Goal: Task Accomplishment & Management: Use online tool/utility

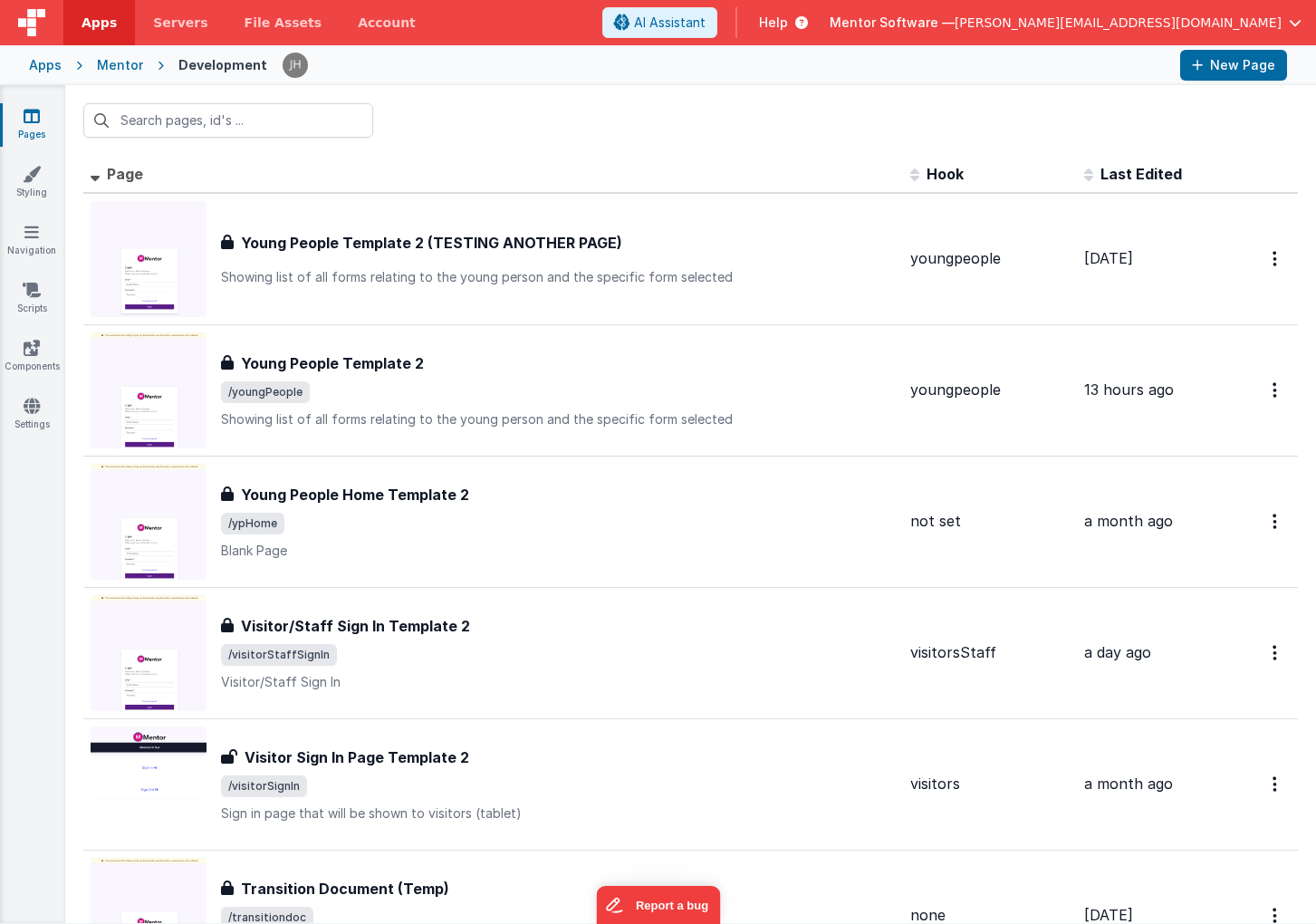
click at [563, 160] on th "Page" at bounding box center [493, 175] width 819 height 36
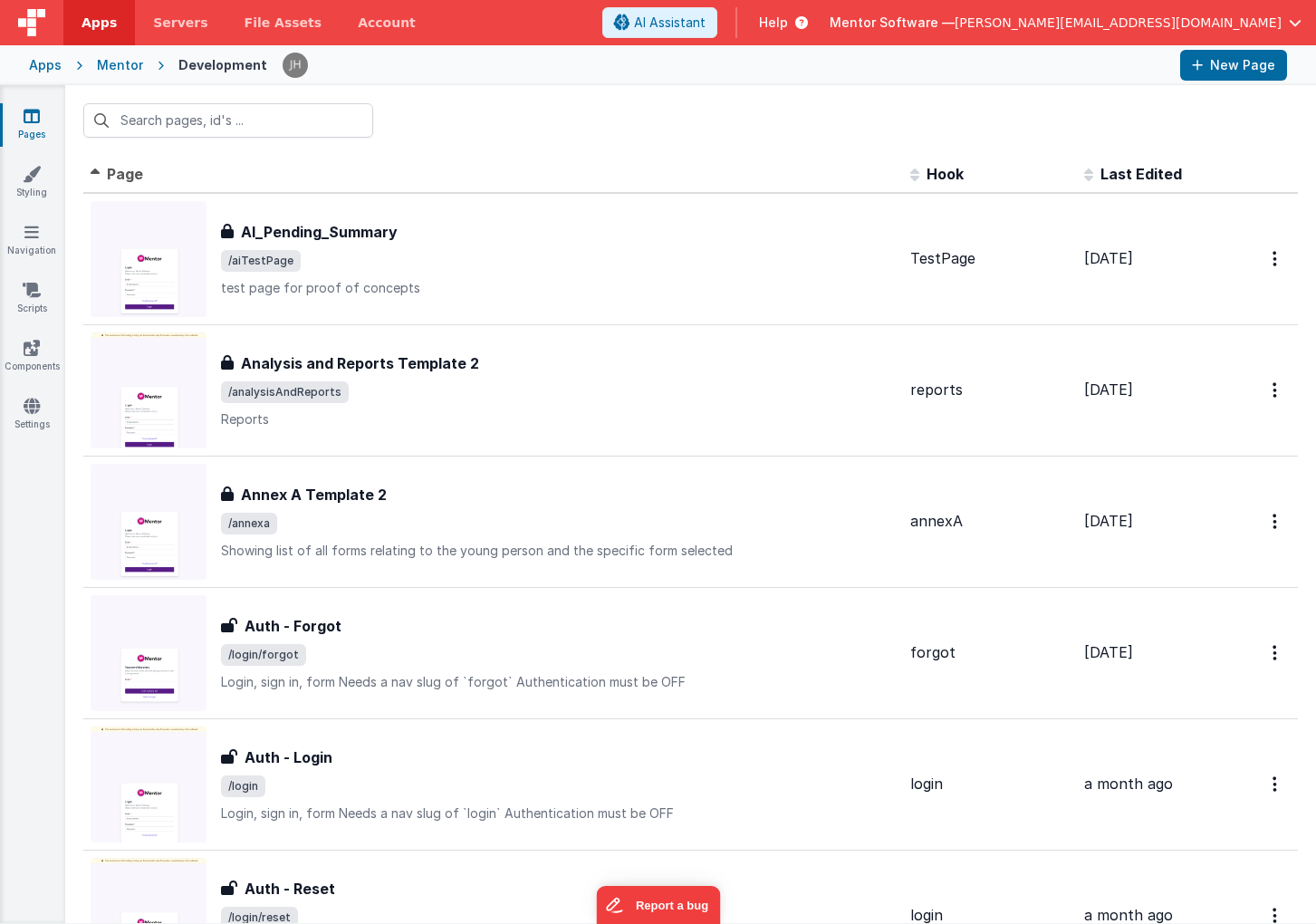
click at [1233, 24] on span "[PERSON_NAME][EMAIL_ADDRESS][DOMAIN_NAME]" at bounding box center [1118, 22] width 327 height 18
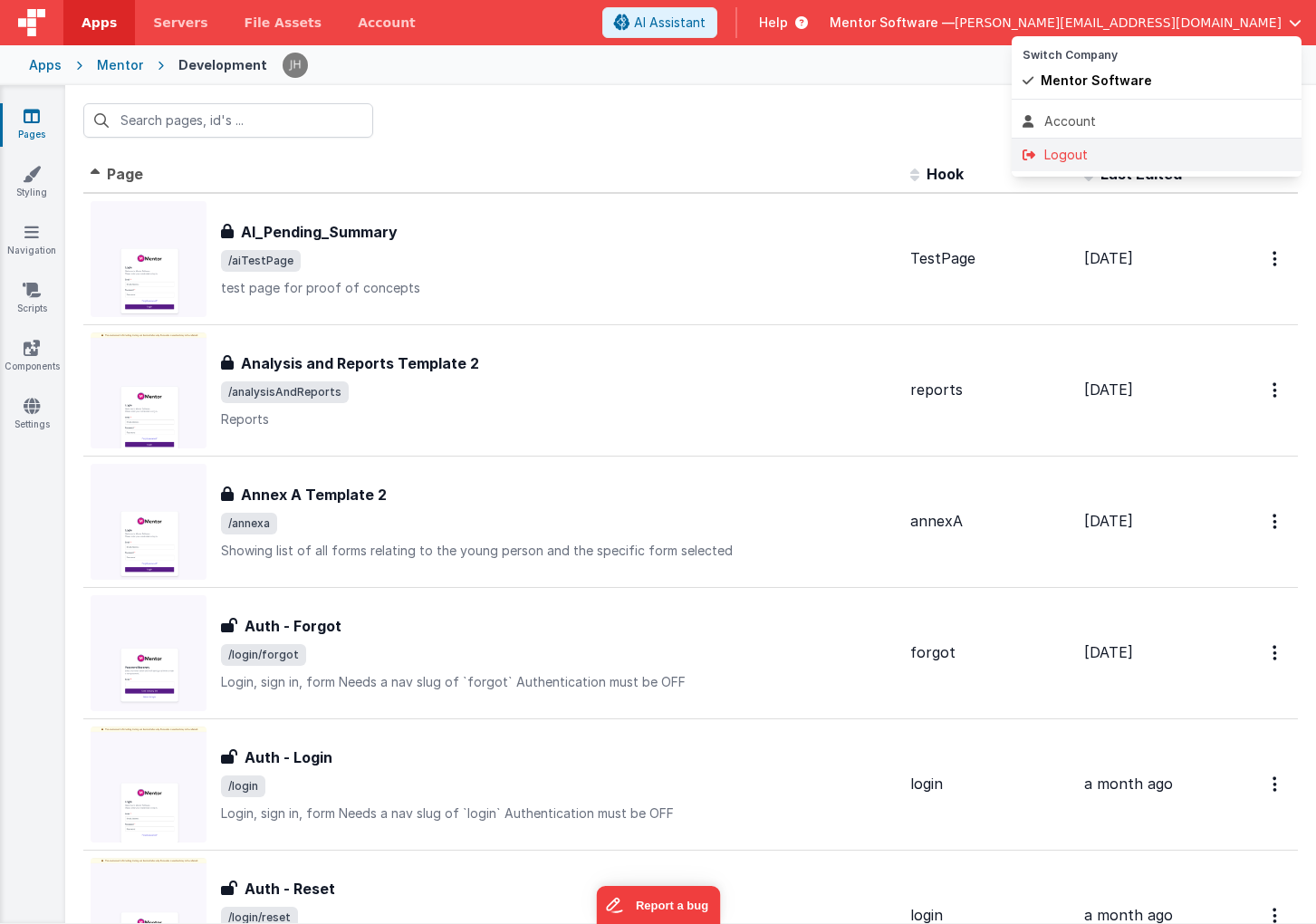
click at [1095, 150] on div "Logout" at bounding box center [1156, 155] width 268 height 18
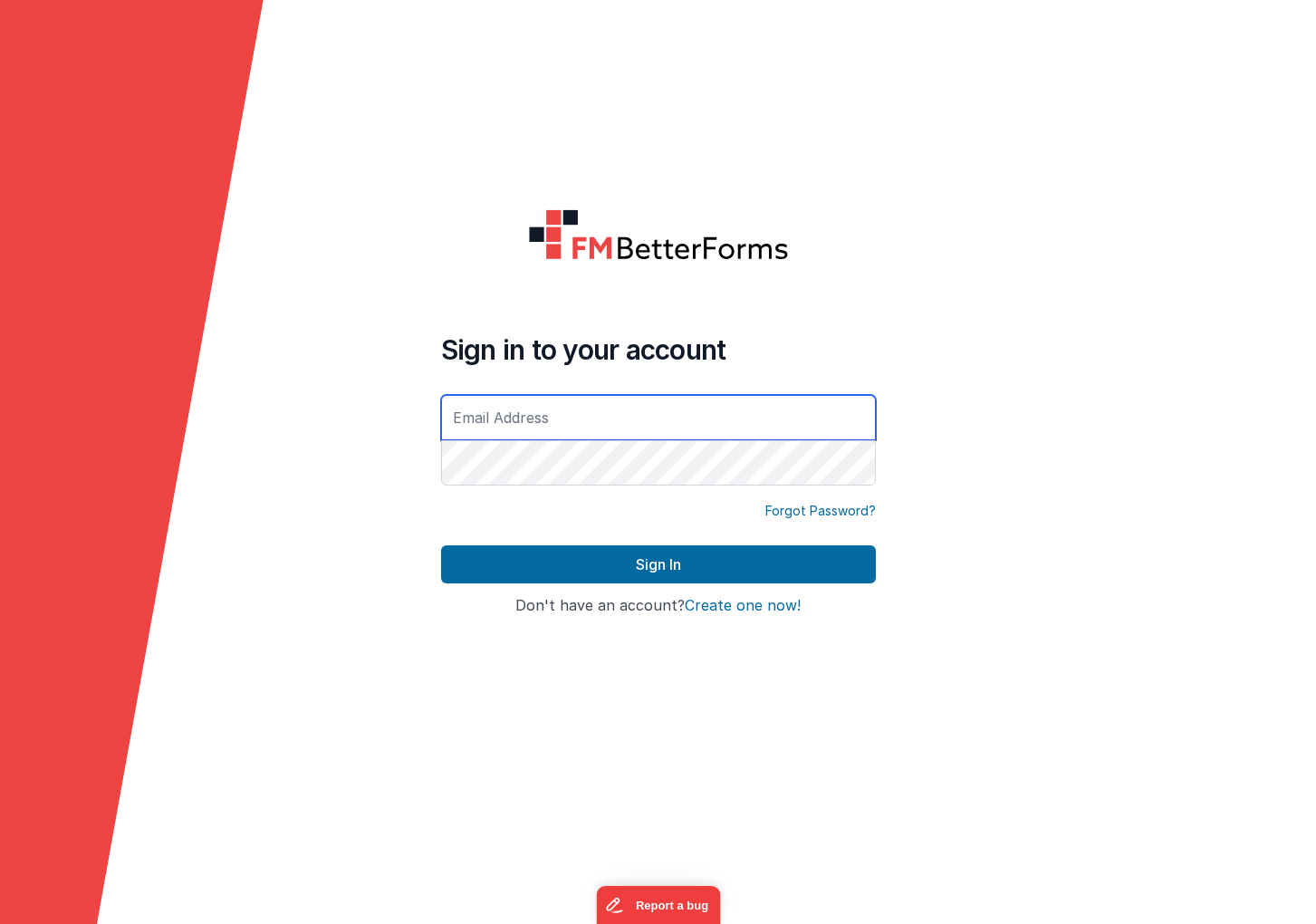
type input "[PERSON_NAME][EMAIL_ADDRESS][DOMAIN_NAME]"
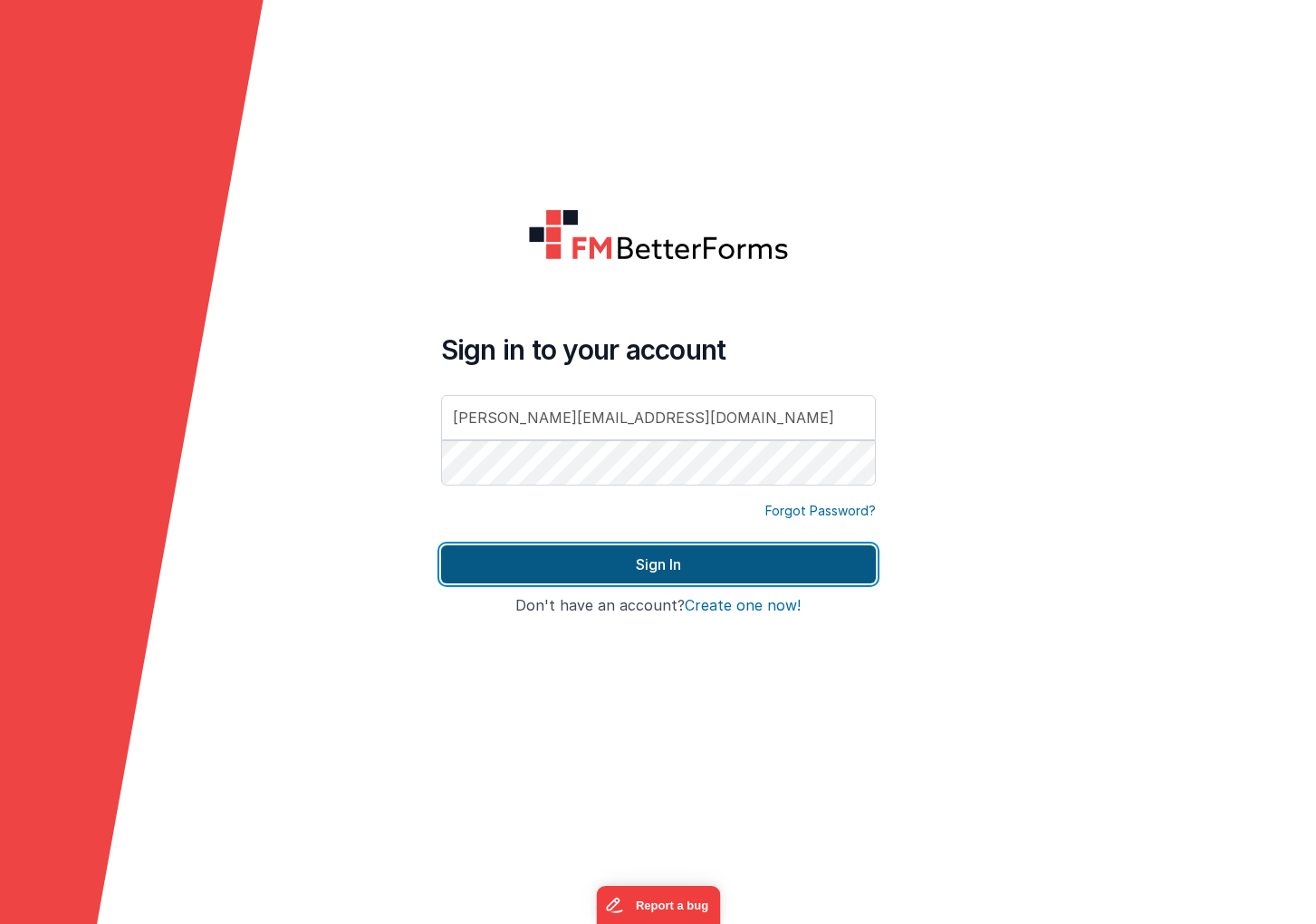
click at [612, 561] on button "Sign In" at bounding box center [659, 564] width 435 height 38
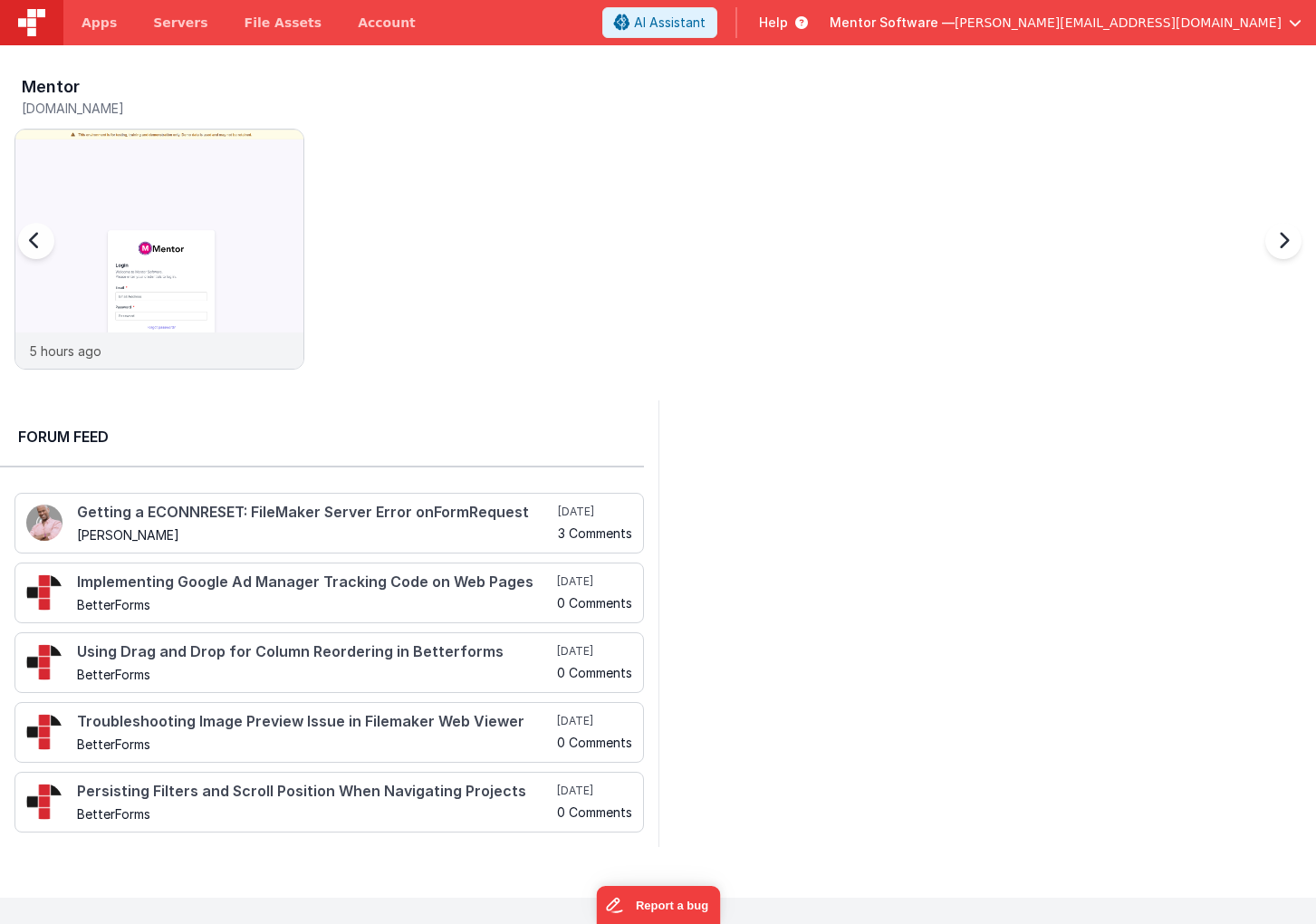
click at [294, 127] on div "Mentor mentordev.fmbetterforms.com" at bounding box center [159, 99] width 290 height 58
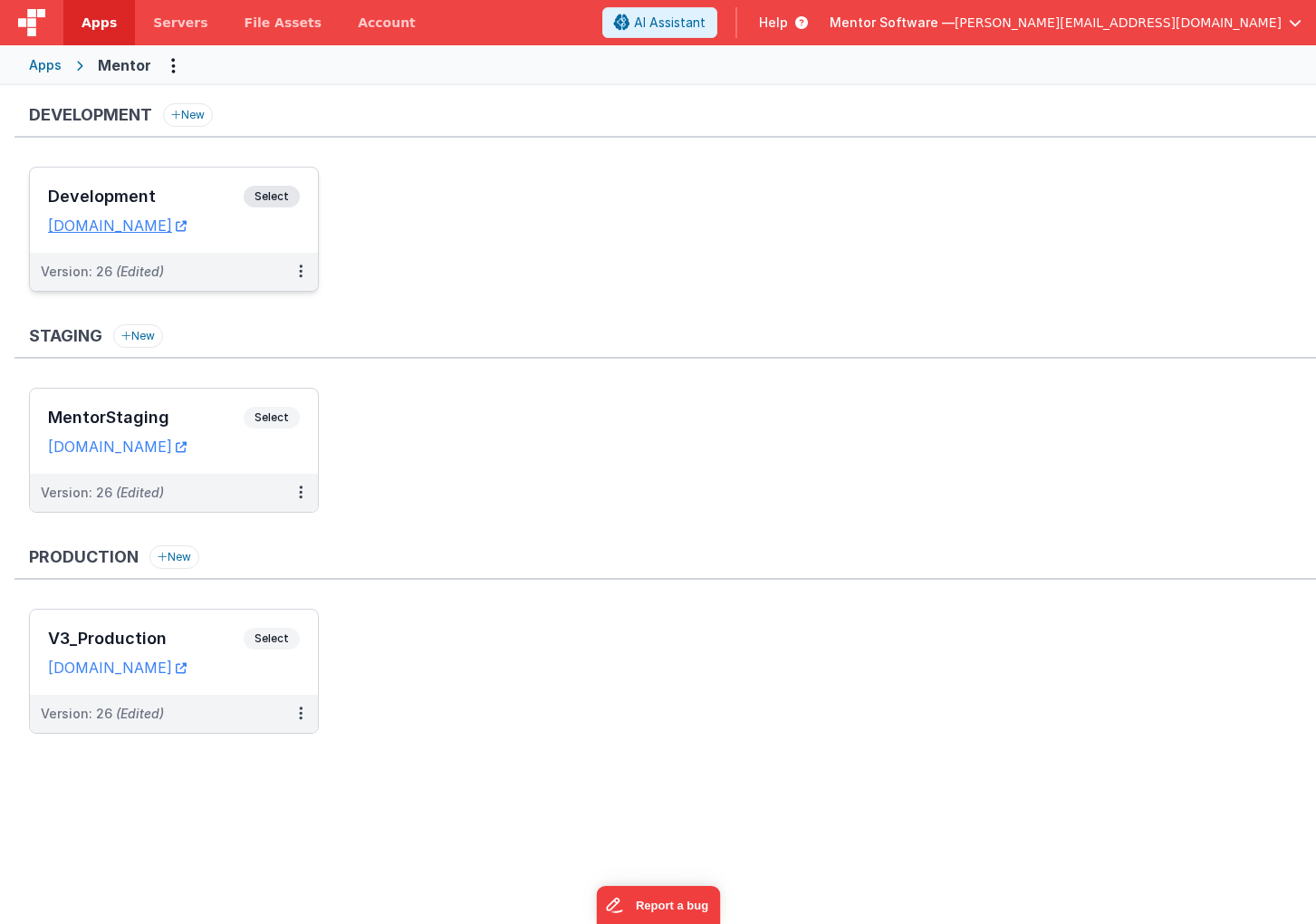
click at [204, 190] on h3 "Development" at bounding box center [146, 196] width 196 height 18
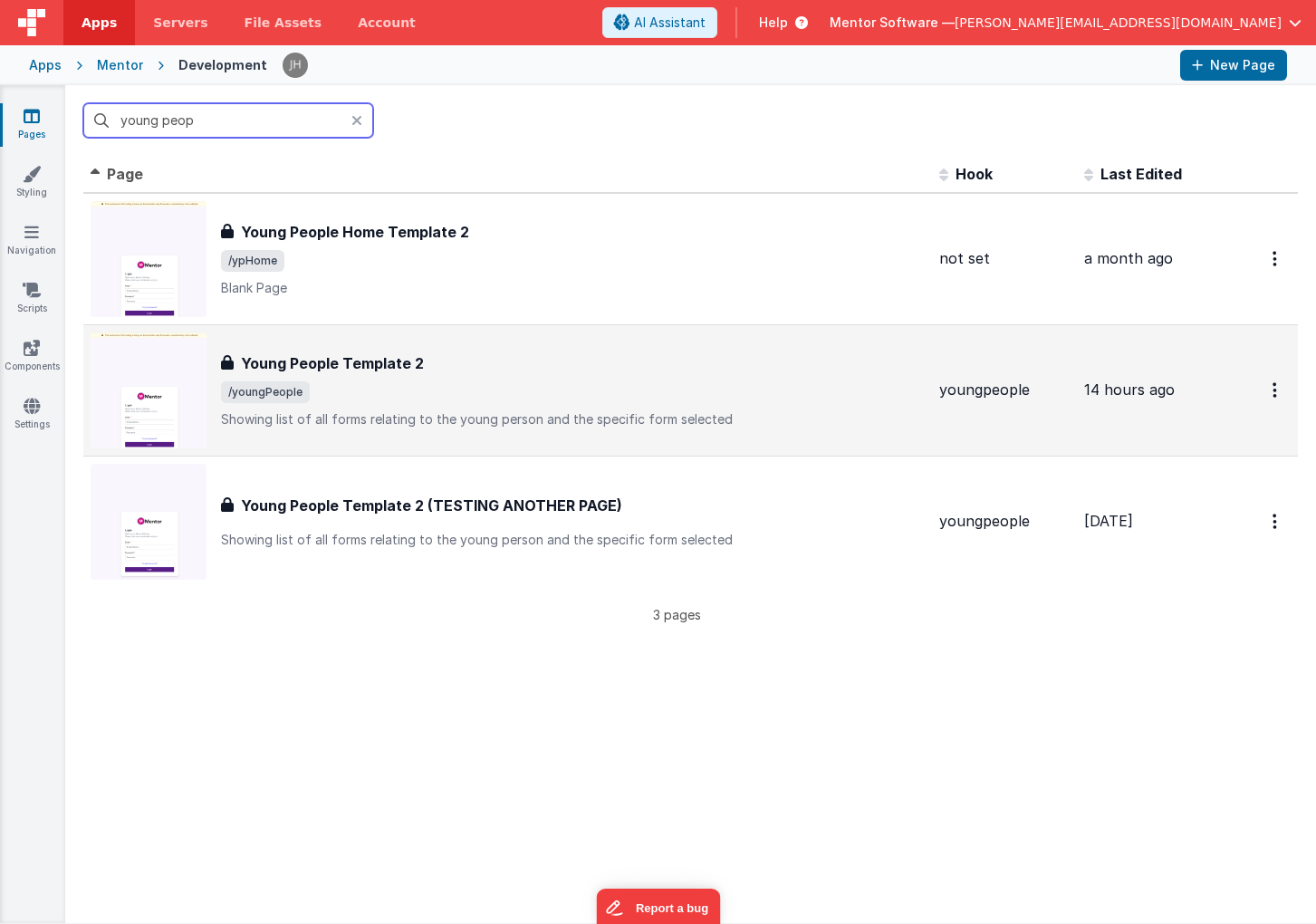
type input "young peop"
click at [344, 370] on h3 "Young People Template 2" at bounding box center [332, 363] width 183 height 22
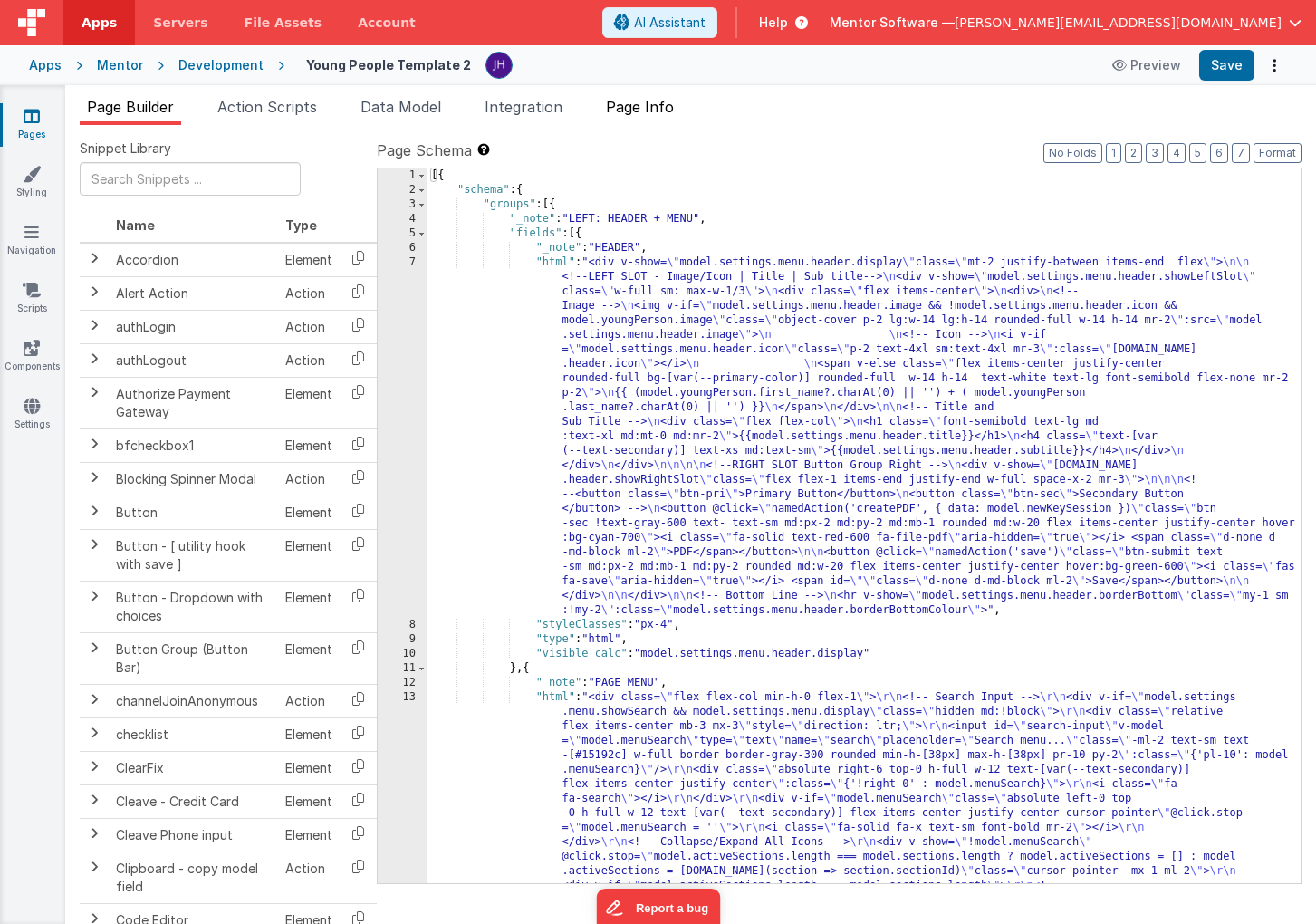
click at [666, 104] on span "Page Info" at bounding box center [640, 106] width 68 height 18
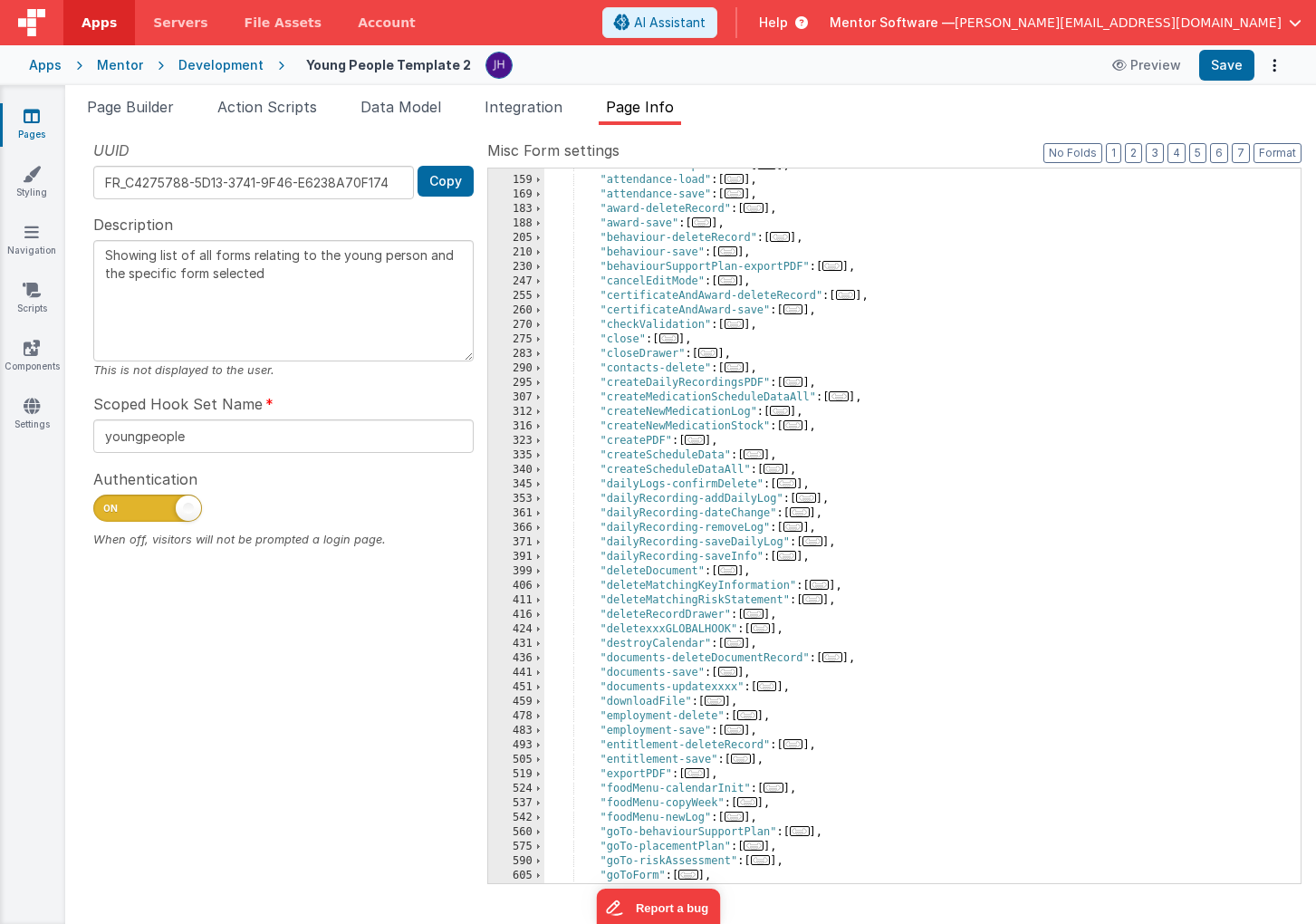
scroll to position [329, 0]
click at [795, 385] on span "..." at bounding box center [793, 382] width 20 height 9
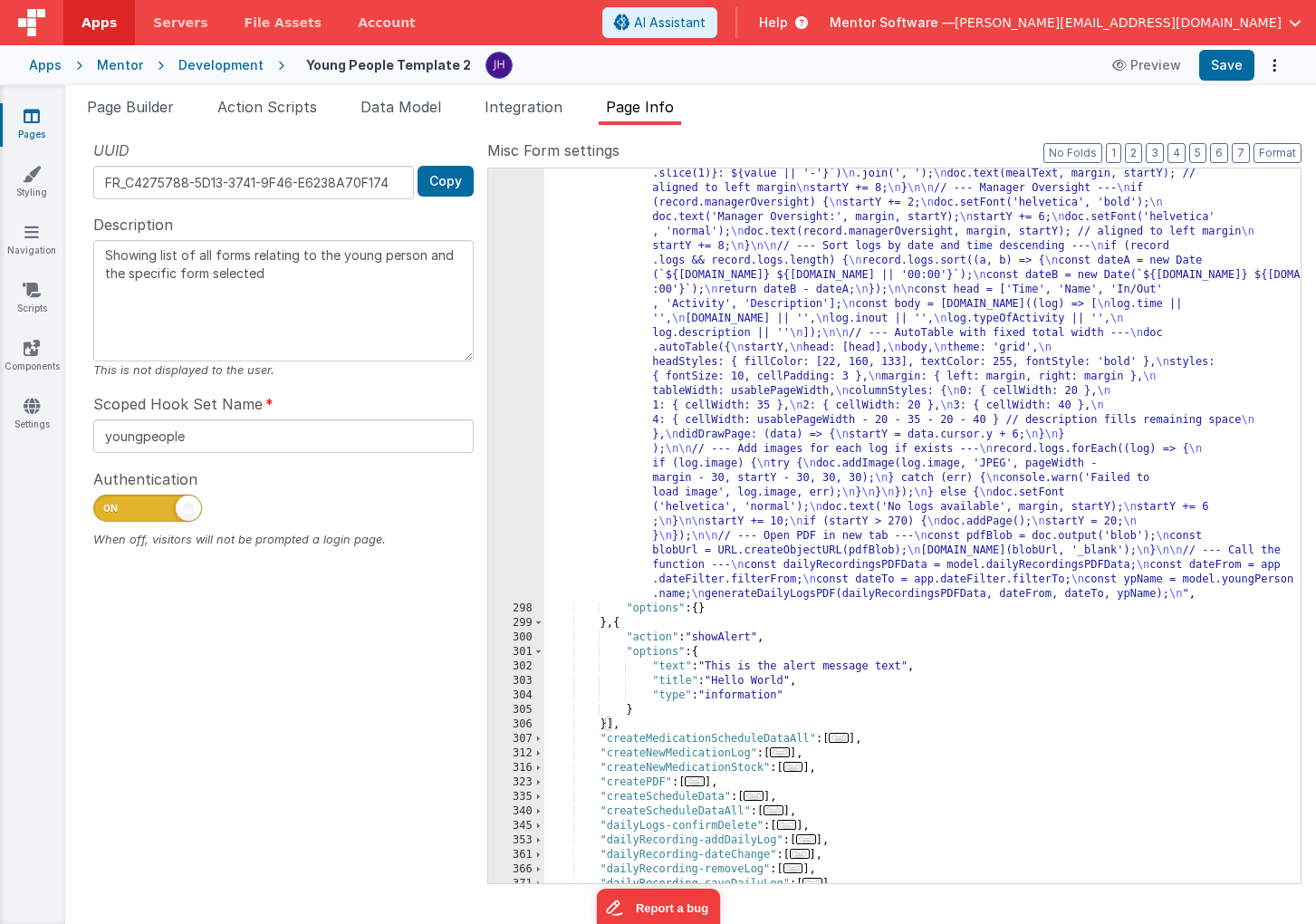
scroll to position [903, 0]
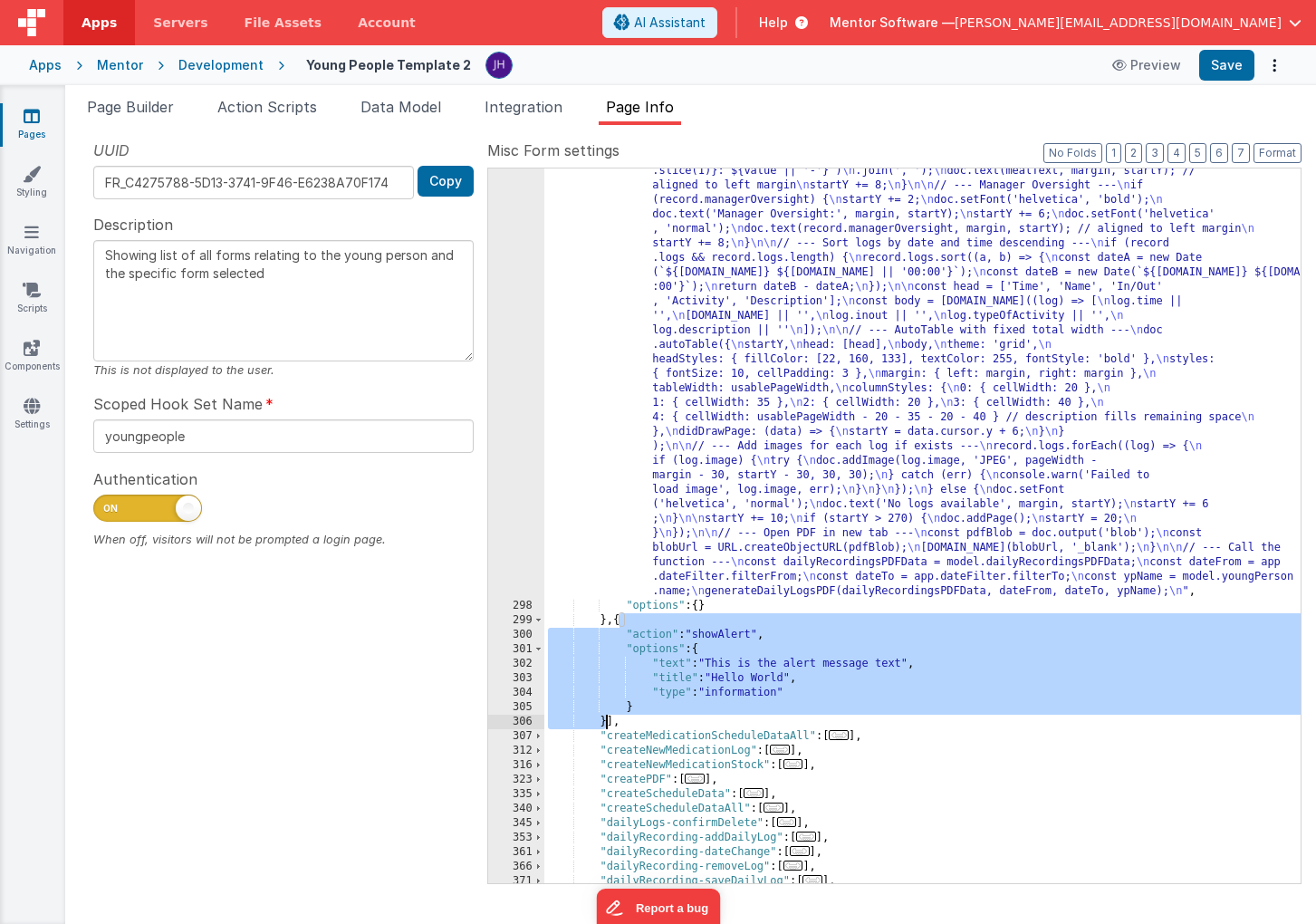
drag, startPoint x: 618, startPoint y: 618, endPoint x: 607, endPoint y: 720, distance: 102.6
click at [607, 720] on div ""function" : "function generateDailyLogsPDF(dailyRecordingsPDFData, dateFrom, d…" at bounding box center [922, 579] width 756 height 1498
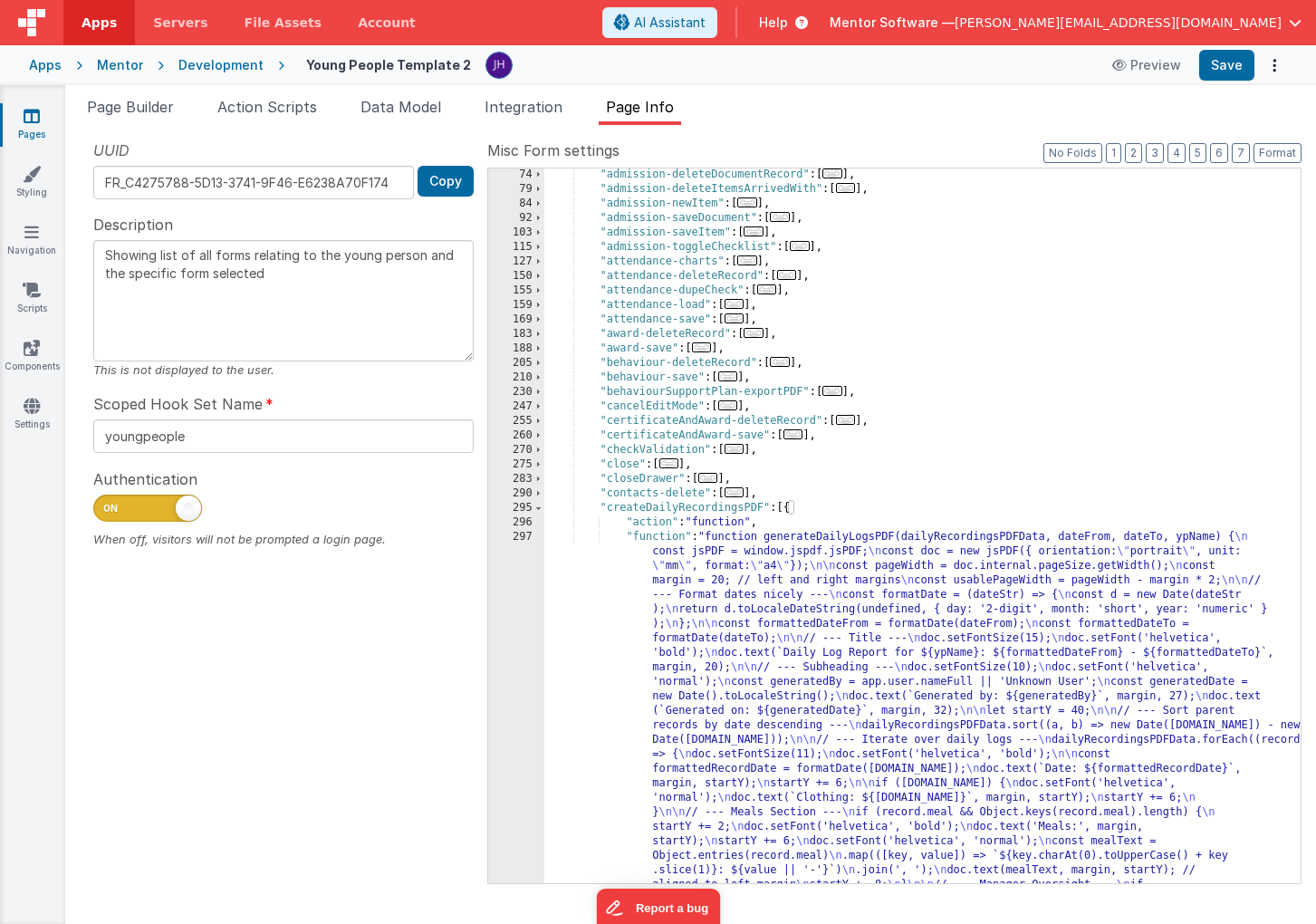
scroll to position [291, 0]
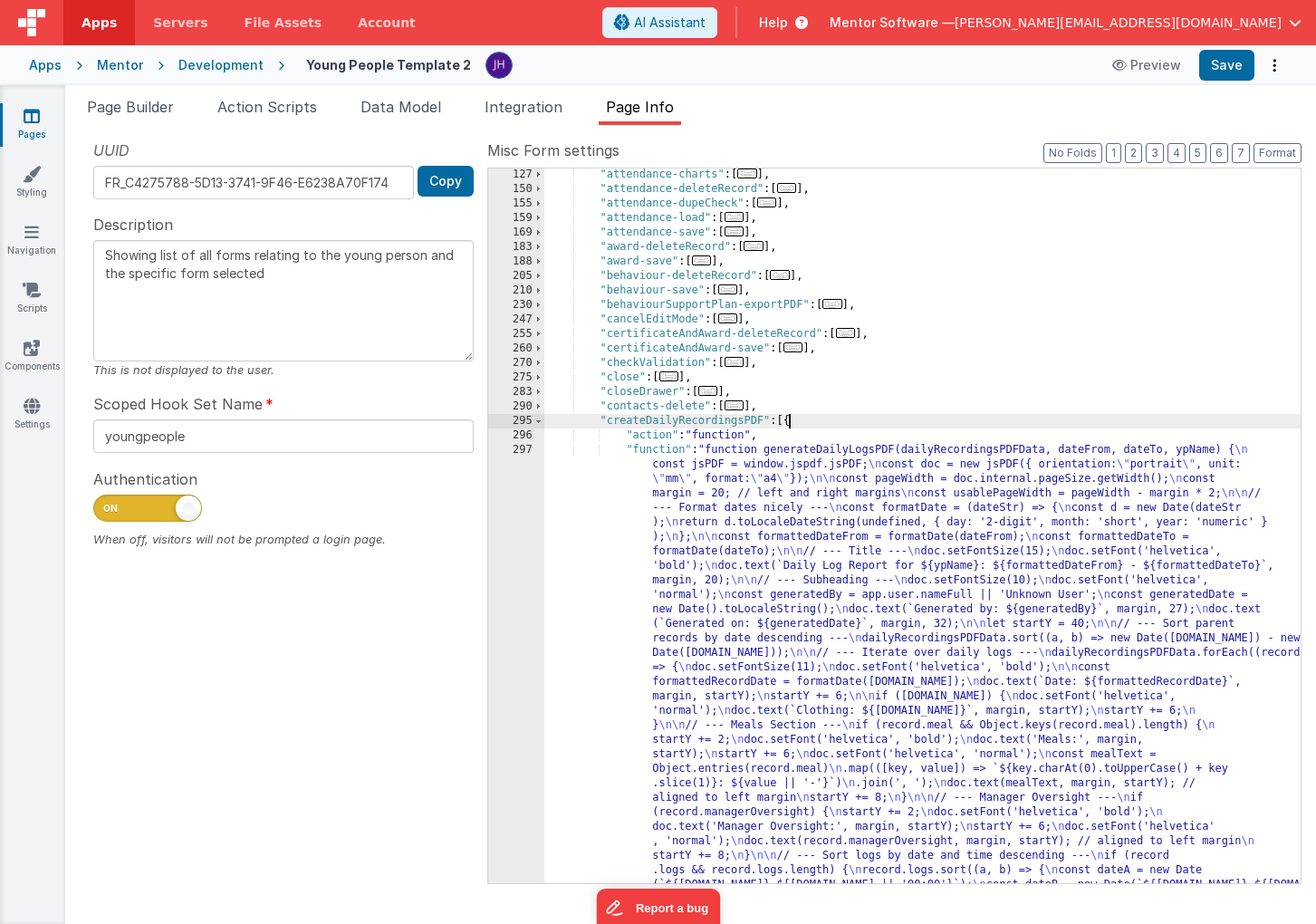
click at [791, 423] on div ""attendance-charts" : [ ... ] , "attendance-deleteRecord" : [ ... ] , "attendan…" at bounding box center [922, 915] width 756 height 1498
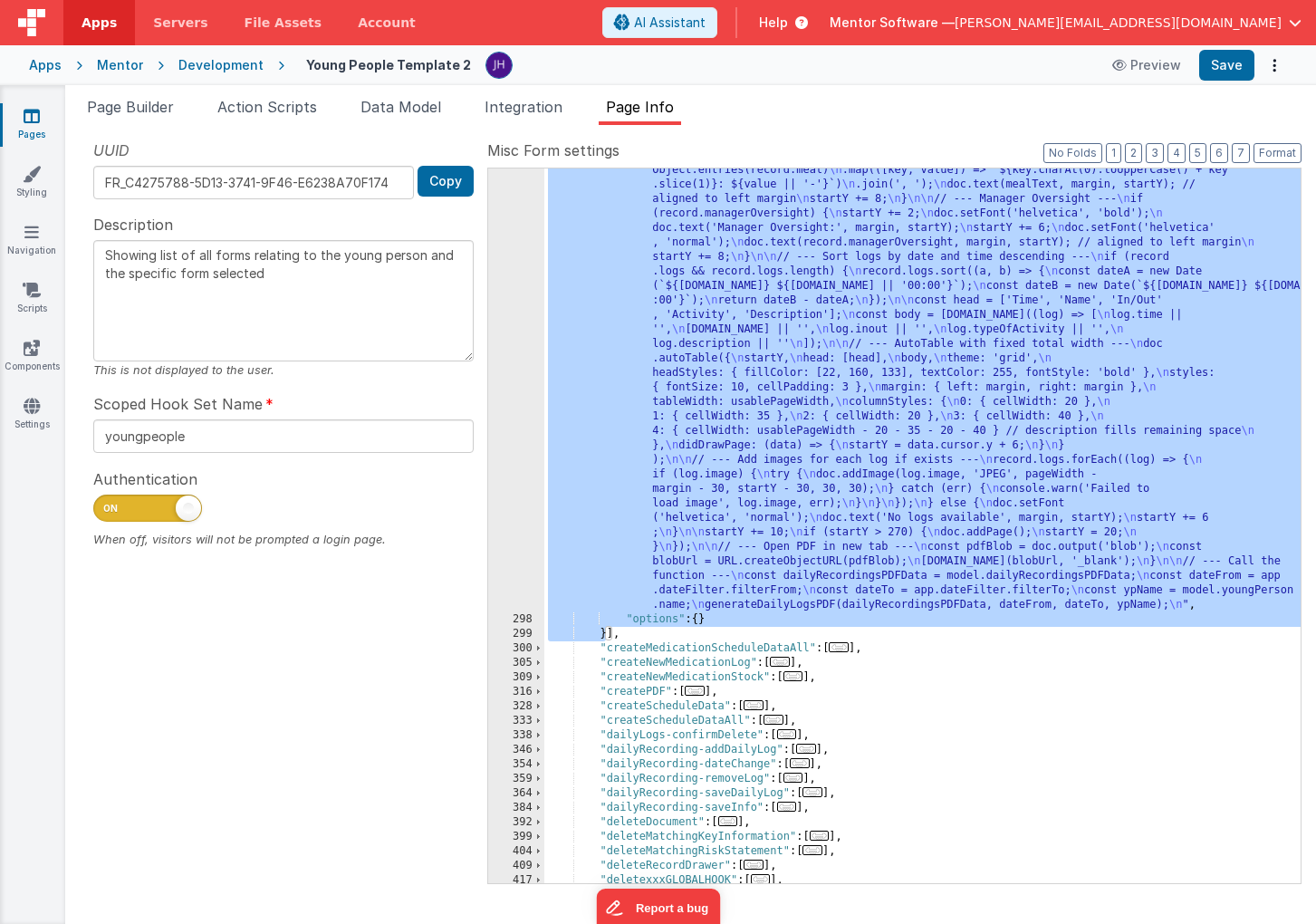
scroll to position [925, 0]
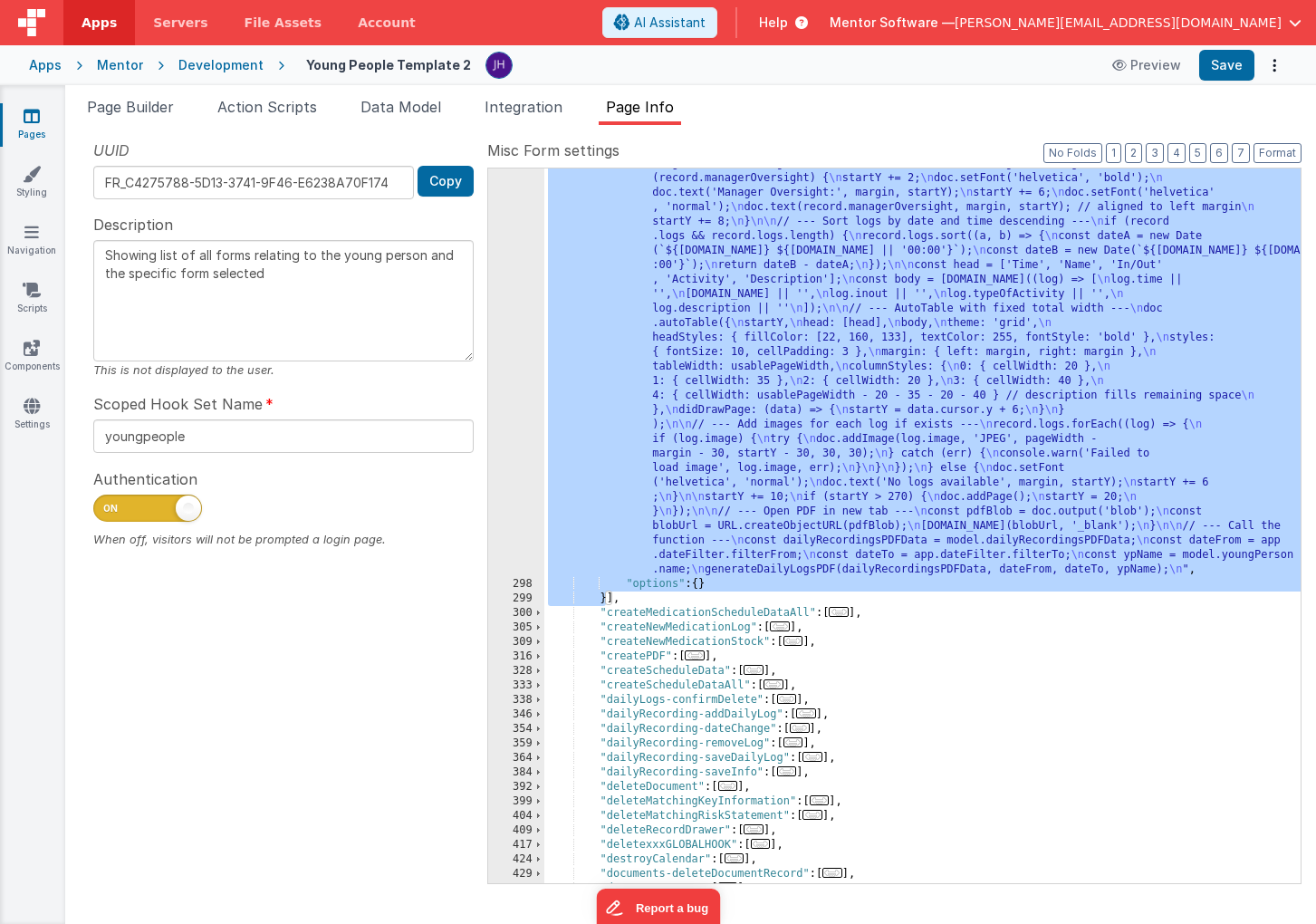
click at [606, 597] on div ""function" : "function generateDailyLogsPDF(dailyRecordingsPDFData, dateFrom, d…" at bounding box center [922, 557] width 756 height 1498
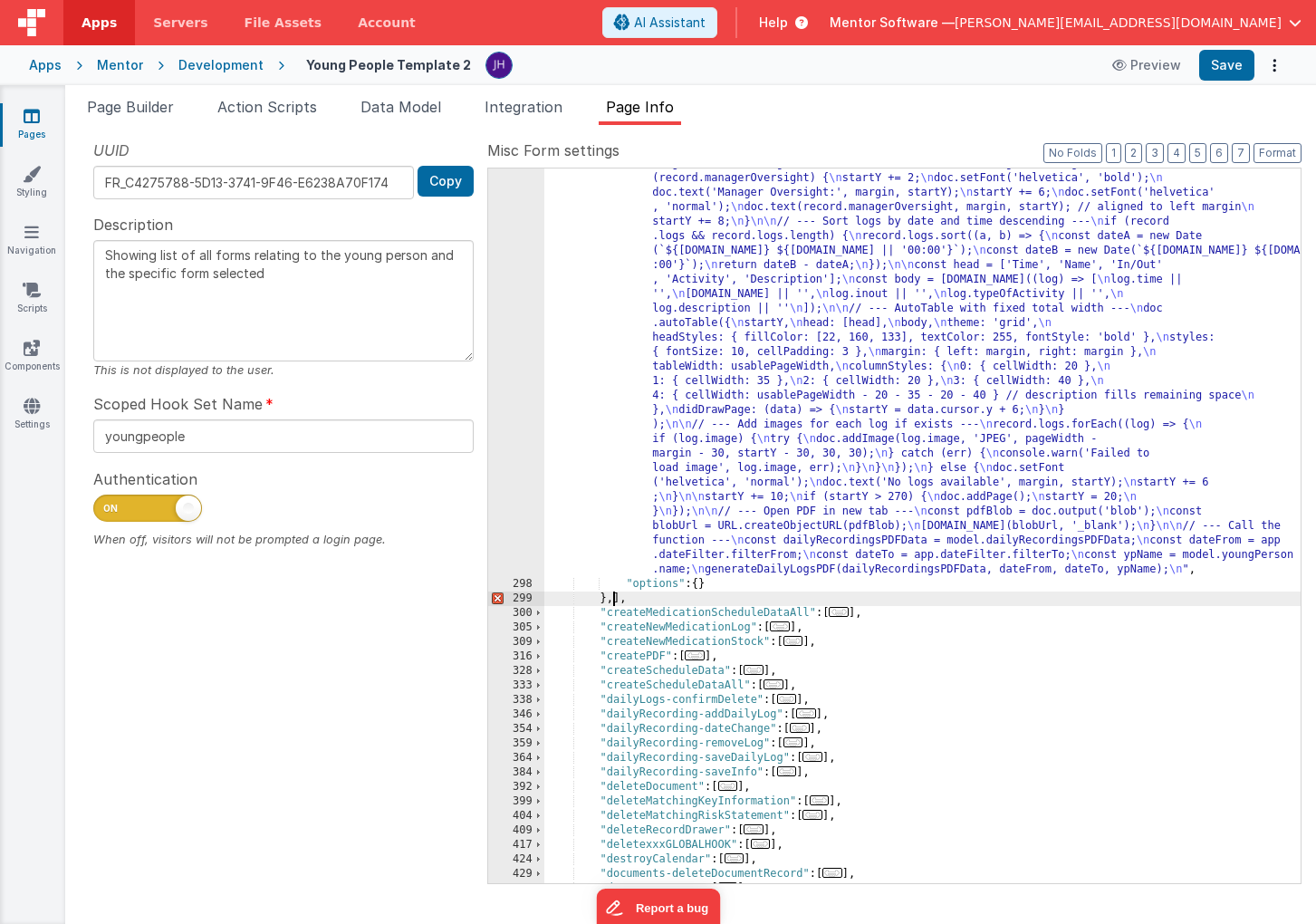
scroll to position [1460, 0]
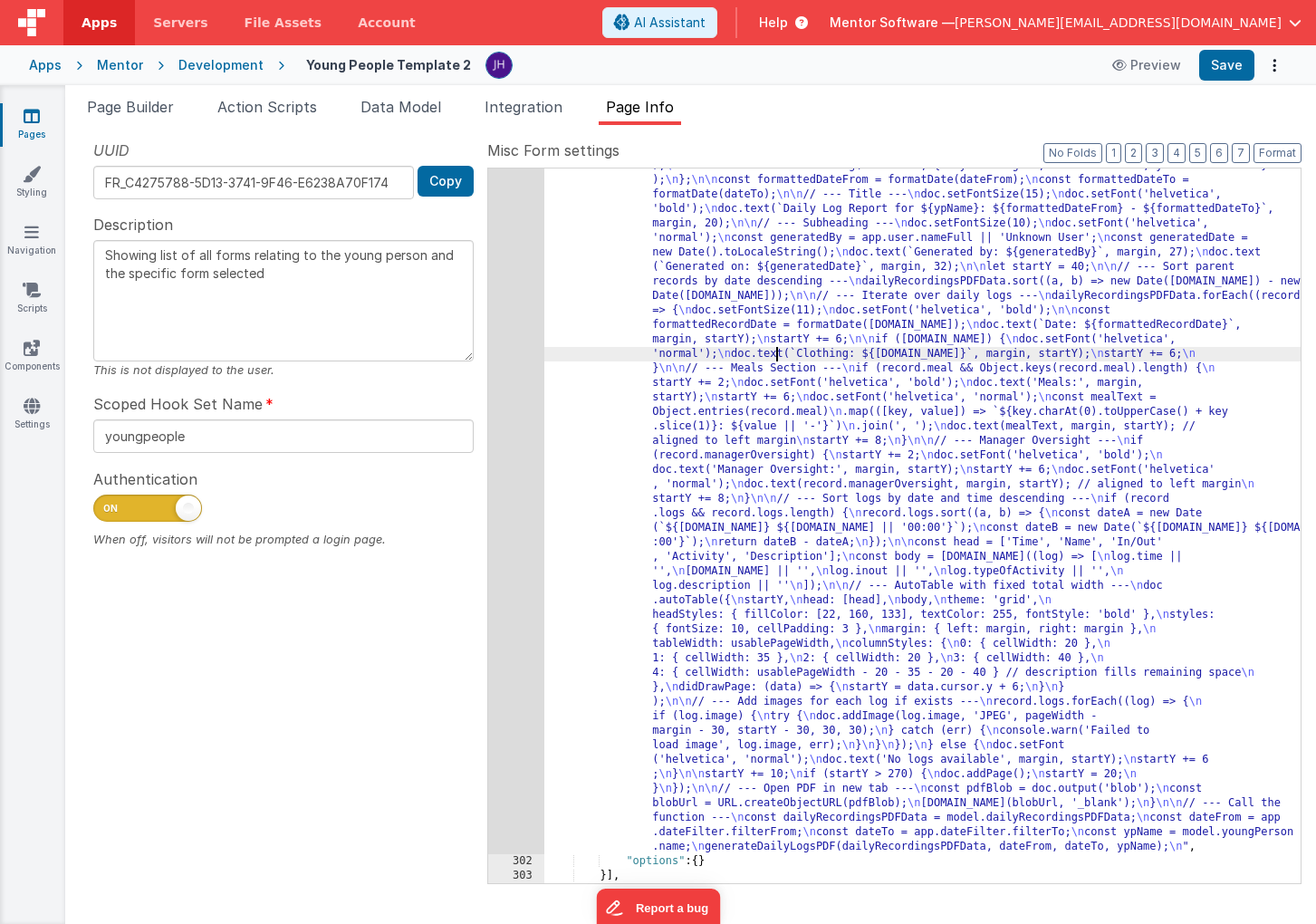
click at [775, 352] on div ""function" : "function generateDailyLogsPDF(dailyRecordingsPDFData, dateFrom, d…" at bounding box center [922, 835] width 756 height 1498
click at [520, 309] on div "301" at bounding box center [516, 470] width 56 height 768
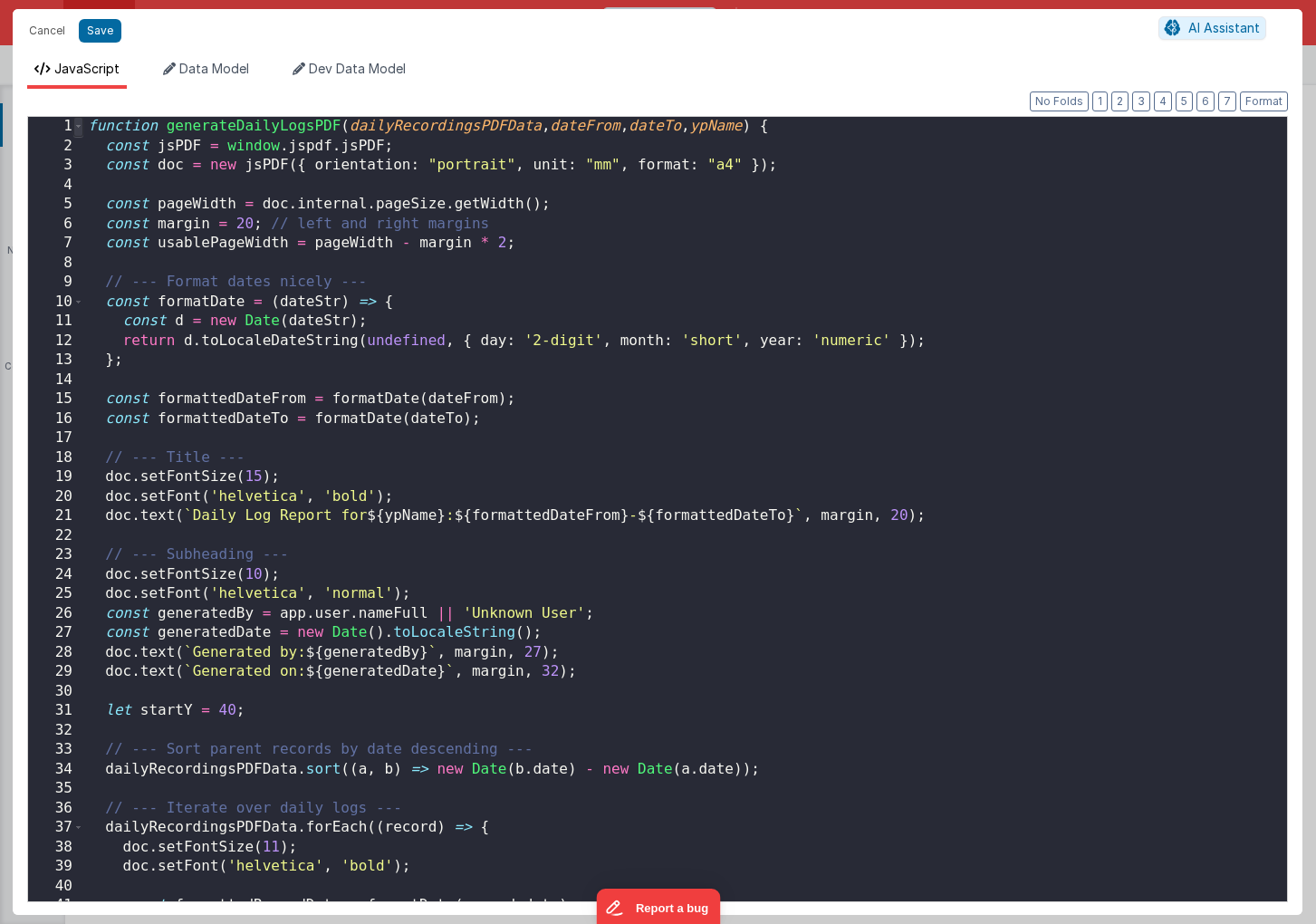
click at [80, 126] on span at bounding box center [78, 126] width 9 height 20
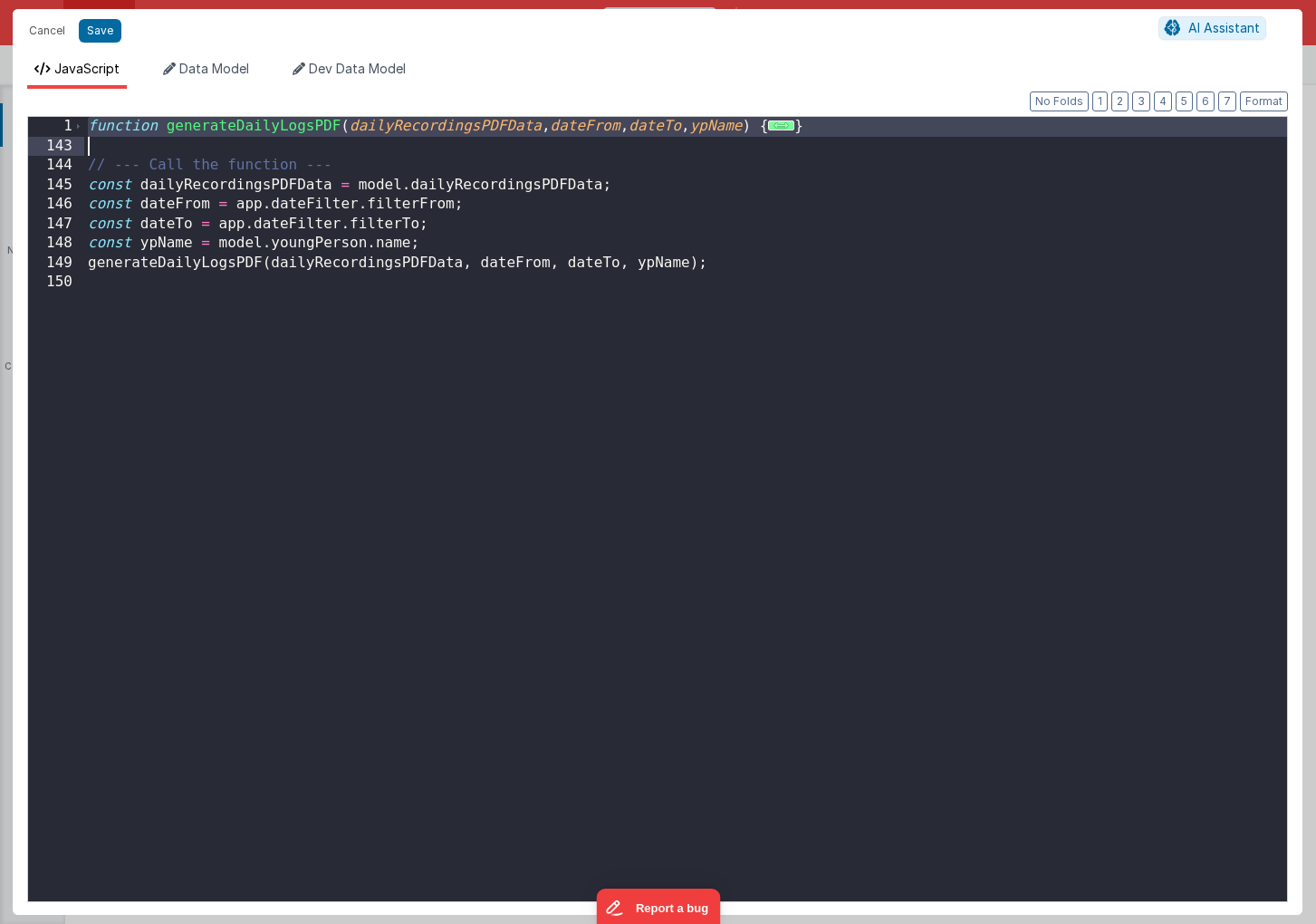
drag, startPoint x: 88, startPoint y: 125, endPoint x: 855, endPoint y: 142, distance: 767.2
click at [855, 142] on div "function generateDailyLogsPDF ( dailyRecordingsPDFData , dateFrom , dateTo , yp…" at bounding box center [686, 527] width 1203 height 821
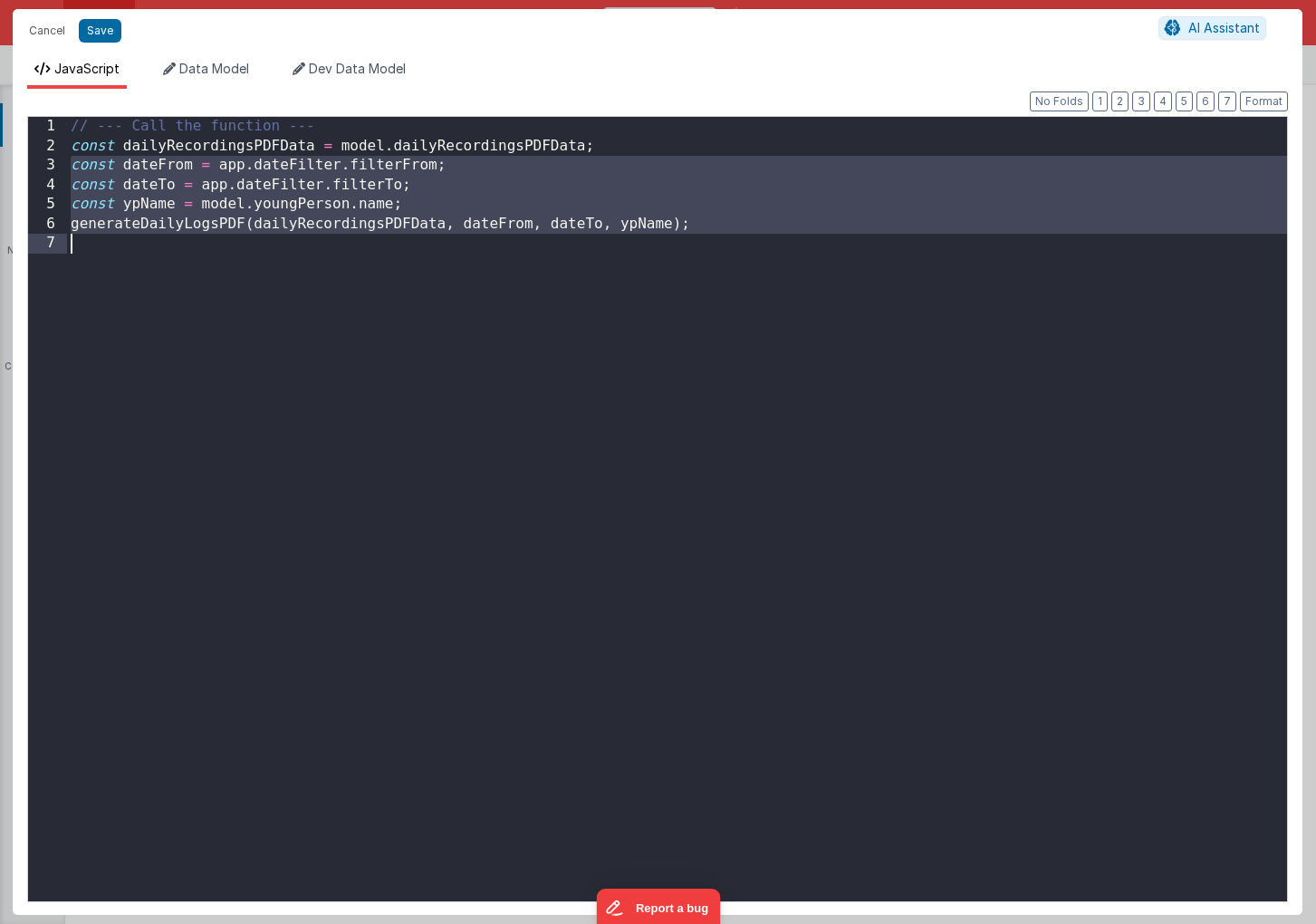
drag, startPoint x: 72, startPoint y: 164, endPoint x: 793, endPoint y: 235, distance: 724.5
click at [793, 235] on div "// --- Call the function --- const dailyRecordingsPDFData = model . dailyRecord…" at bounding box center [677, 527] width 1220 height 821
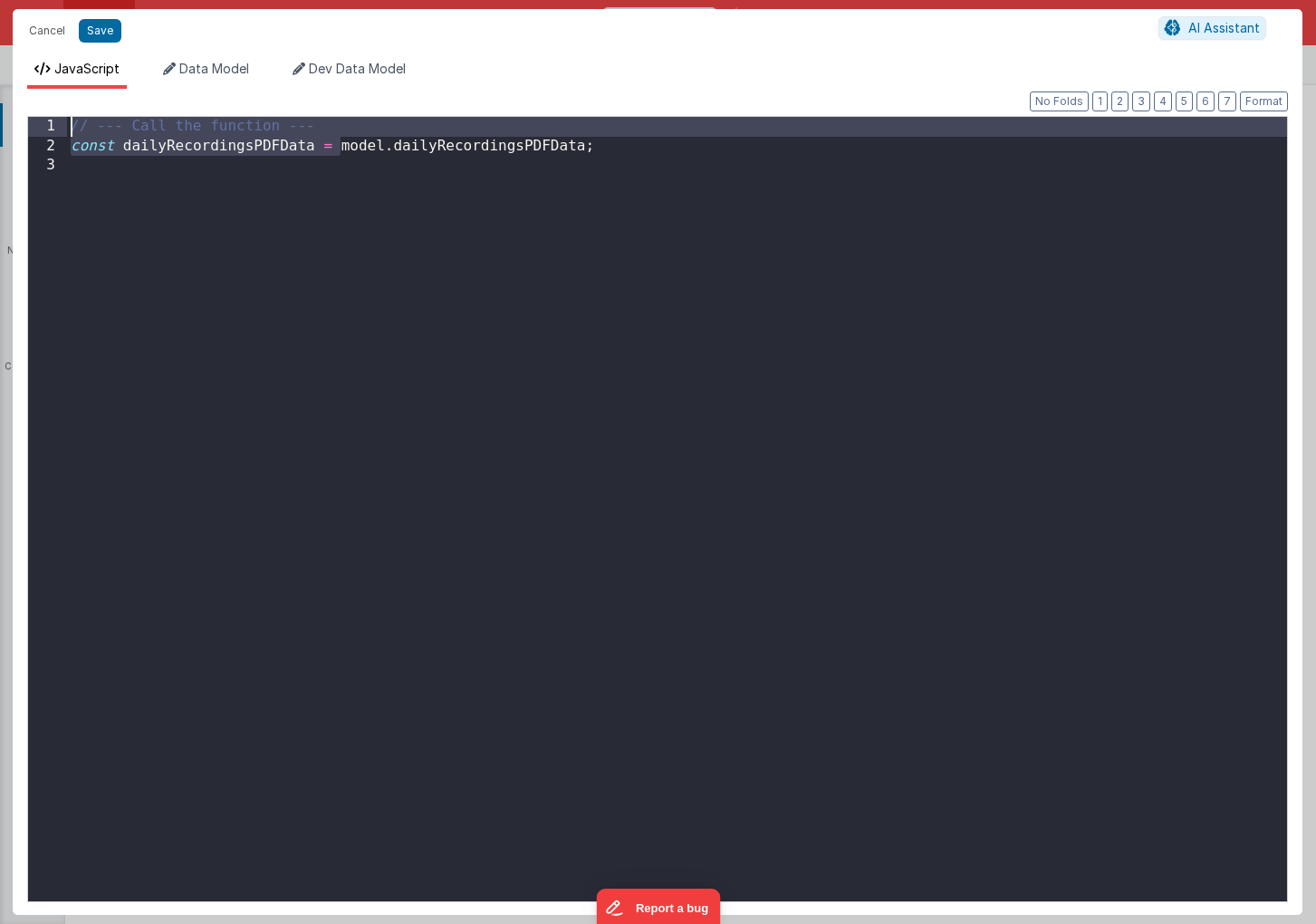
drag, startPoint x: 339, startPoint y: 148, endPoint x: 34, endPoint y: 123, distance: 306.0
click at [34, 123] on div "1 2 3 // --- Call the function --- const dailyRecordingsPDFData = model . daily…" at bounding box center [658, 509] width 1261 height 786
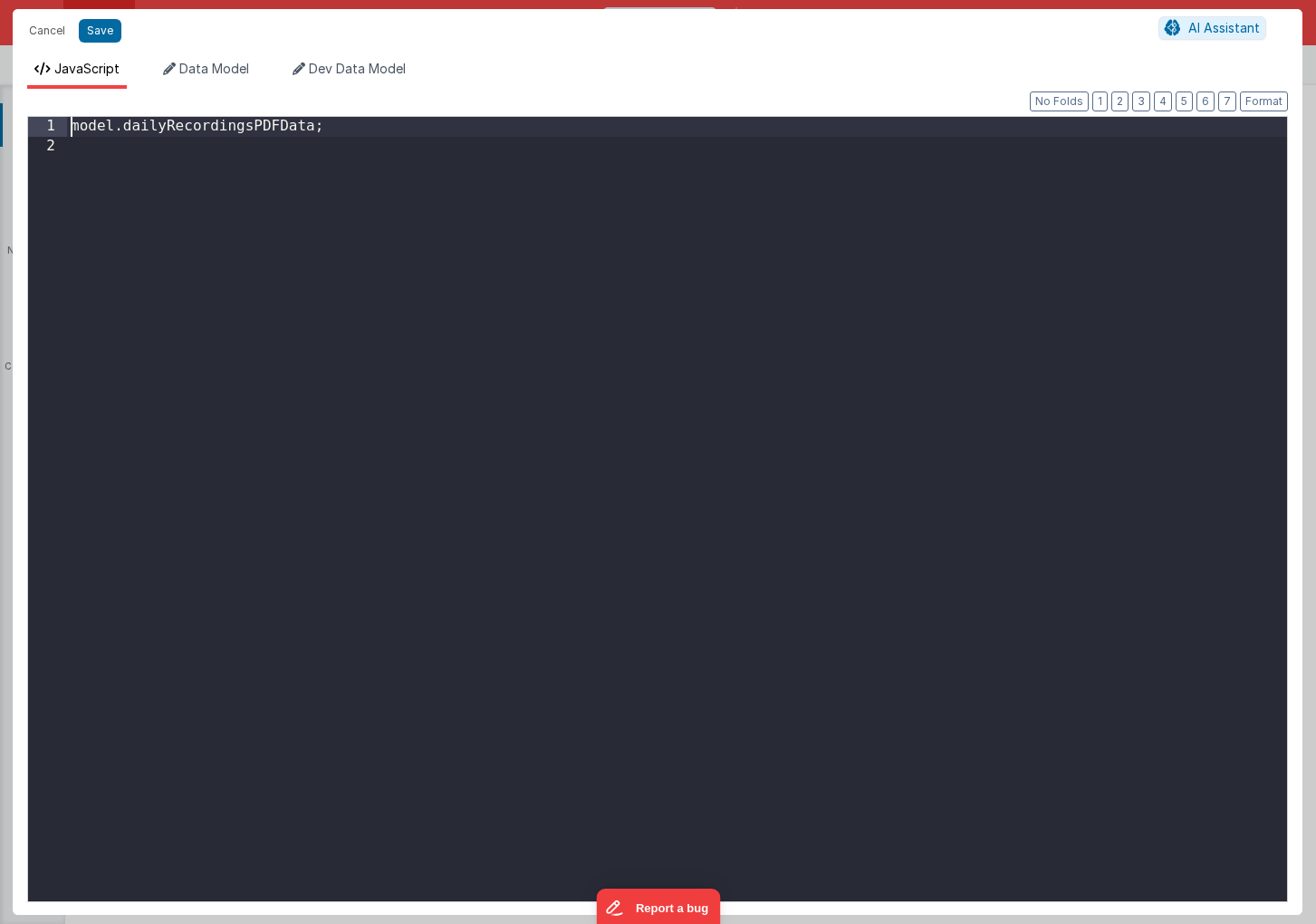
click at [314, 130] on div "model . dailyRecordingsPDFData ;" at bounding box center [677, 527] width 1220 height 821
click at [93, 33] on button "Save" at bounding box center [100, 30] width 43 height 24
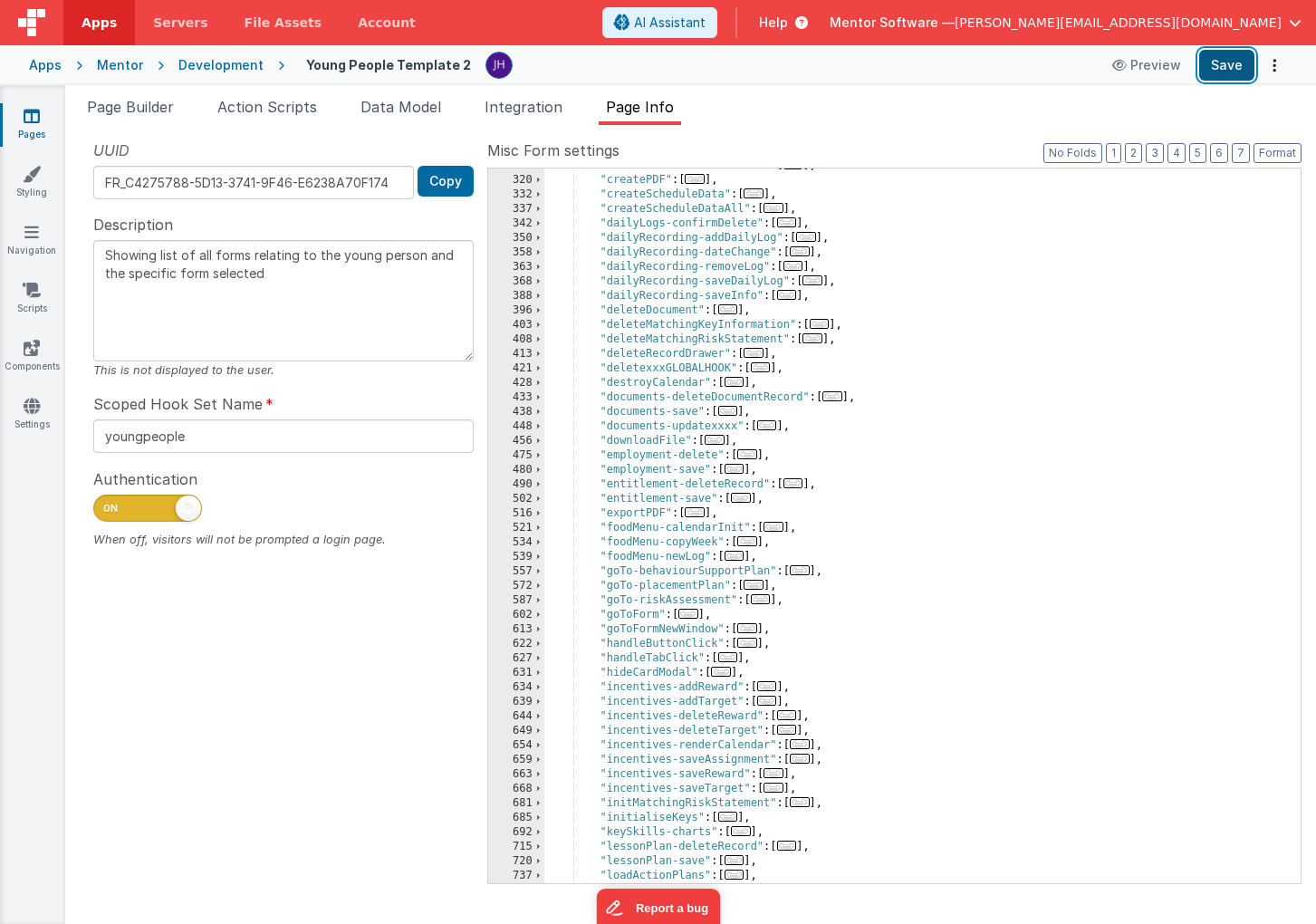
click at [1219, 68] on button "Save" at bounding box center [1227, 65] width 55 height 30
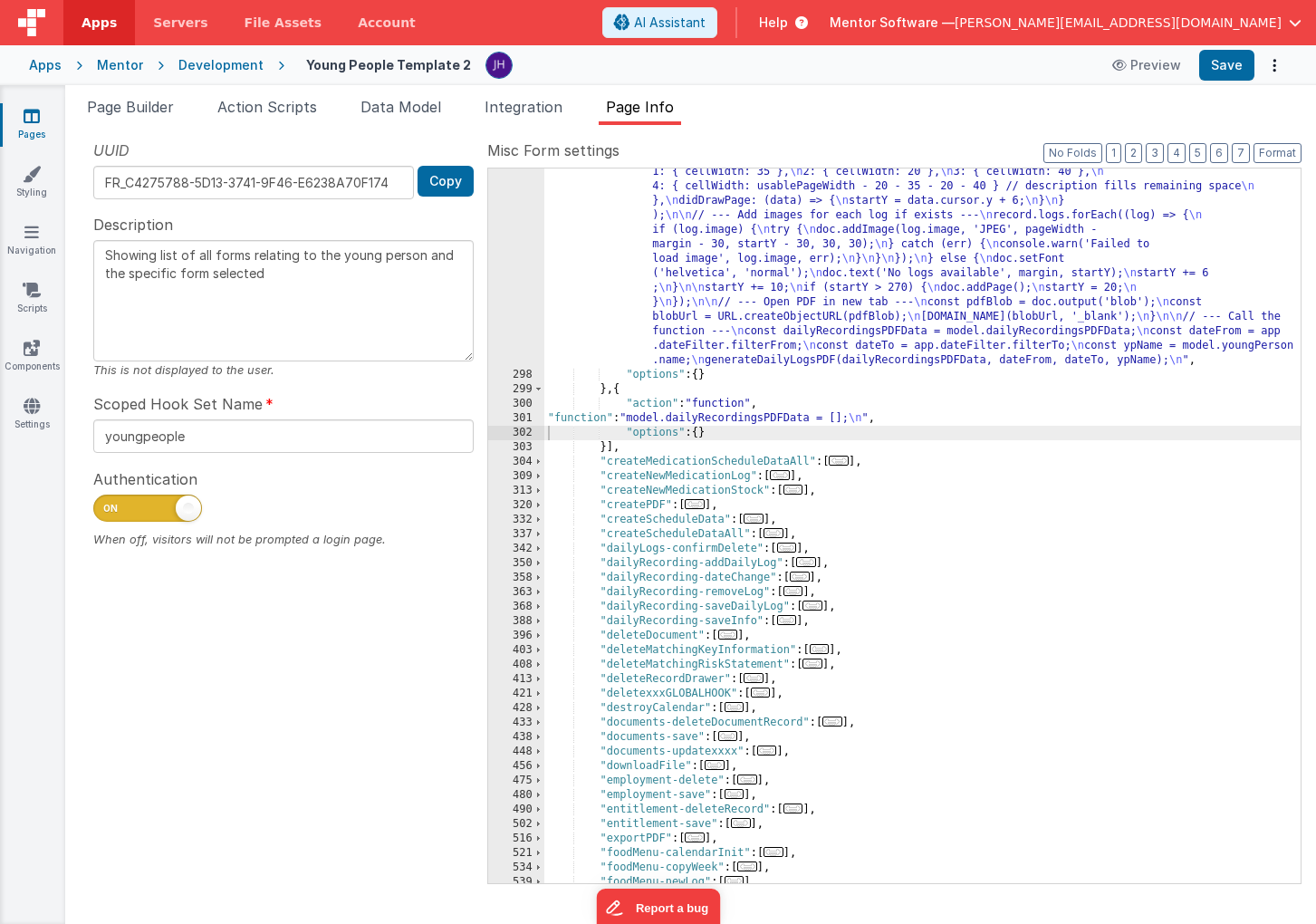
scroll to position [1134, 0]
click at [528, 415] on div "301" at bounding box center [516, 418] width 56 height 14
click at [527, 422] on div "301" at bounding box center [516, 418] width 56 height 14
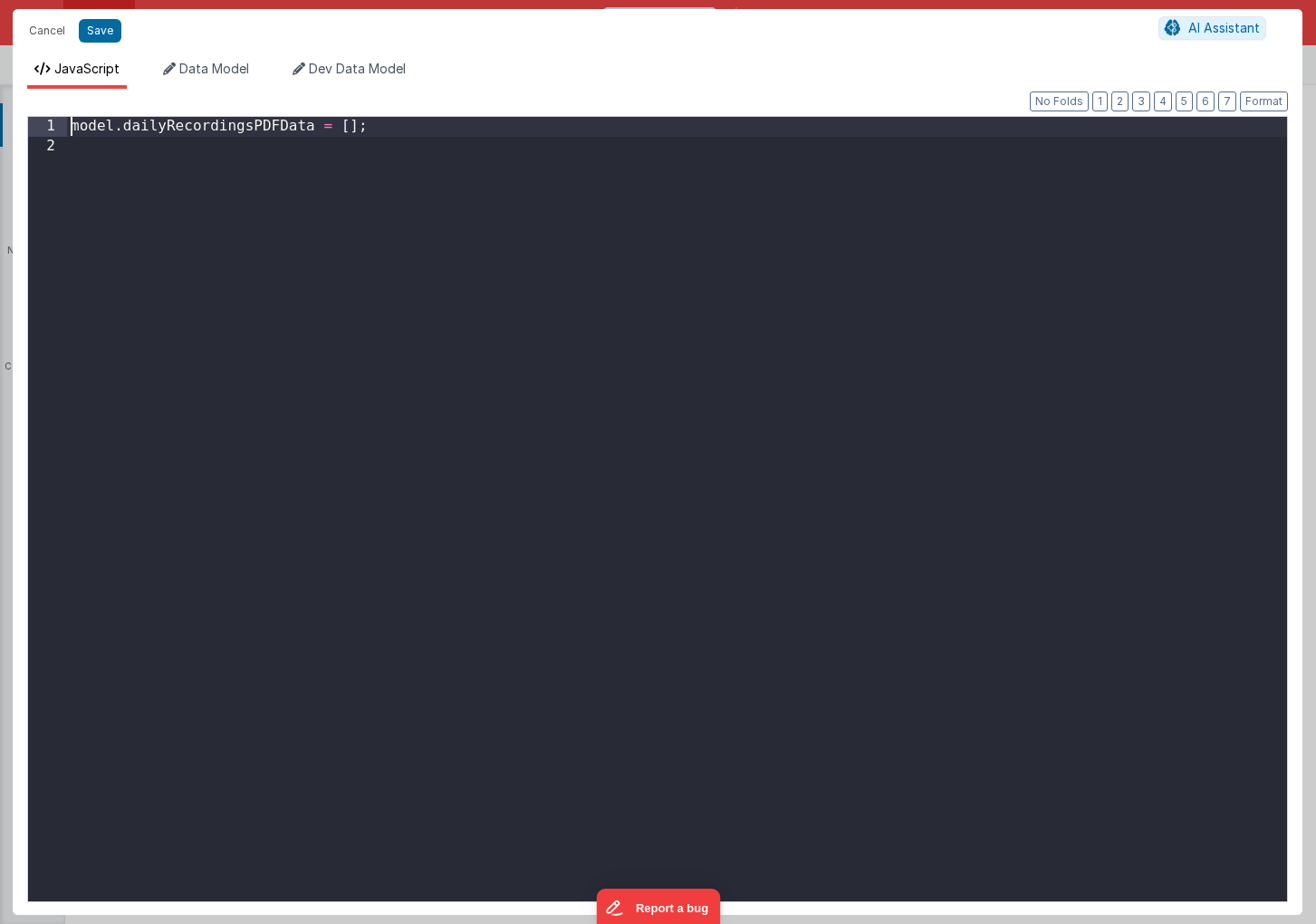
click at [68, 128] on div "model . dailyRecordingsPDFData = [ ] ;" at bounding box center [677, 528] width 1220 height 823
click at [98, 31] on button "Save" at bounding box center [100, 30] width 43 height 24
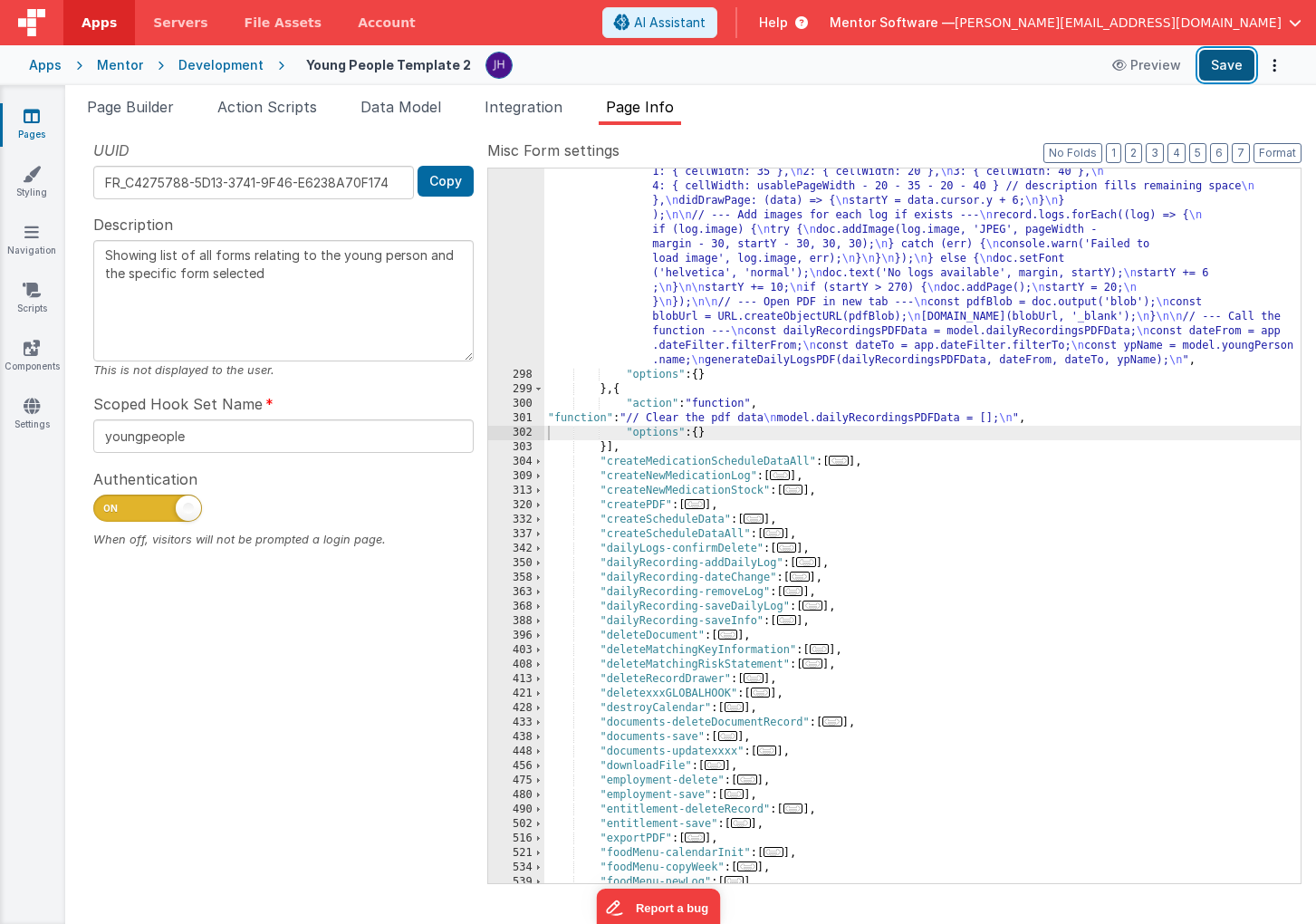
click at [1236, 72] on button "Save" at bounding box center [1227, 65] width 55 height 30
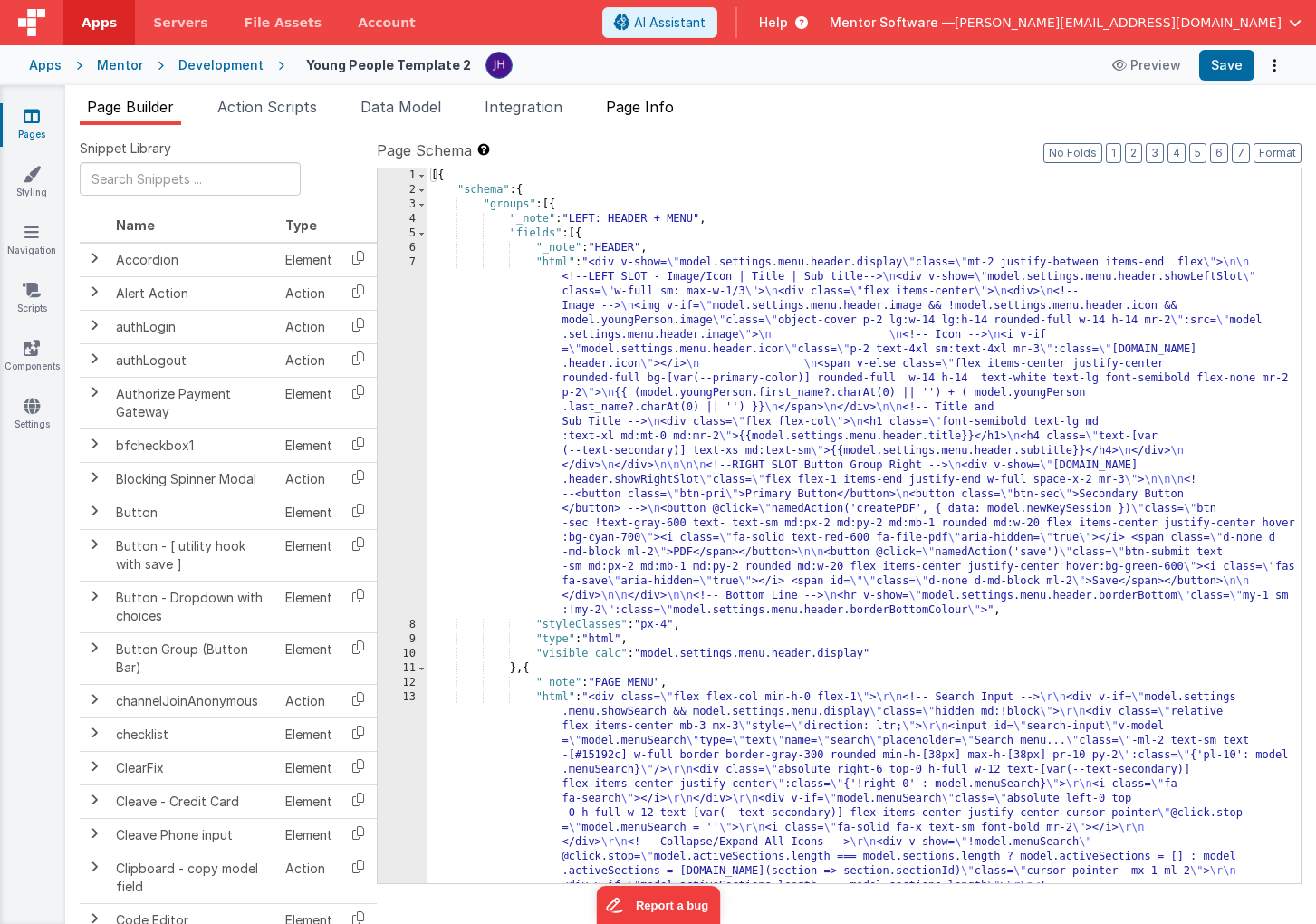
click at [656, 107] on span "Page Info" at bounding box center [640, 106] width 68 height 18
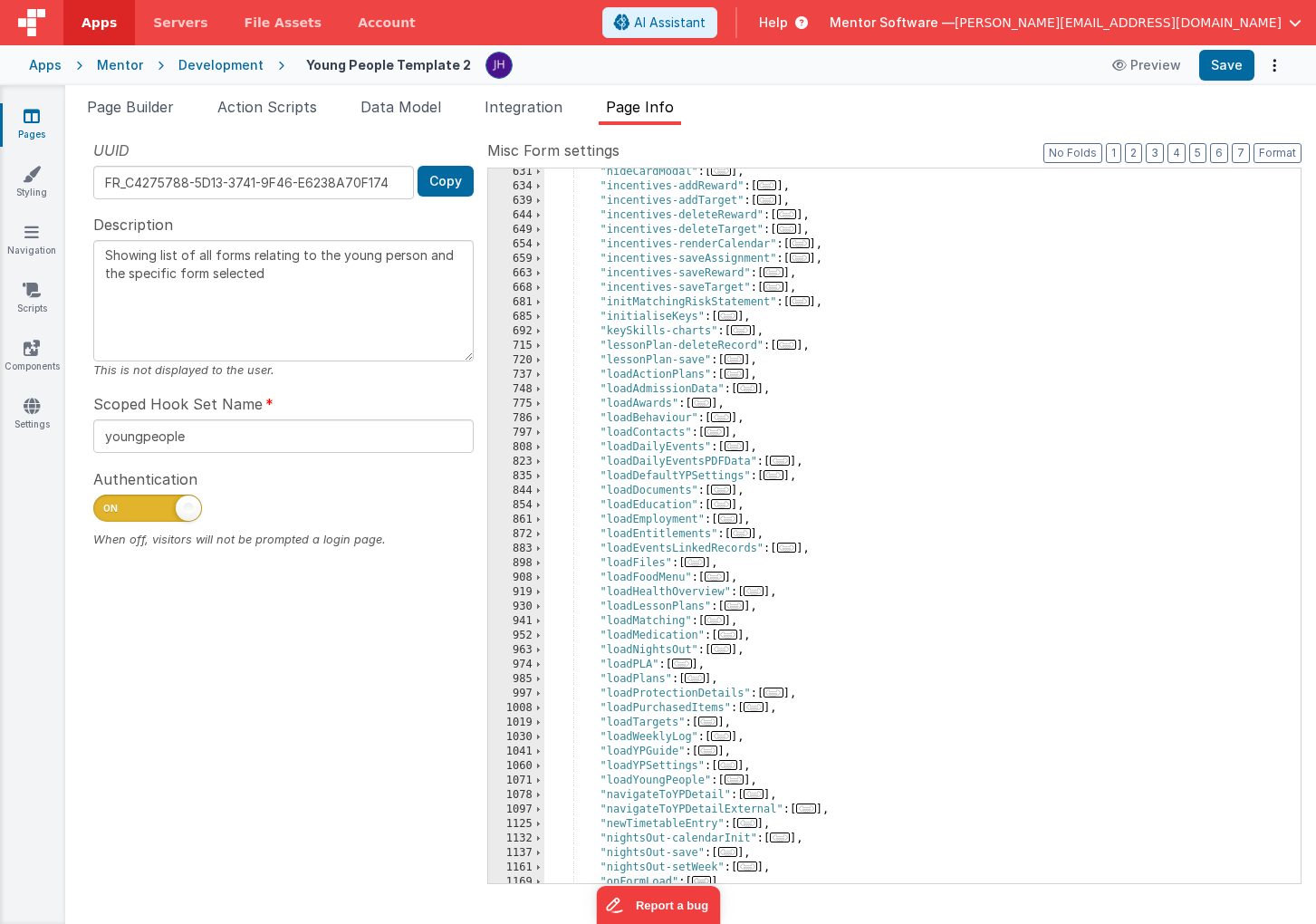
scroll to position [1112, 0]
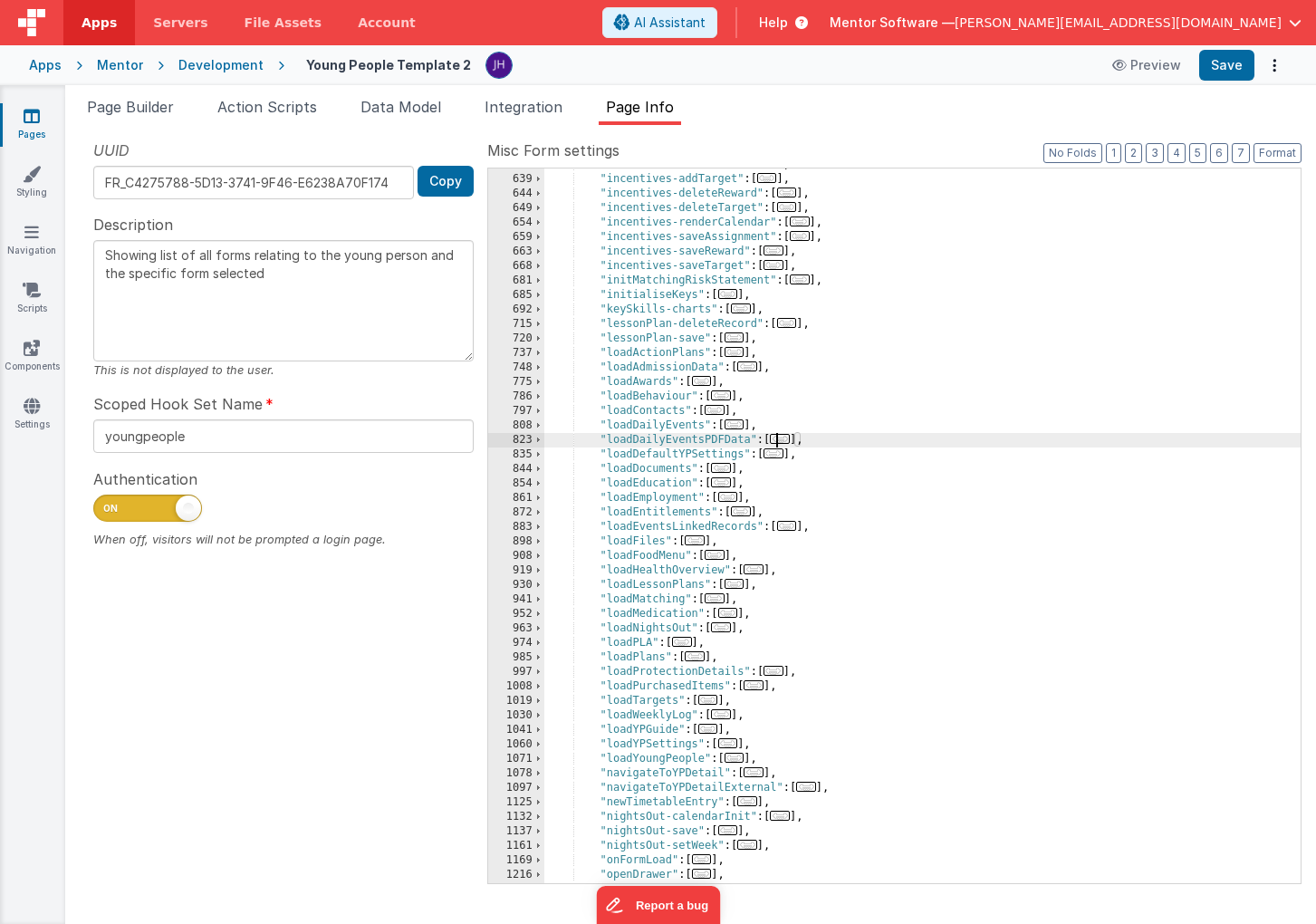
click at [788, 438] on span "..." at bounding box center [780, 439] width 20 height 9
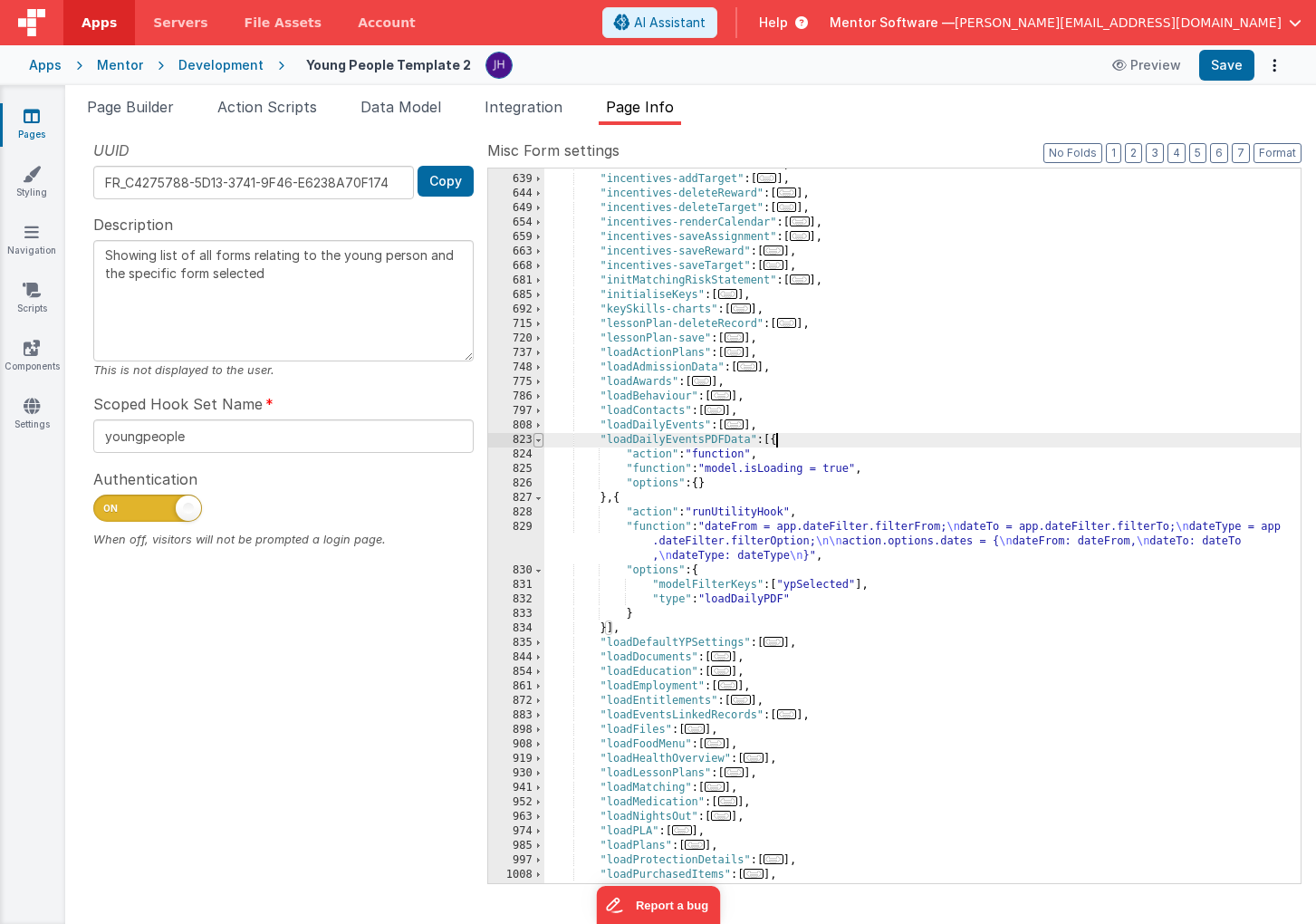
click at [539, 442] on span at bounding box center [538, 440] width 9 height 14
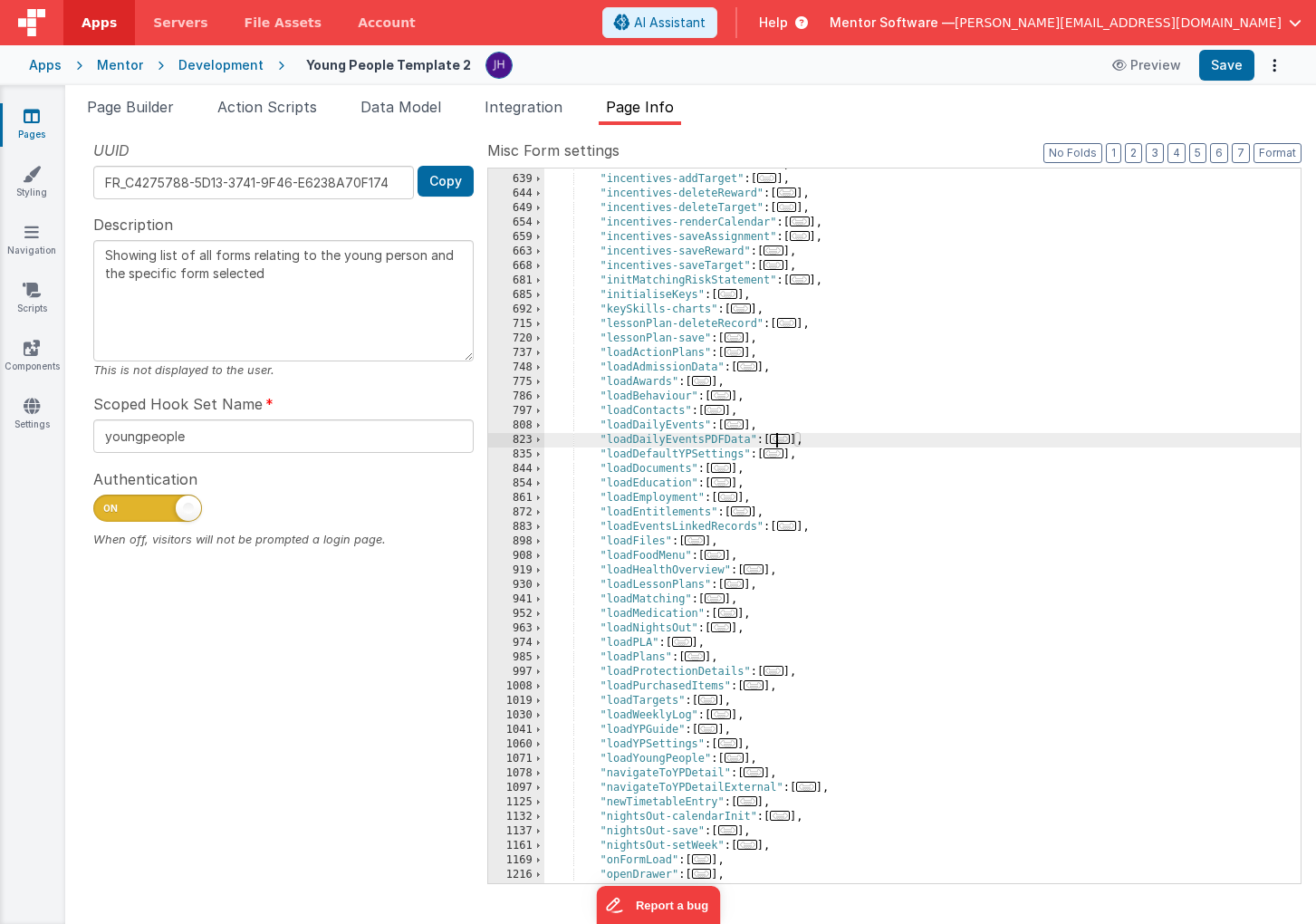
click at [740, 426] on span "..." at bounding box center [734, 424] width 20 height 9
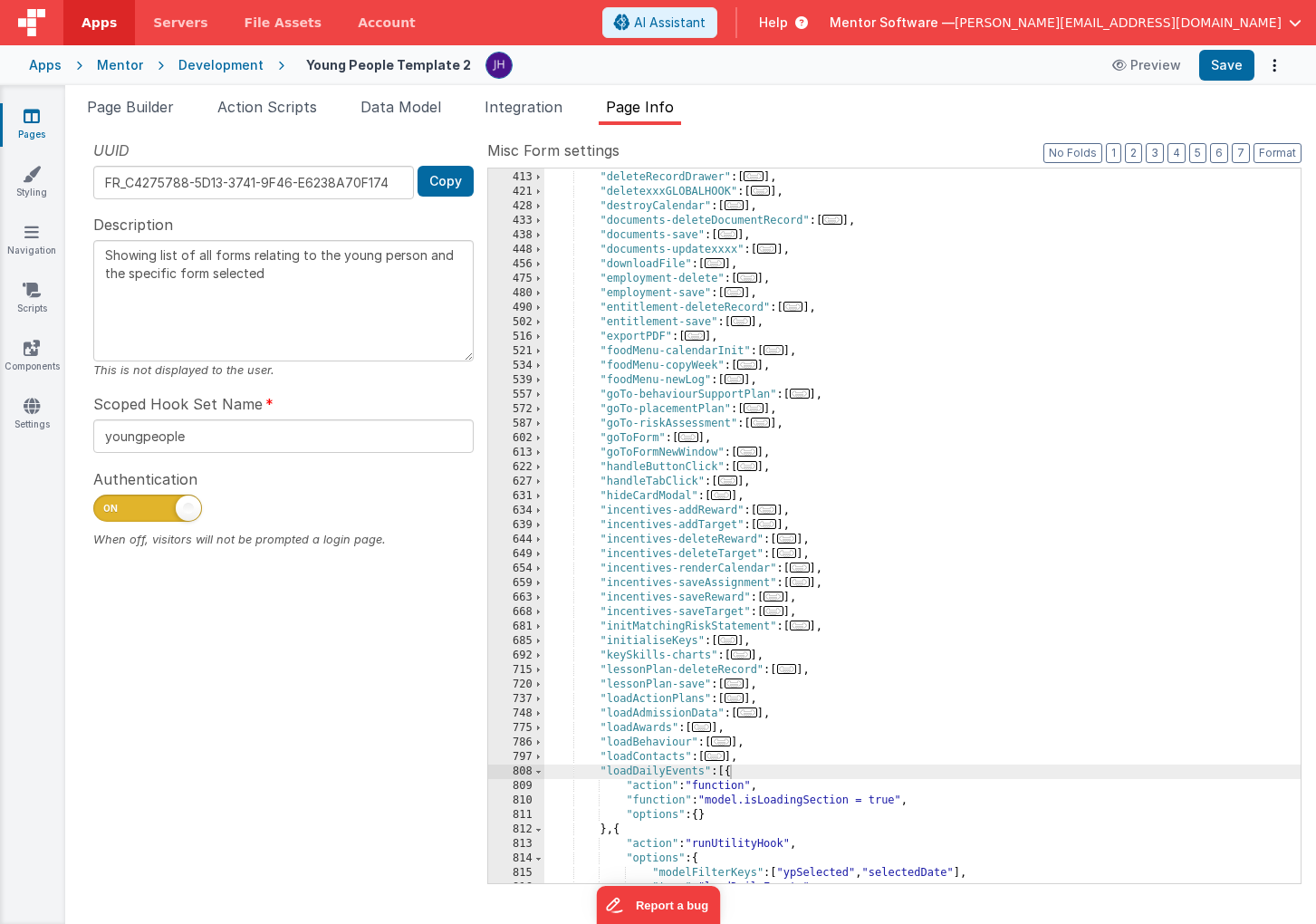
scroll to position [769, 0]
click at [733, 478] on span "..." at bounding box center [727, 478] width 20 height 9
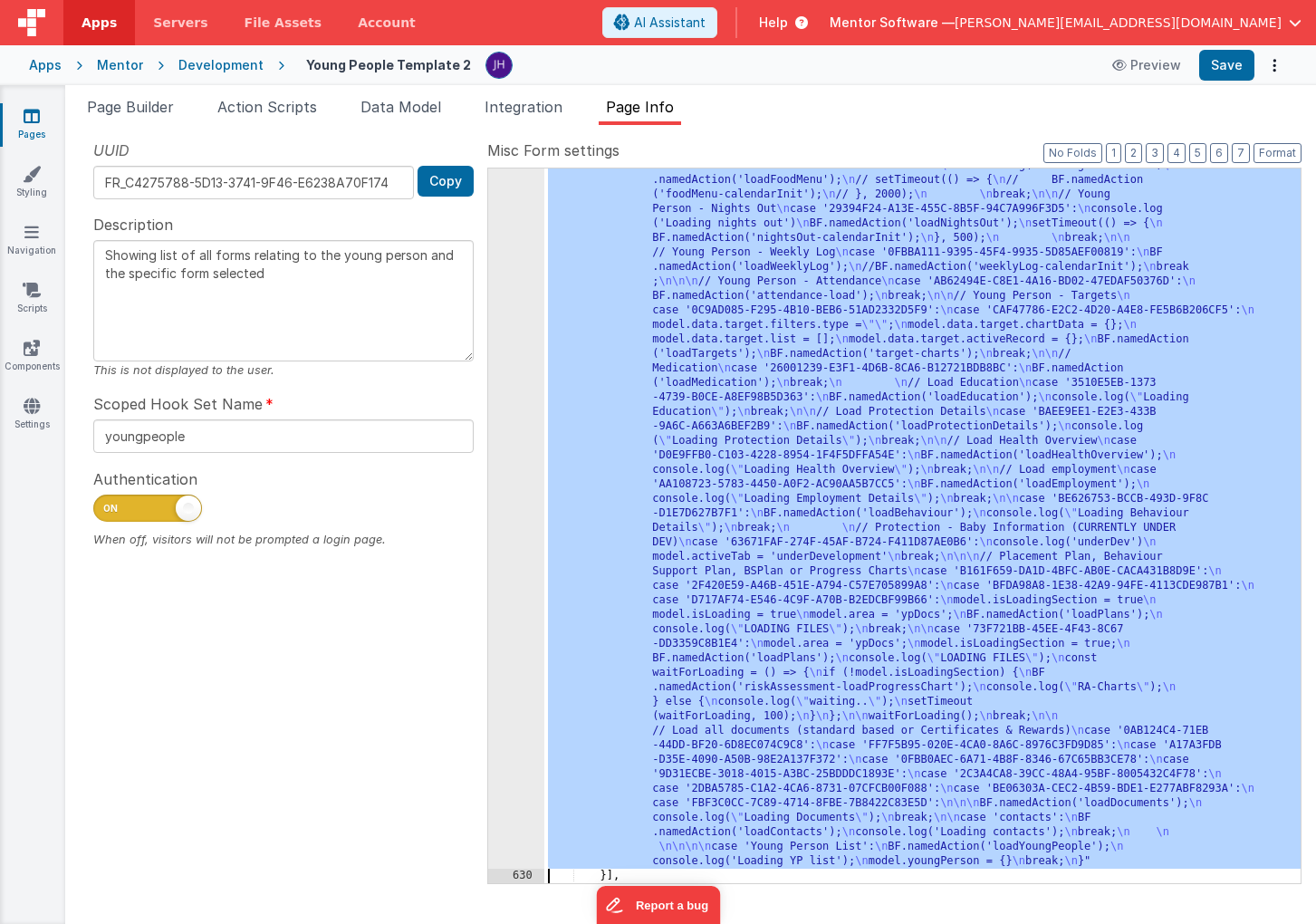
scroll to position [2068, 0]
click at [499, 355] on div "629" at bounding box center [516, 35] width 56 height 1667
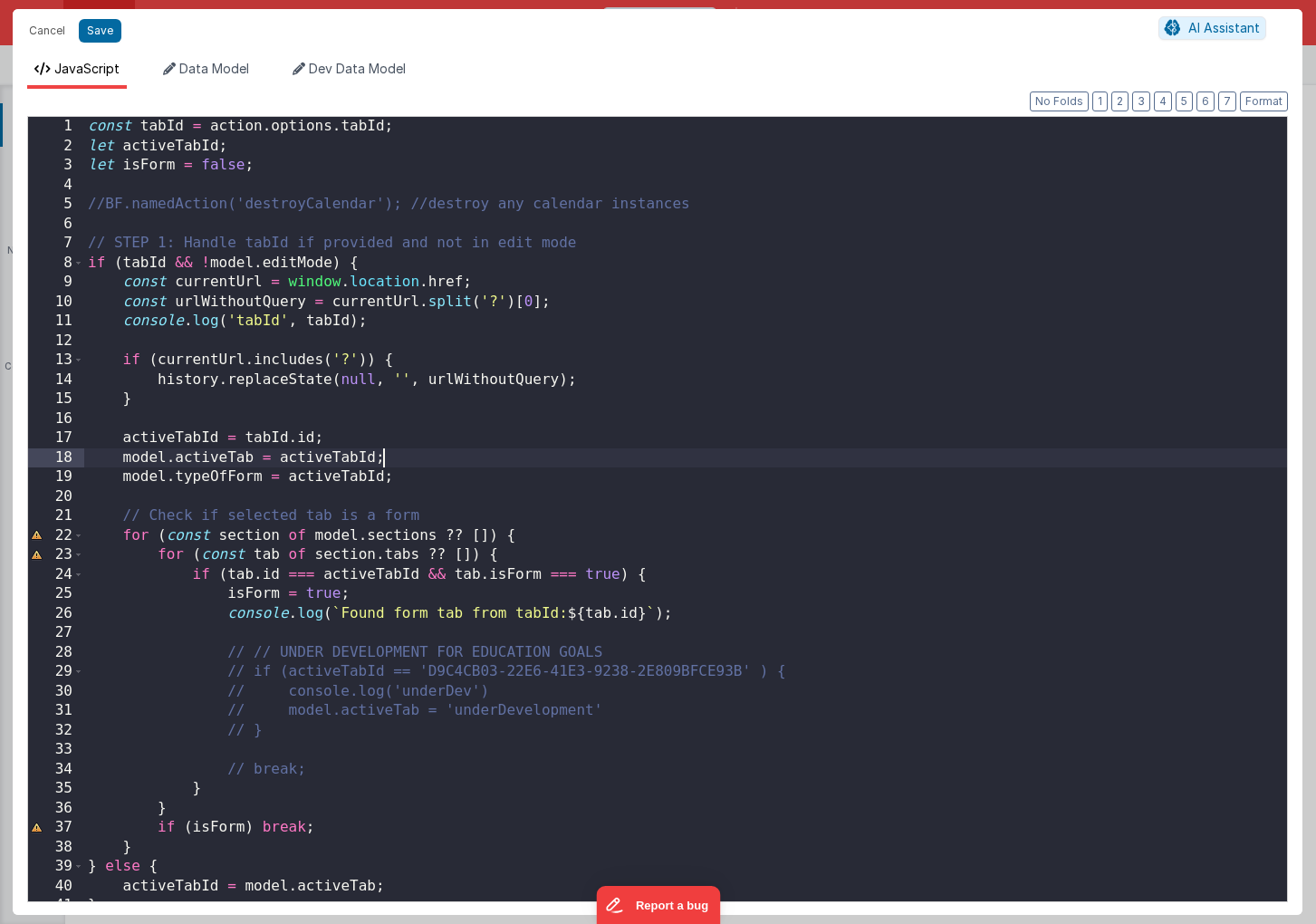
click at [810, 463] on div "const tabId = action . options . tabId ; let activeTabId ; let isForm = false ;…" at bounding box center [686, 528] width 1203 height 823
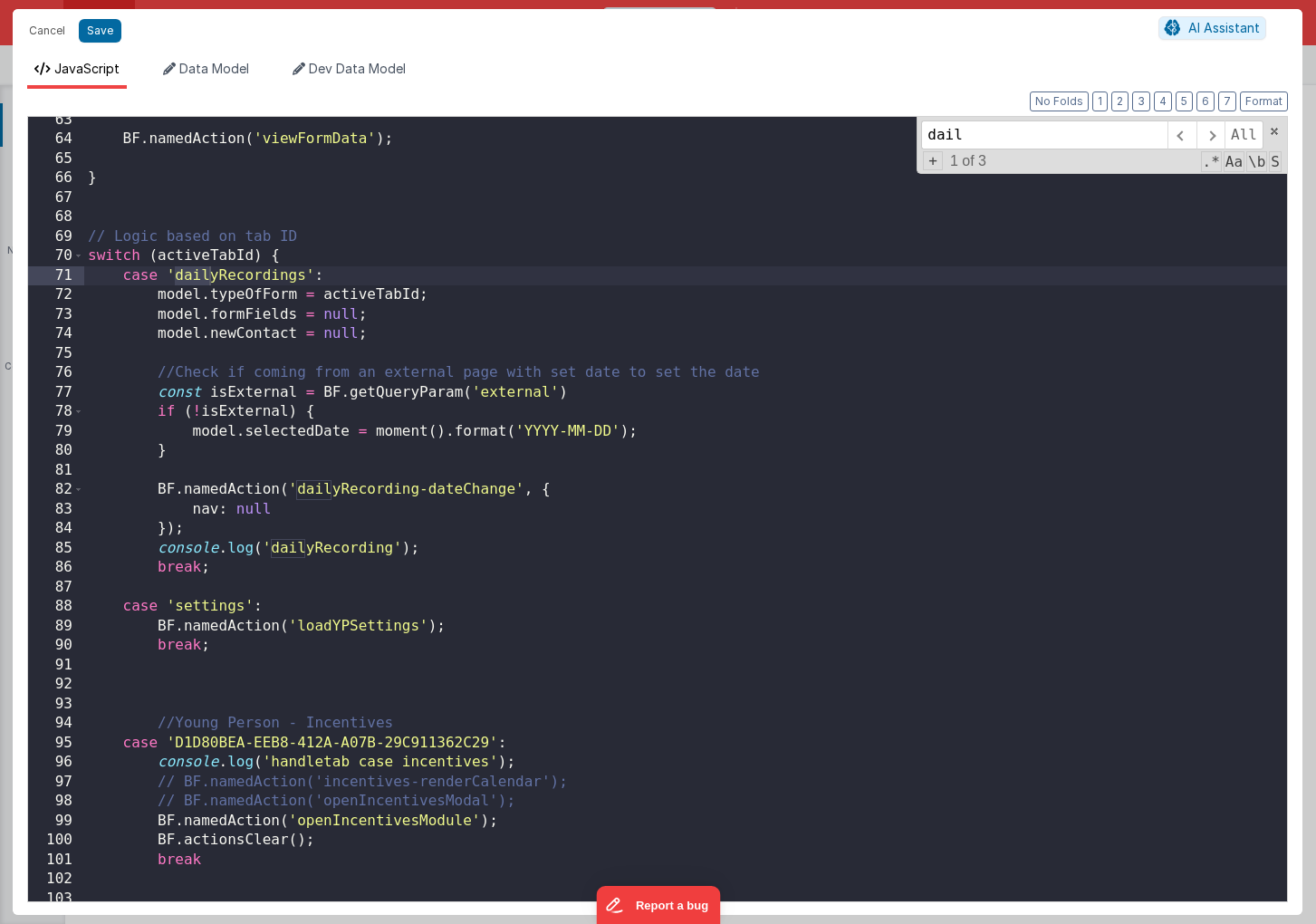
scroll to position [1235, 0]
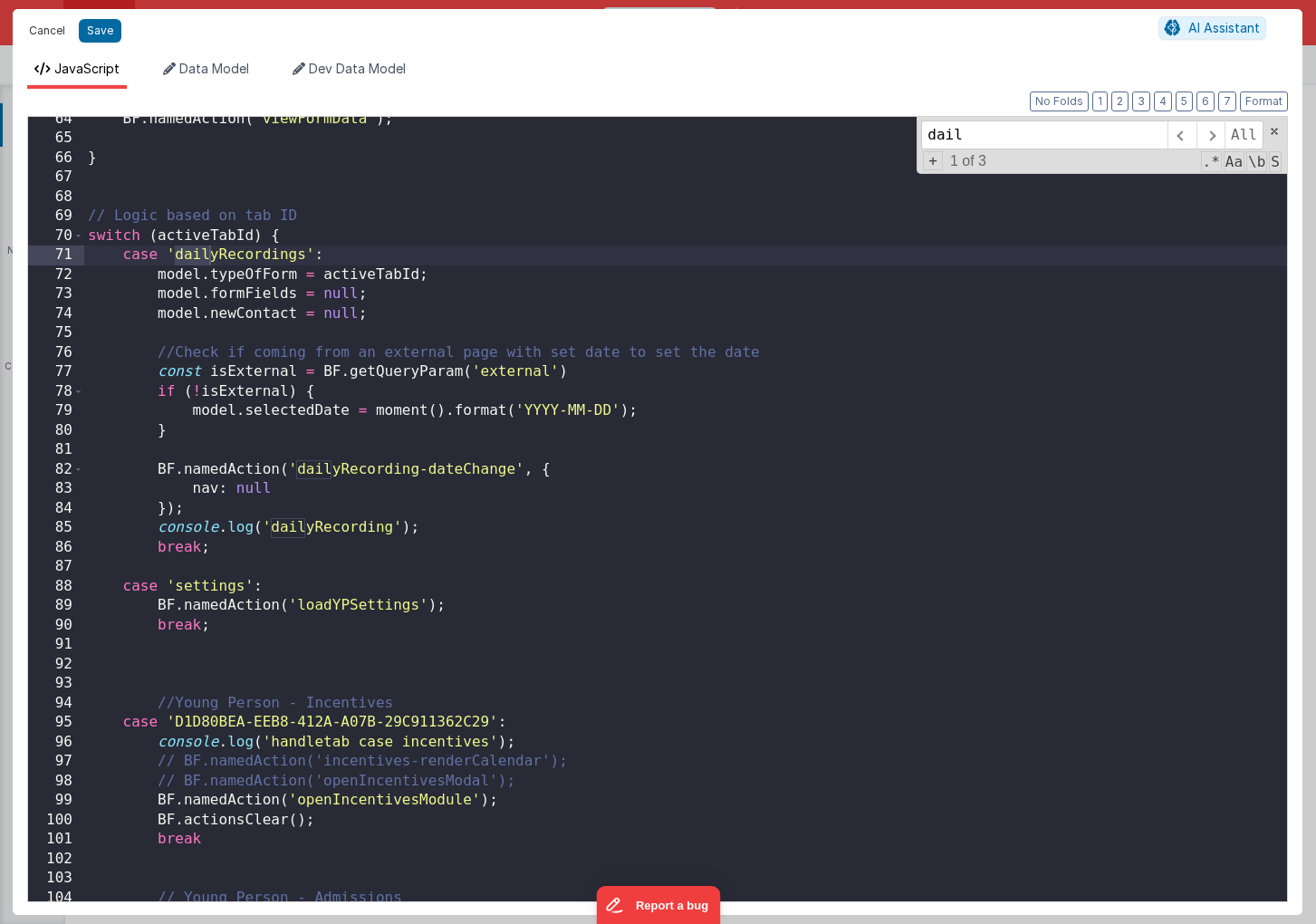
type input "dail"
click at [38, 30] on button "Cancel" at bounding box center [47, 30] width 54 height 26
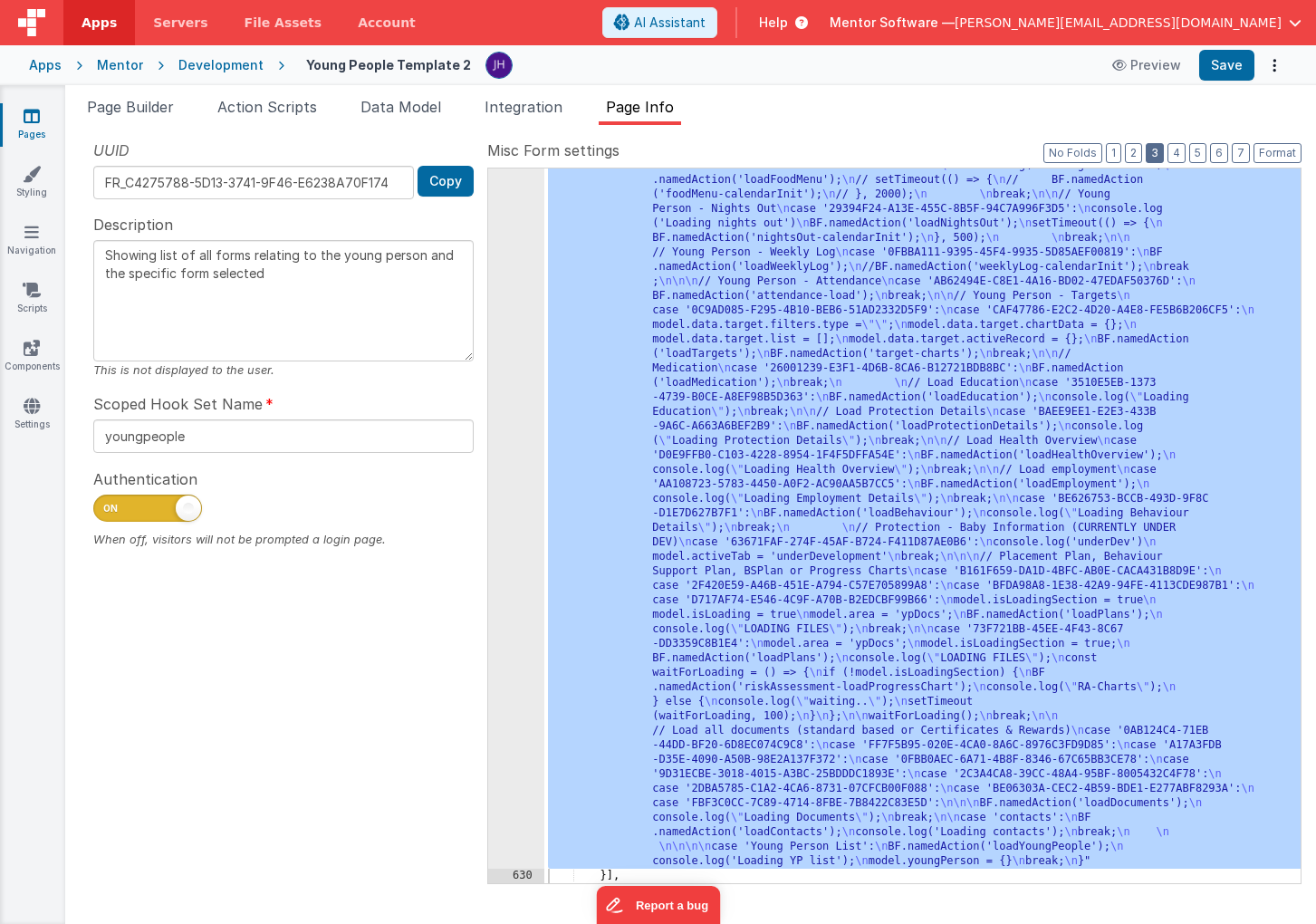
click at [1156, 155] on button "3" at bounding box center [1155, 153] width 18 height 20
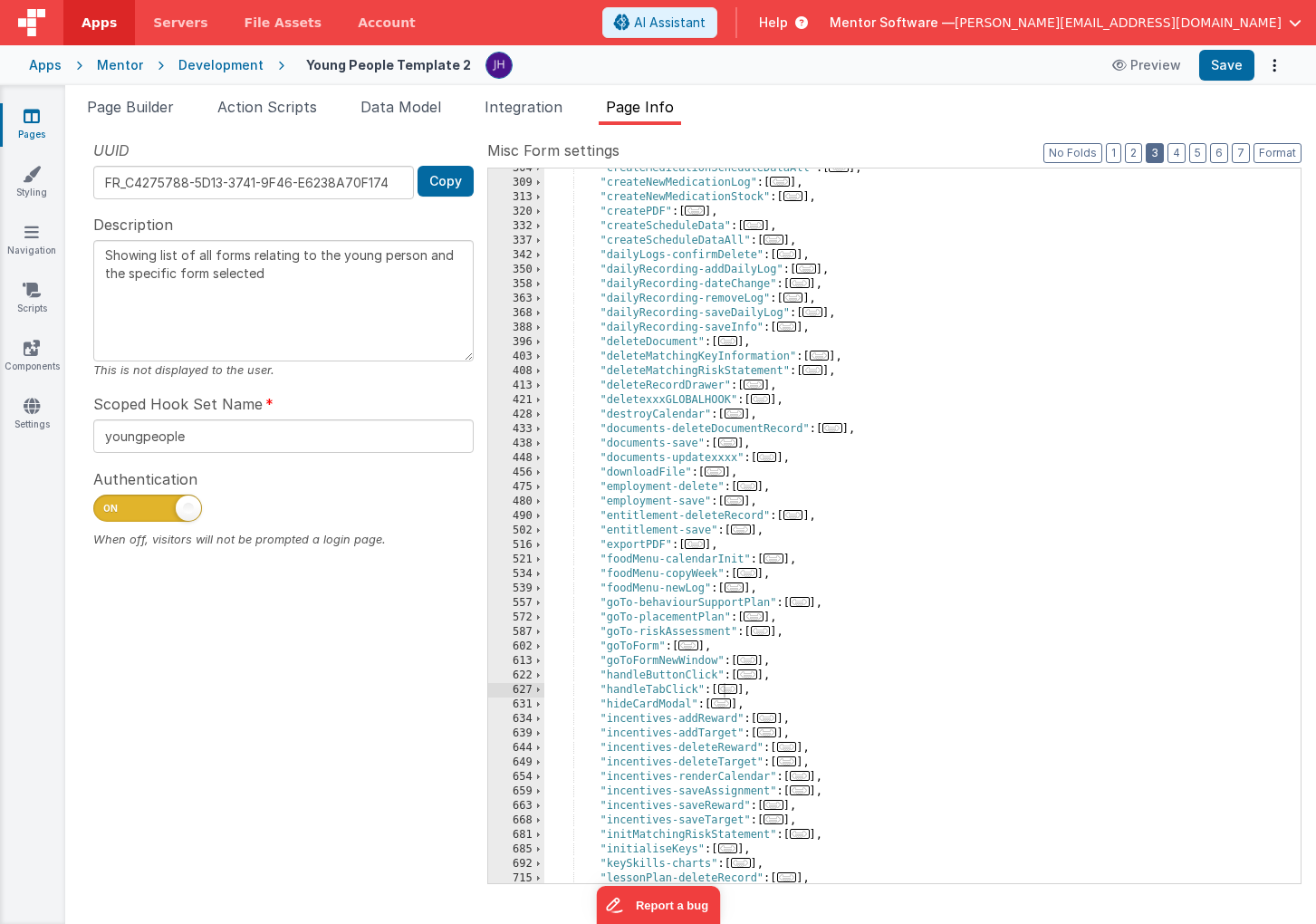
scroll to position [558, 0]
click at [806, 283] on span "..." at bounding box center [799, 283] width 20 height 9
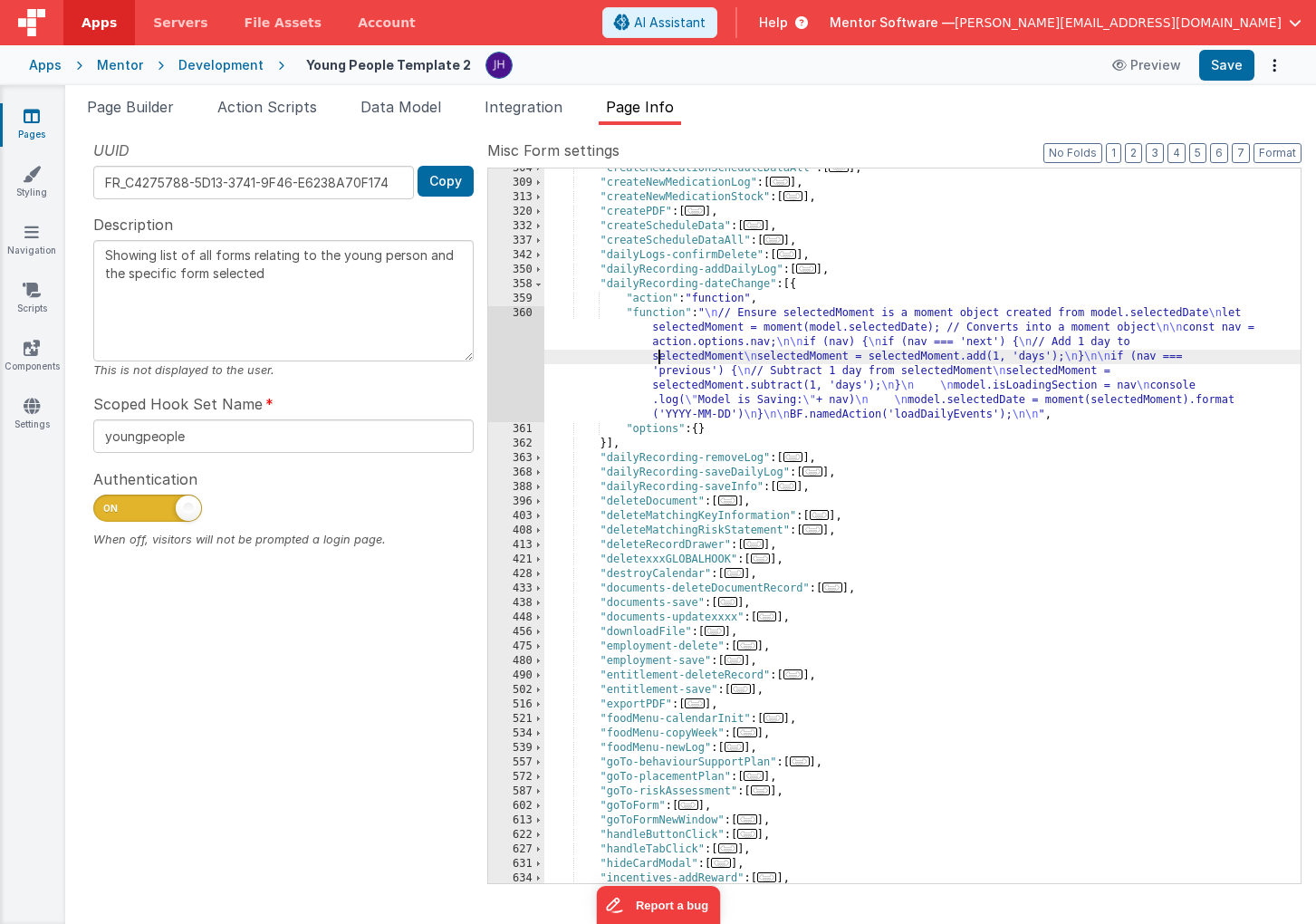
click at [656, 356] on div ""createMedicationScheduleDataAll" : [ ... ] , "createNewMedicationLog" : [ ... …" at bounding box center [922, 533] width 756 height 744
click at [514, 340] on div "360" at bounding box center [516, 364] width 56 height 116
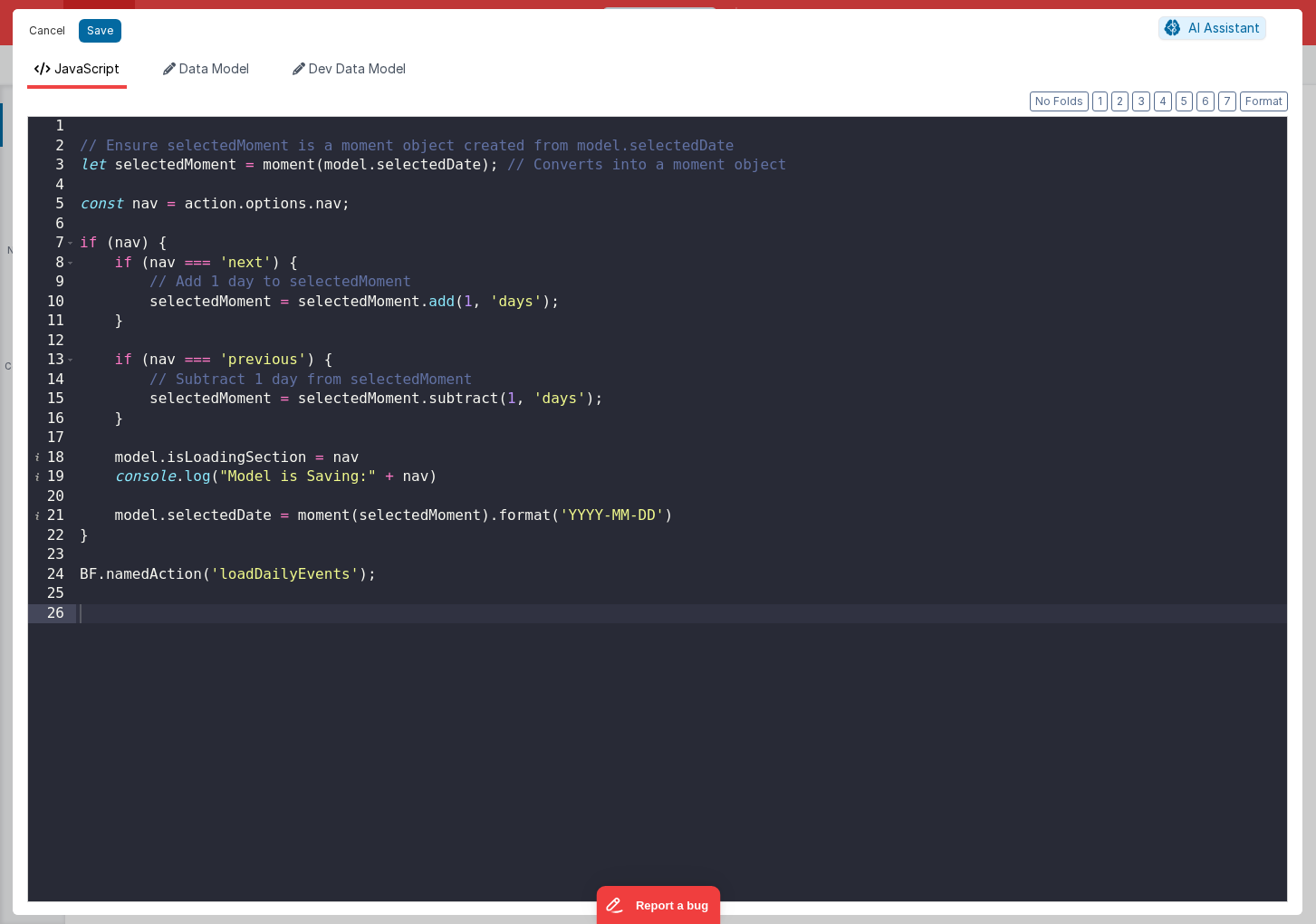
click at [42, 28] on button "Cancel" at bounding box center [47, 30] width 54 height 26
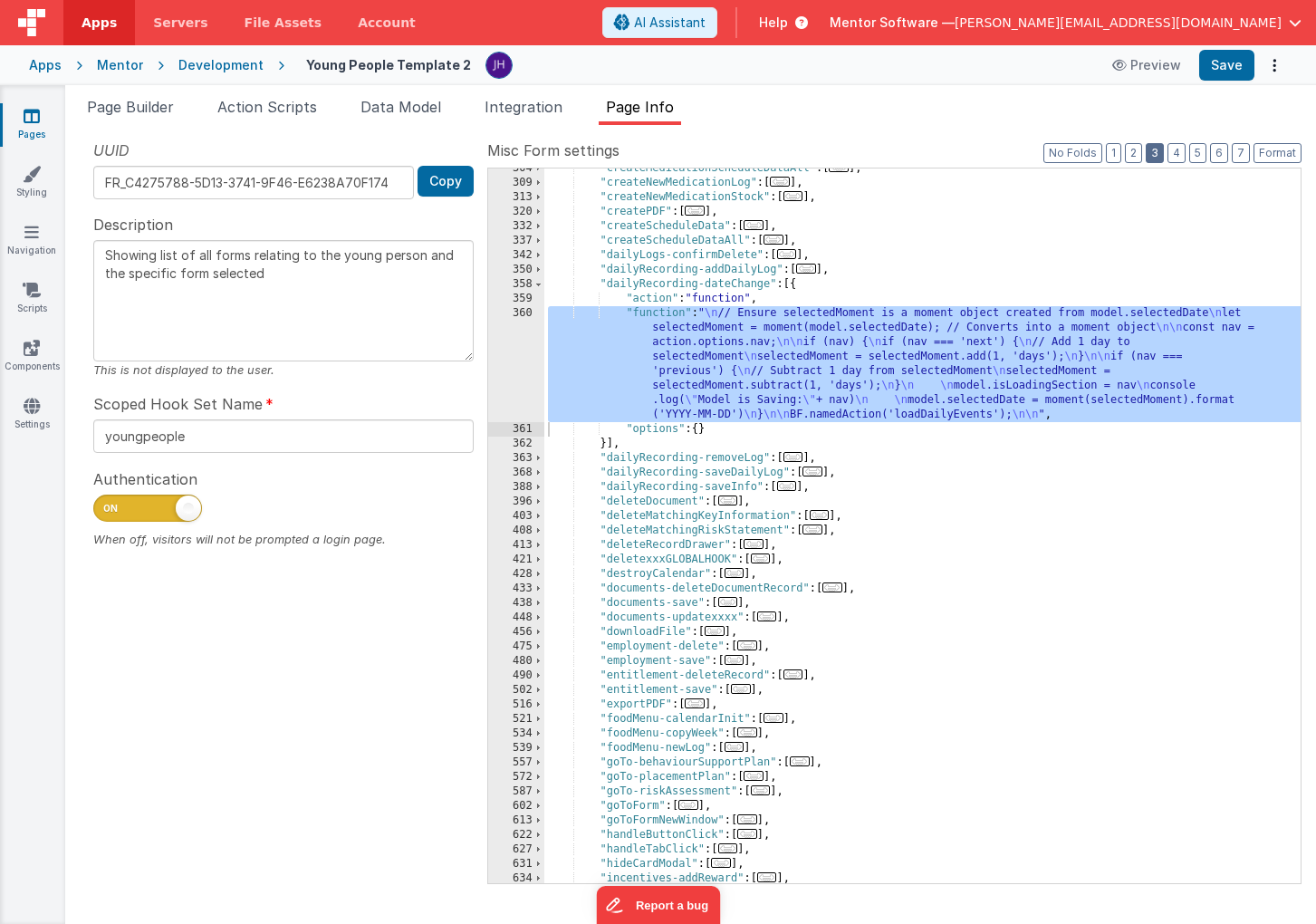
click at [1151, 158] on button "3" at bounding box center [1155, 153] width 18 height 20
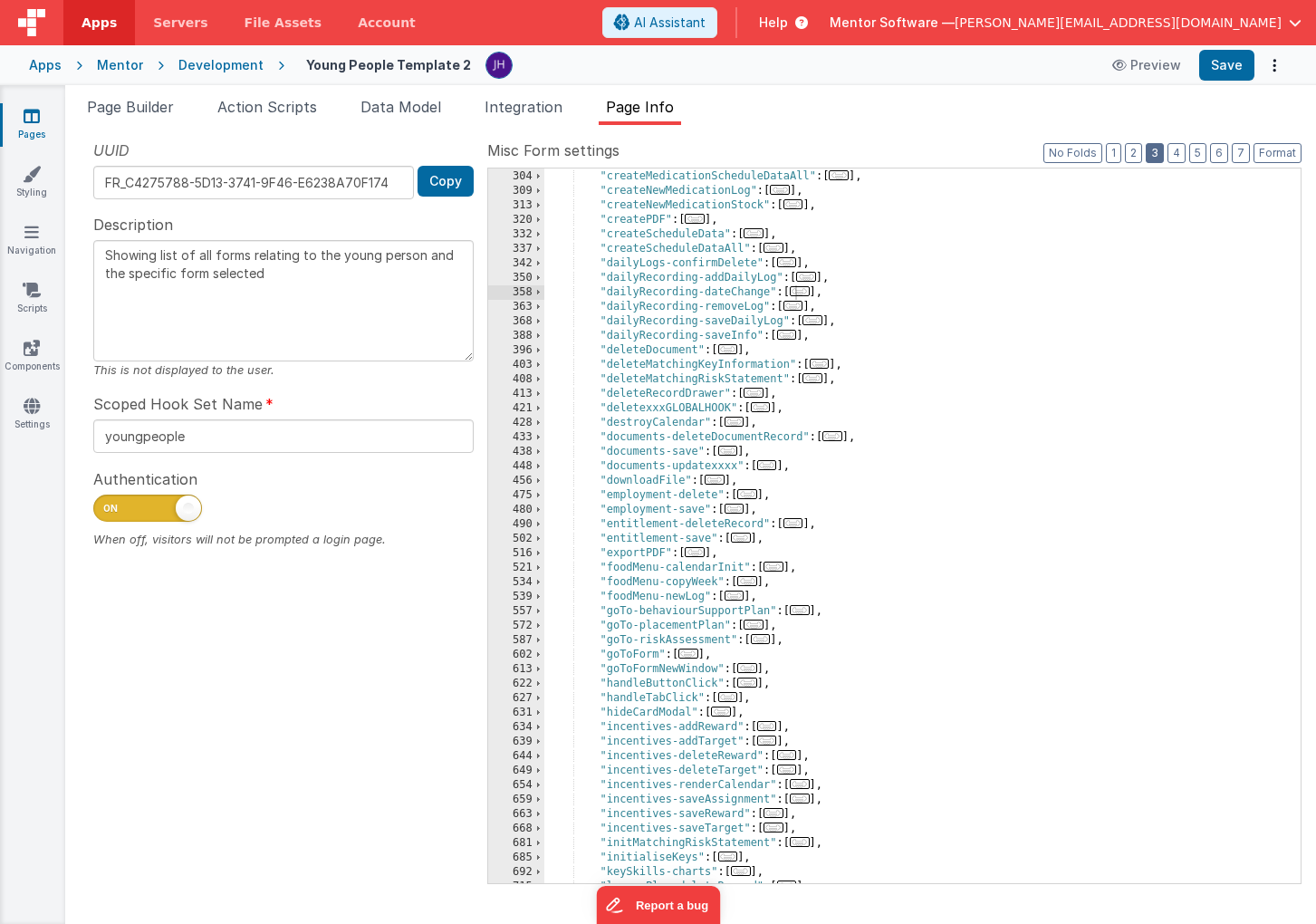
scroll to position [542, 0]
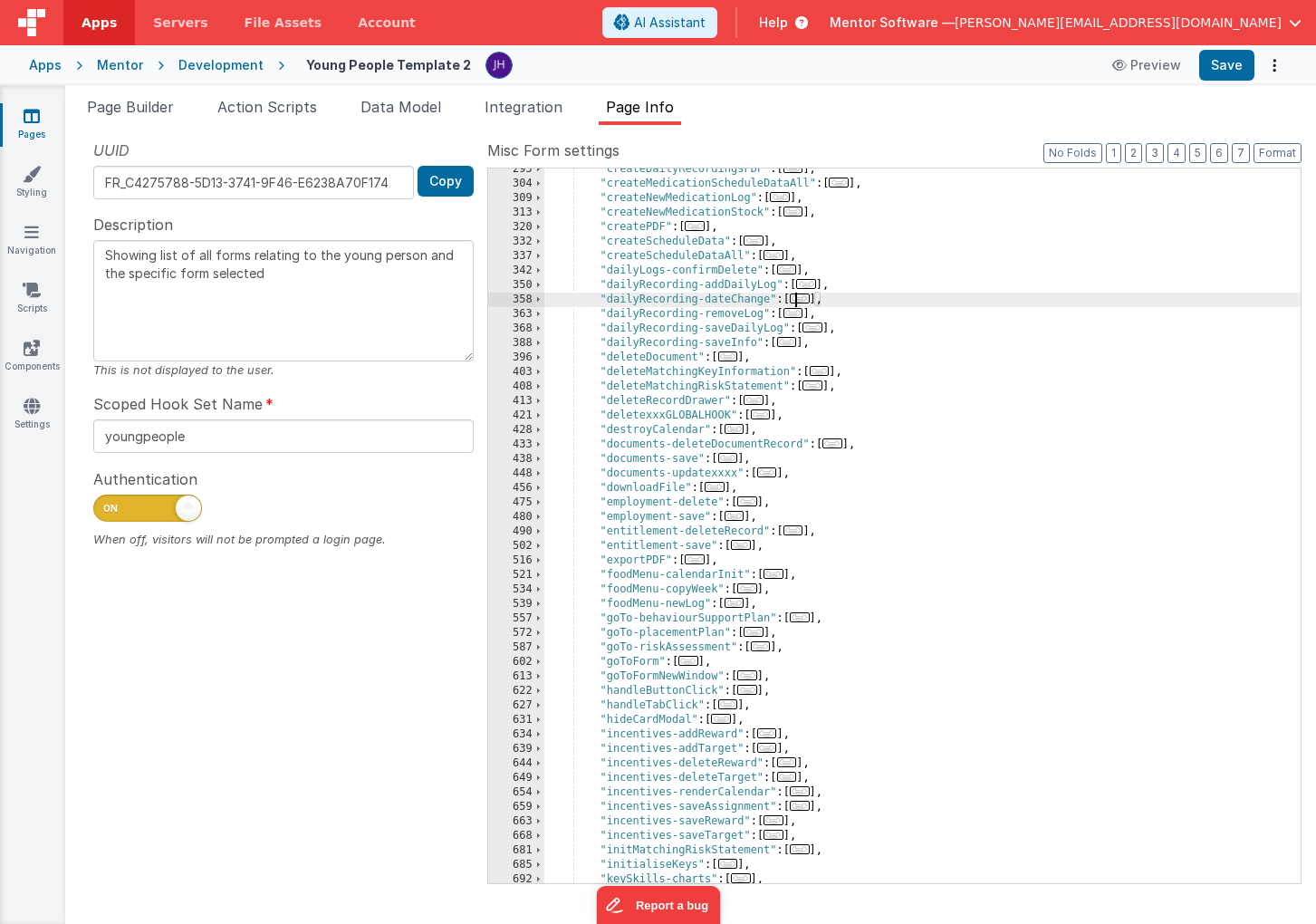
click at [805, 300] on span "..." at bounding box center [799, 298] width 20 height 9
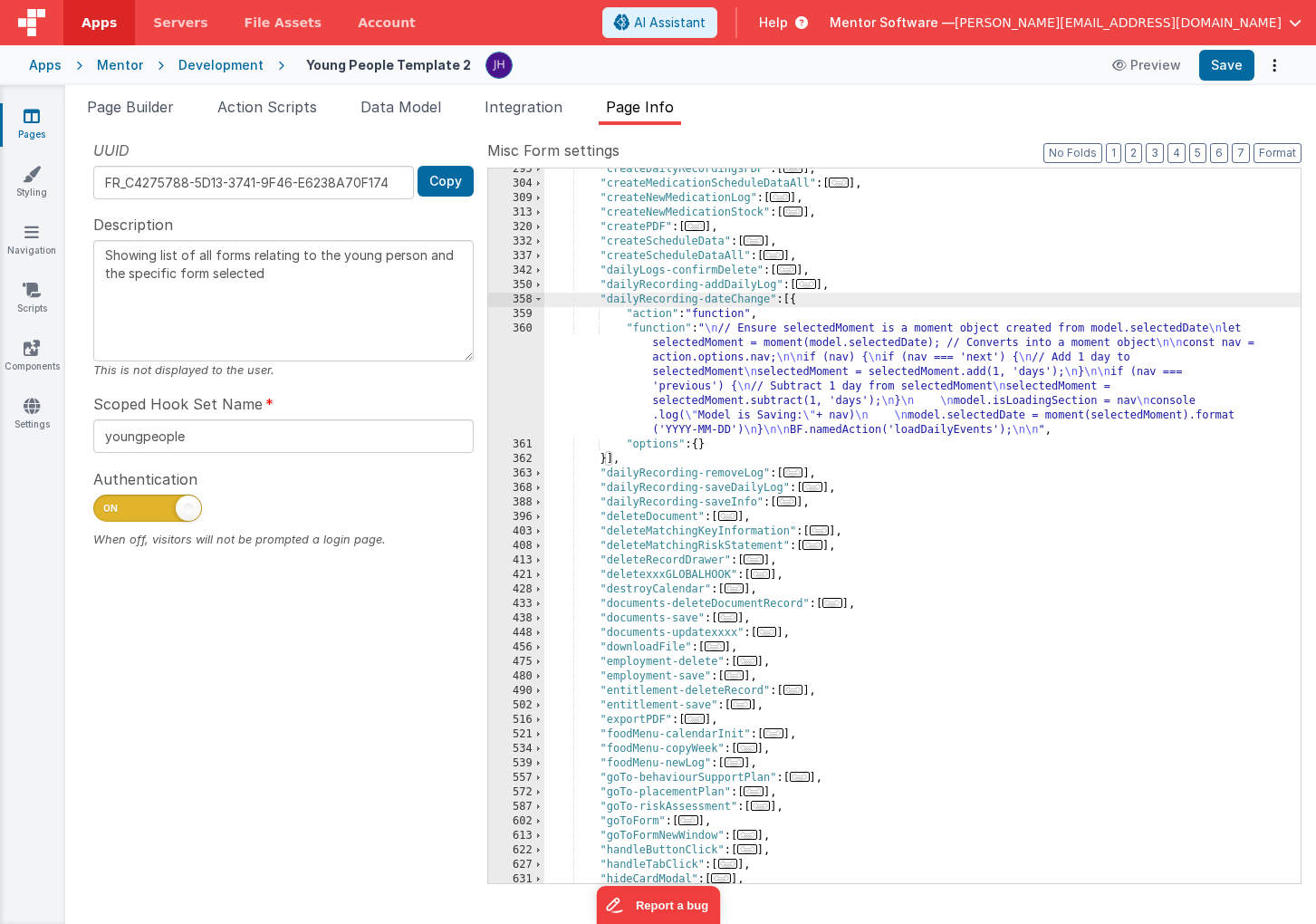
click at [691, 387] on div ""createDailyRecordingsPDF" : [ ... ] , "createMedicationScheduleDataAll" : [ ..…" at bounding box center [922, 534] width 756 height 744
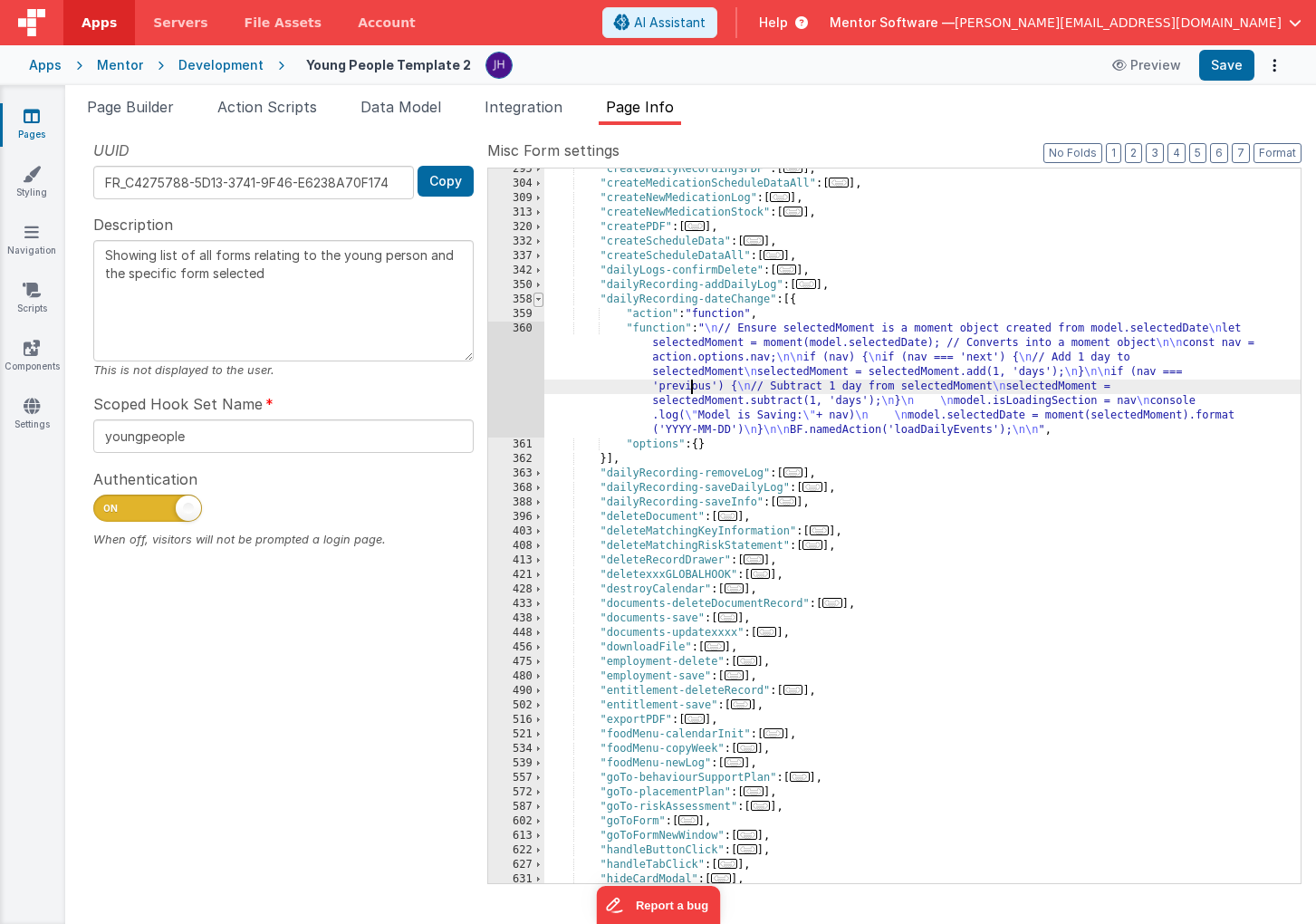
click at [539, 302] on span at bounding box center [538, 299] width 9 height 14
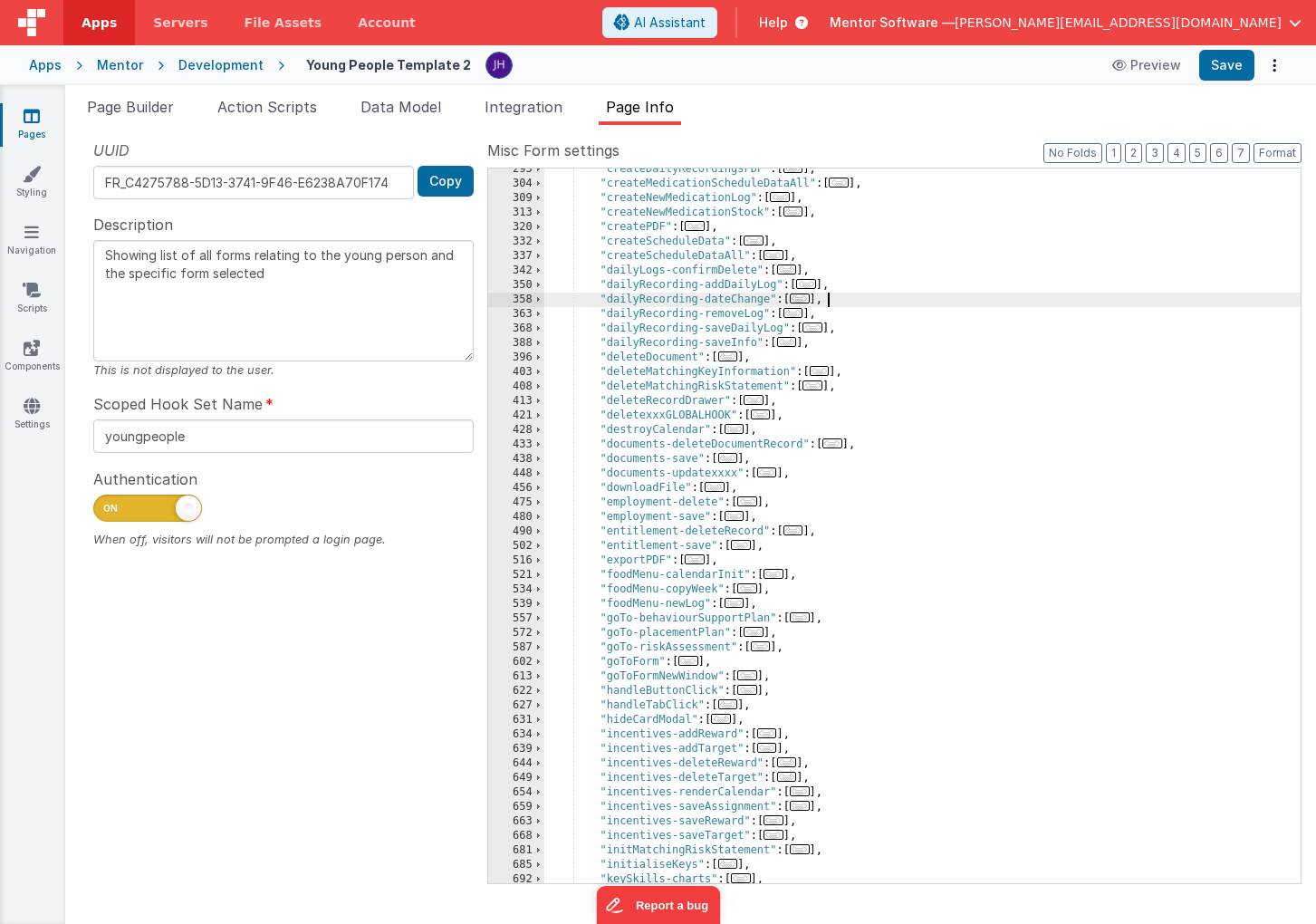
click at [843, 302] on div ""createDailyRecordingsPDF" : [ ... ] , "createMedicationScheduleDataAll" : [ ..…" at bounding box center [922, 534] width 756 height 744
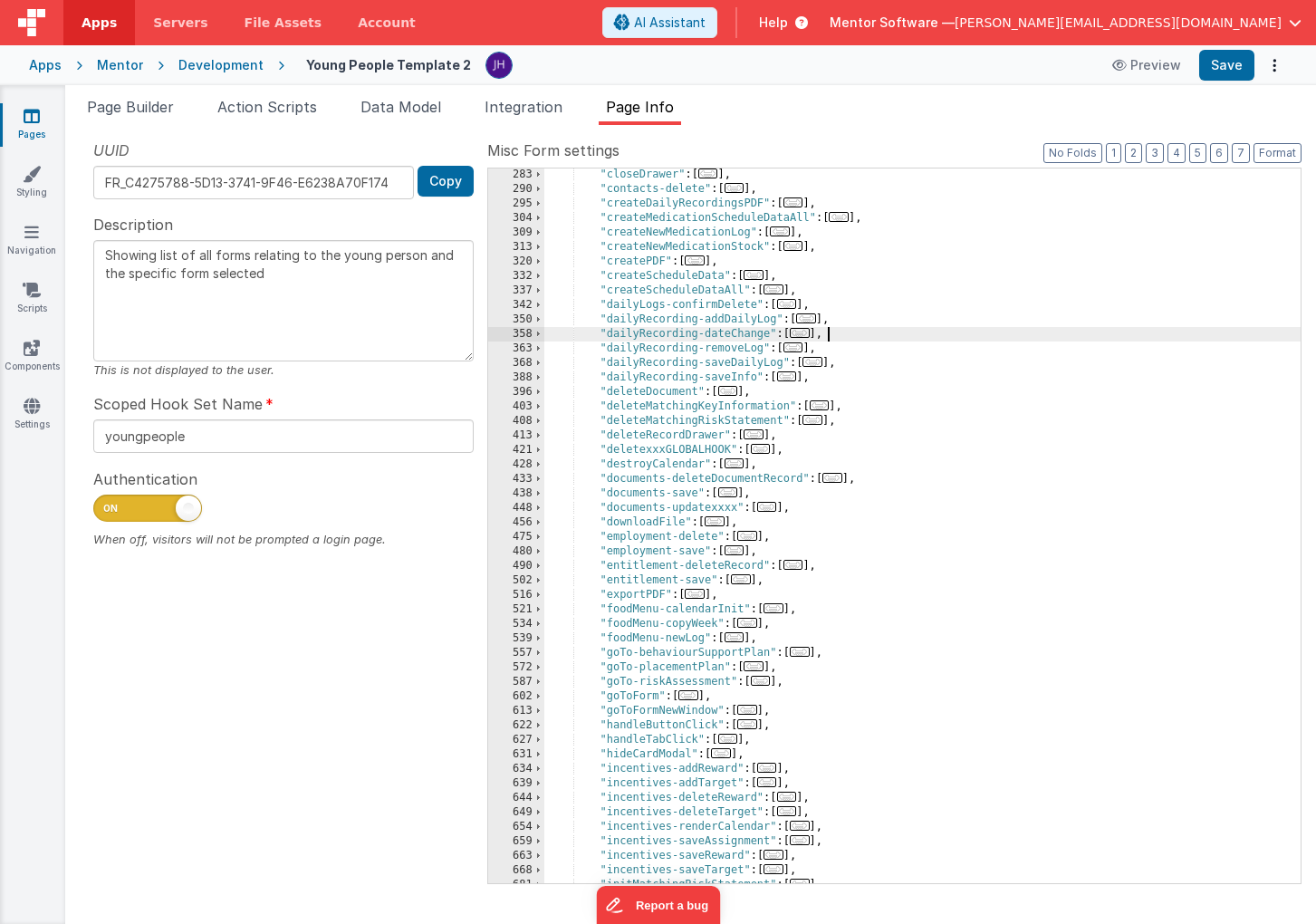
scroll to position [508, 0]
drag, startPoint x: 840, startPoint y: 336, endPoint x: 597, endPoint y: 328, distance: 243.1
click at [597, 328] on div ""closeDrawer" : [ ... ] , "contacts-delete" : [ ... ] , "createDailyRecordingsP…" at bounding box center [922, 538] width 756 height 744
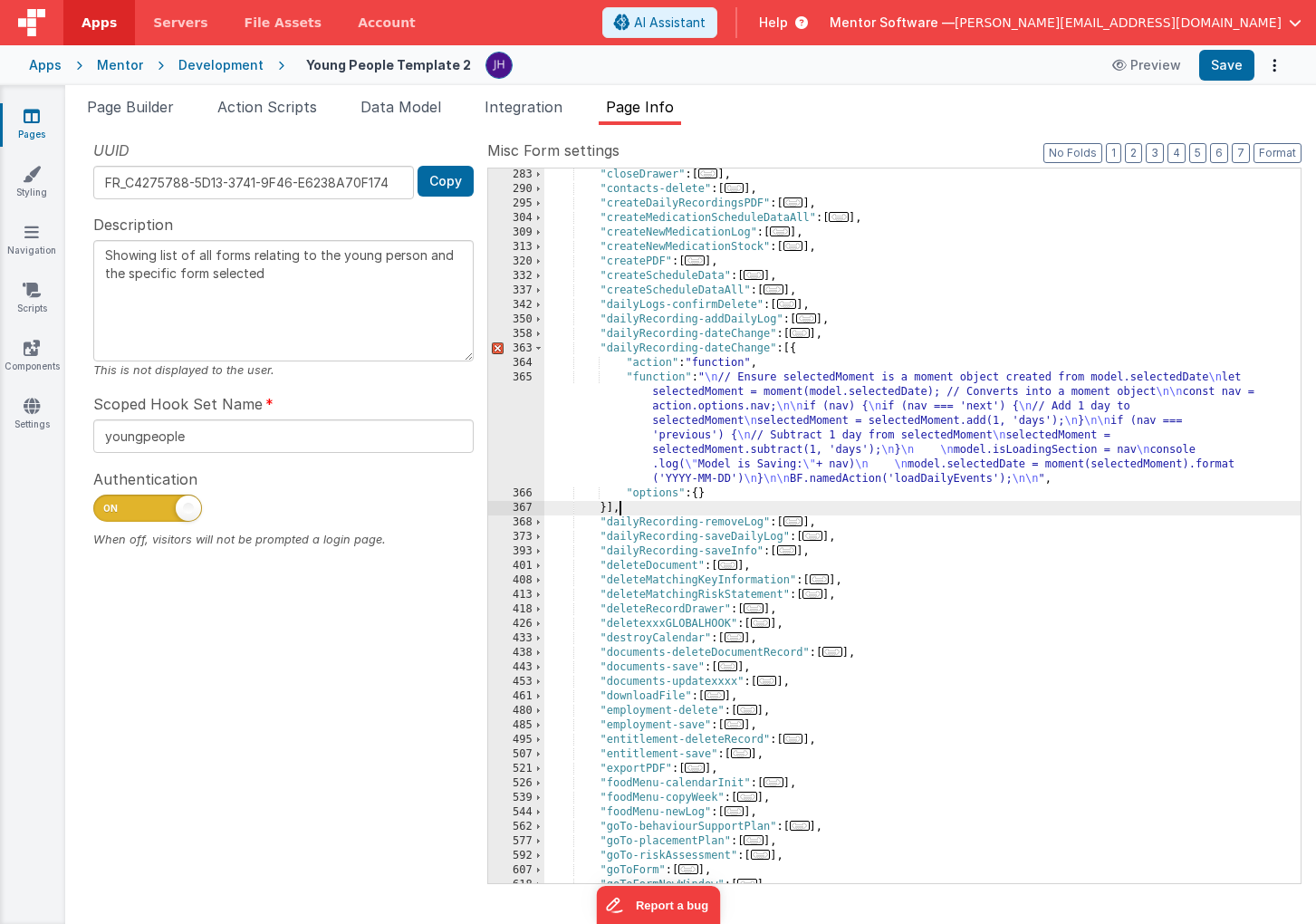
click at [765, 348] on div ""closeDrawer" : [ ... ] , "contacts-delete" : [ ... ] , "createDailyRecordingsP…" at bounding box center [922, 538] width 756 height 744
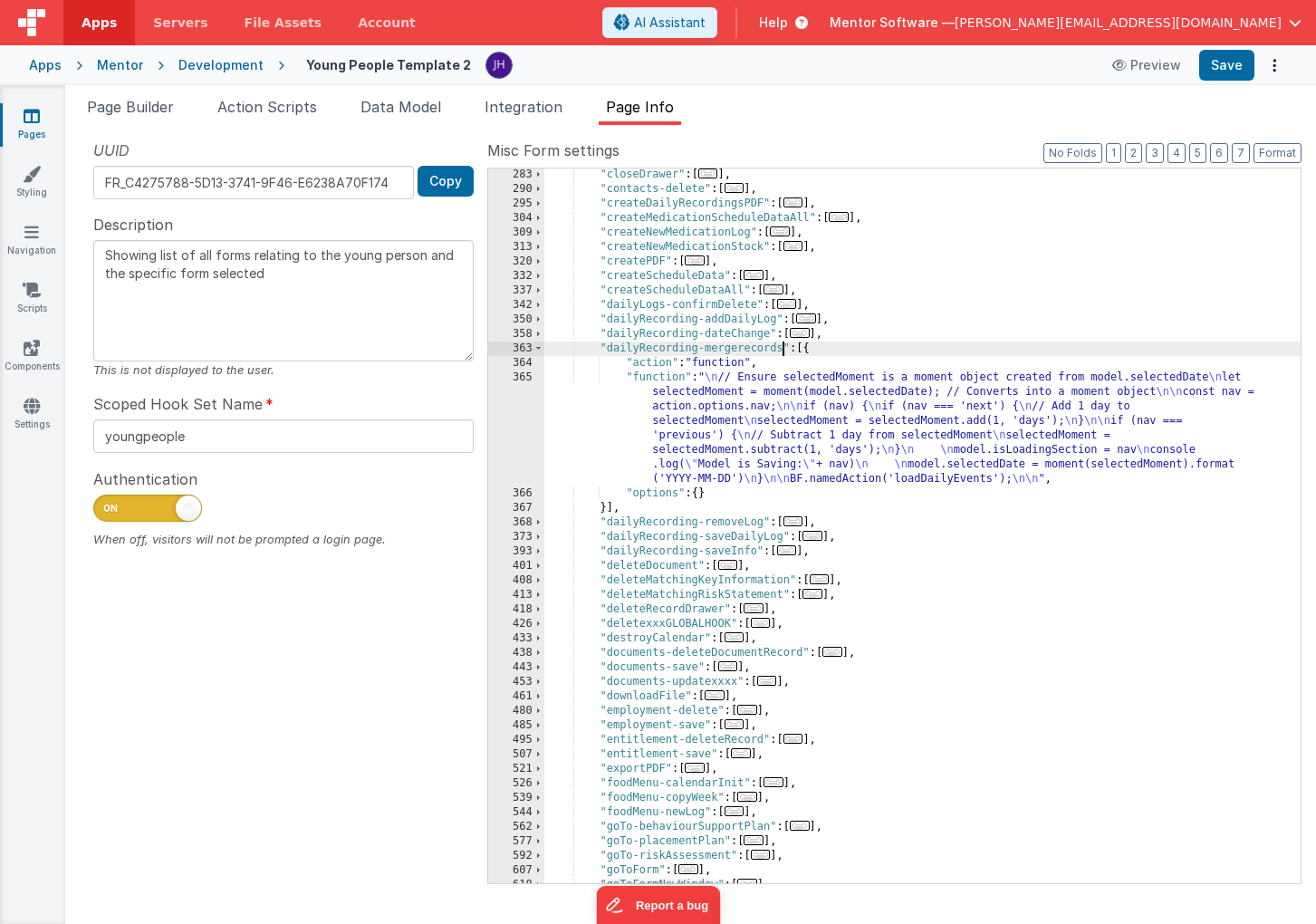
click at [740, 346] on div ""closeDrawer" : [ ... ] , "contacts-delete" : [ ... ] , "createDailyRecordingsP…" at bounding box center [922, 538] width 756 height 744
click at [771, 407] on div ""closeDrawer" : [ ... ] , "contacts-delete" : [ ... ] , "createDailyRecordingsP…" at bounding box center [922, 538] width 756 height 744
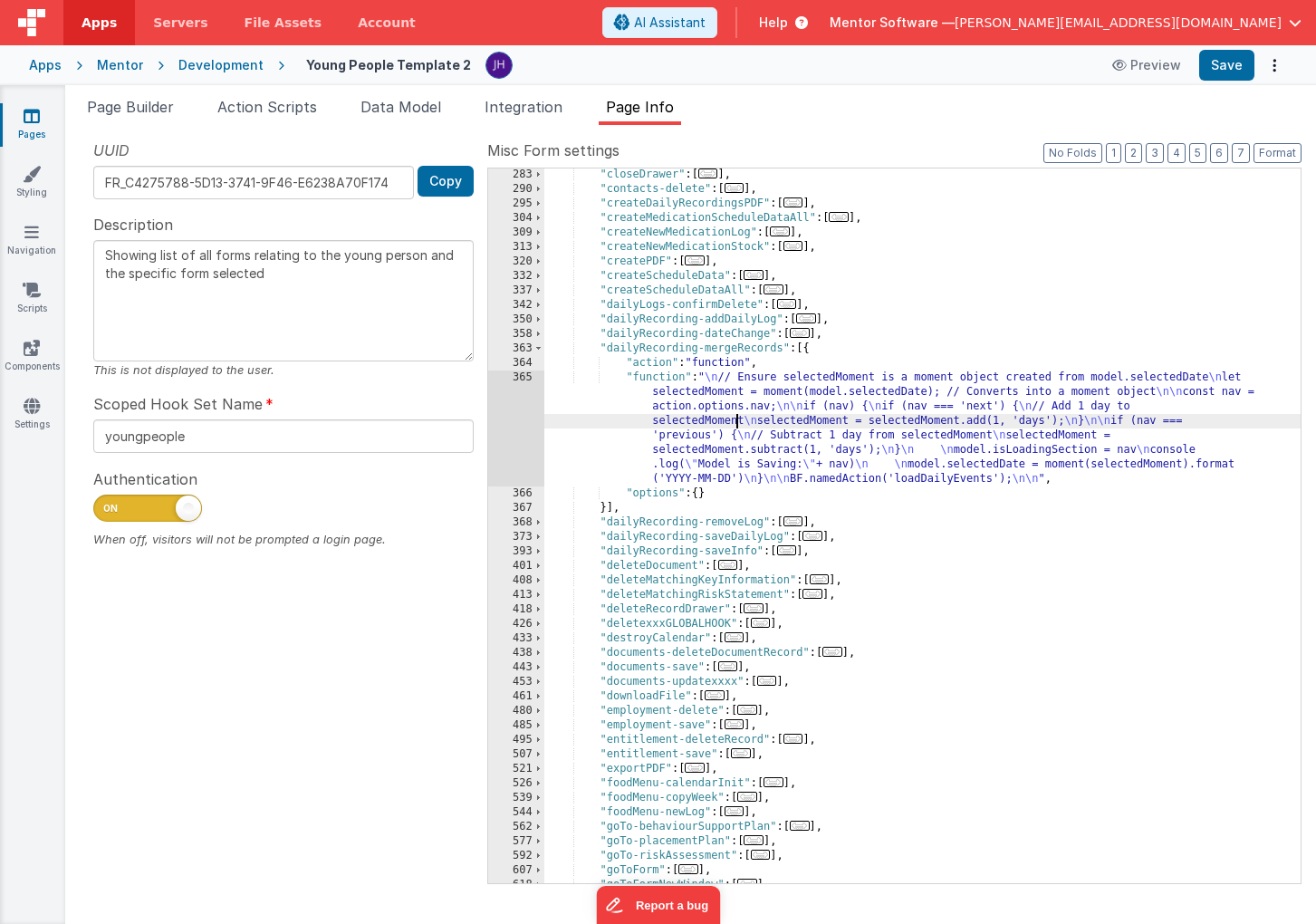
click at [737, 424] on div ""closeDrawer" : [ ... ] , "contacts-delete" : [ ... ] , "createDailyRecordingsP…" at bounding box center [922, 538] width 756 height 744
click at [513, 416] on div "365" at bounding box center [516, 428] width 56 height 116
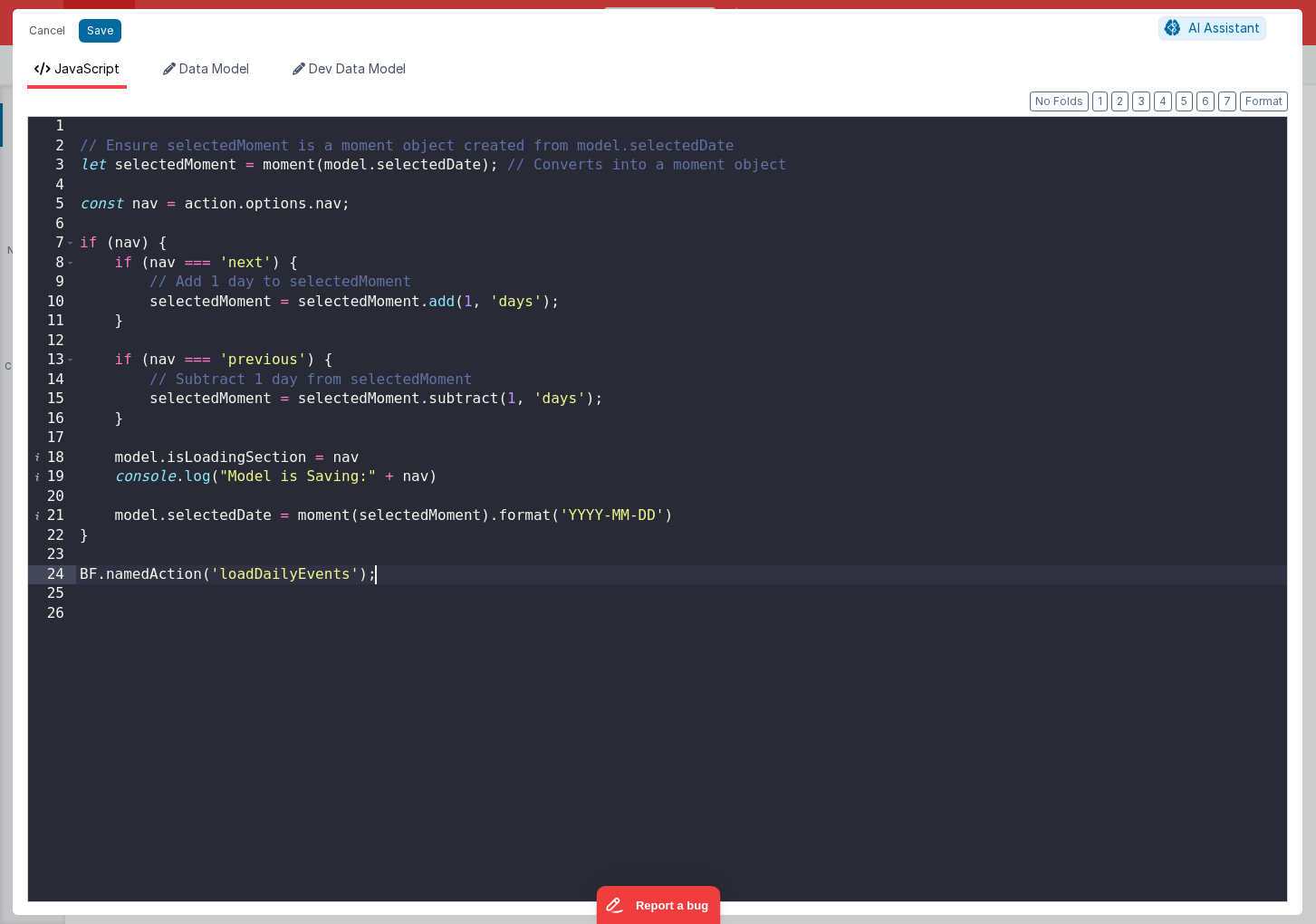
click at [584, 578] on div "// Ensure selectedMoment is a moment object created from model.selectedDate let…" at bounding box center [681, 528] width 1211 height 823
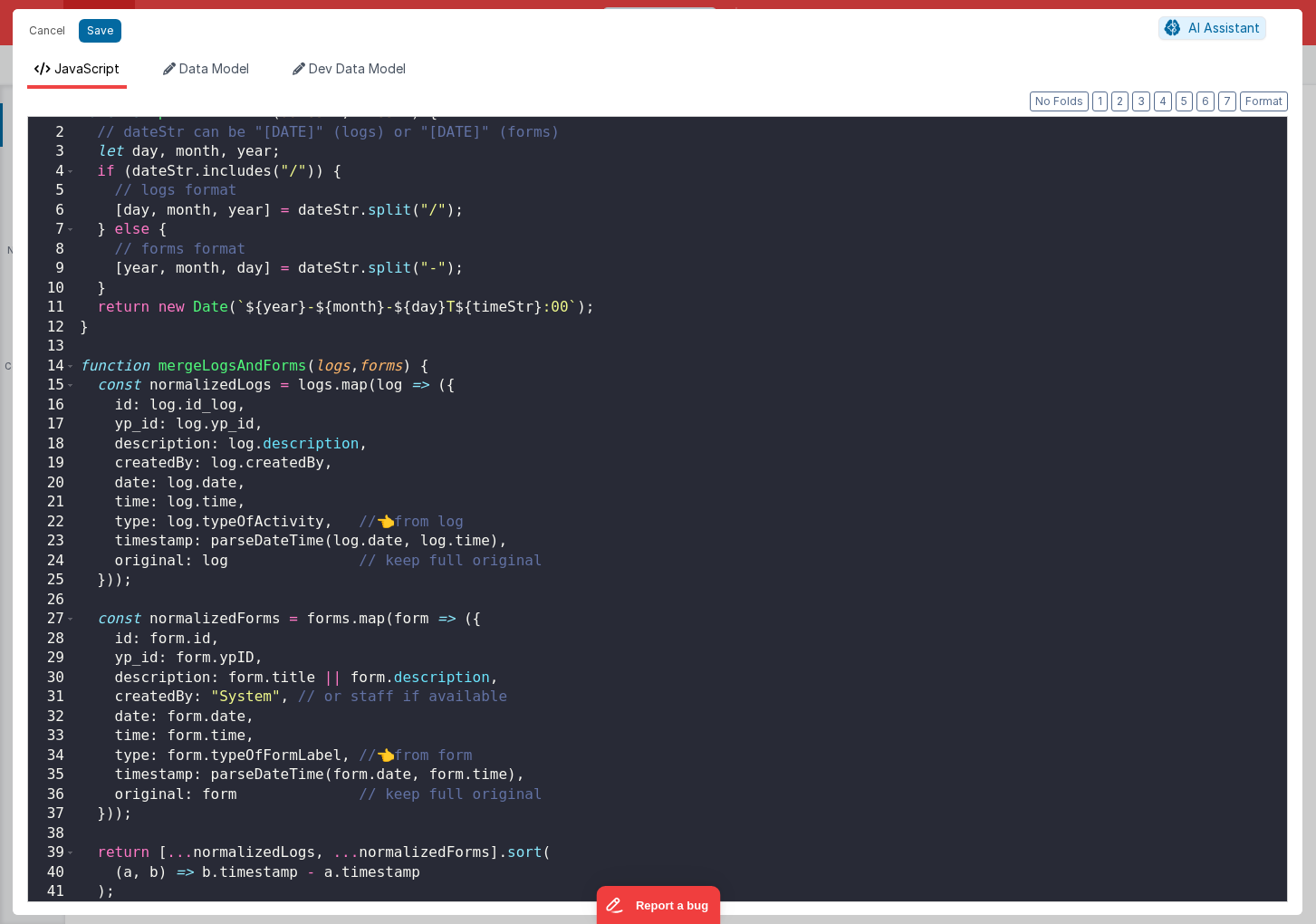
scroll to position [52, 0]
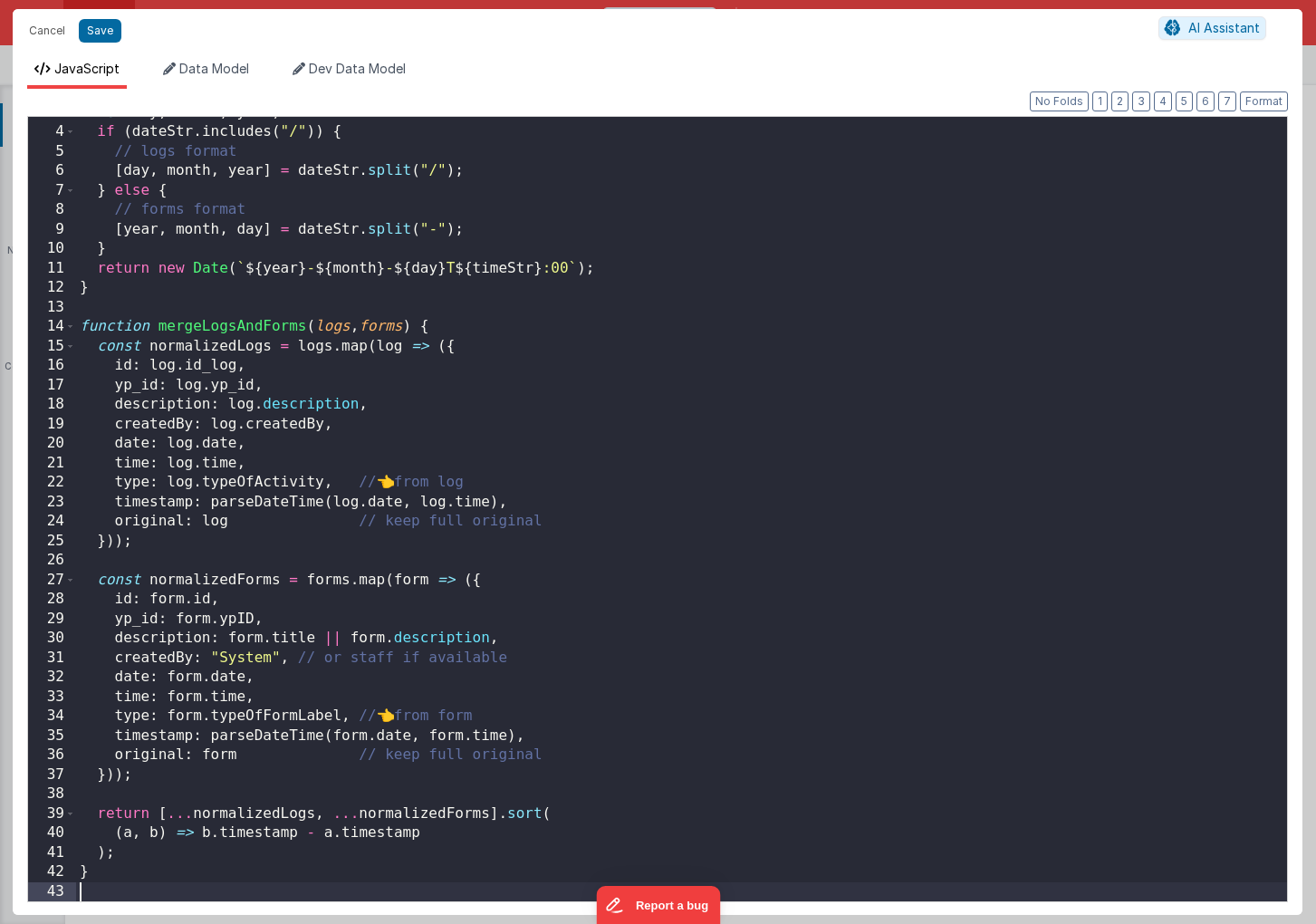
click at [187, 885] on div "let day , month , year ; if ( dateStr . includes ( "/" )) { // logs format [ da…" at bounding box center [681, 515] width 1211 height 823
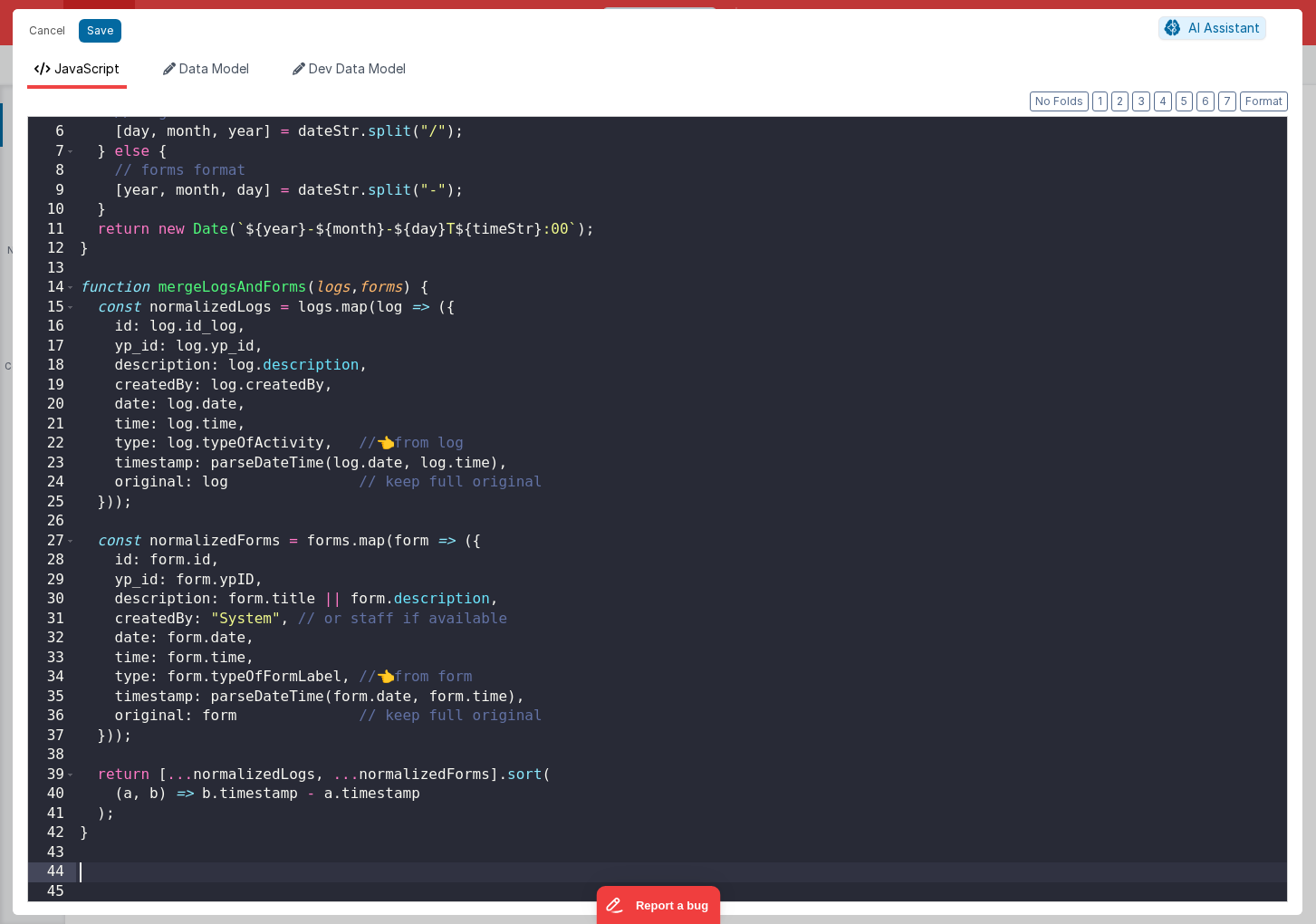
scroll to position [598, 0]
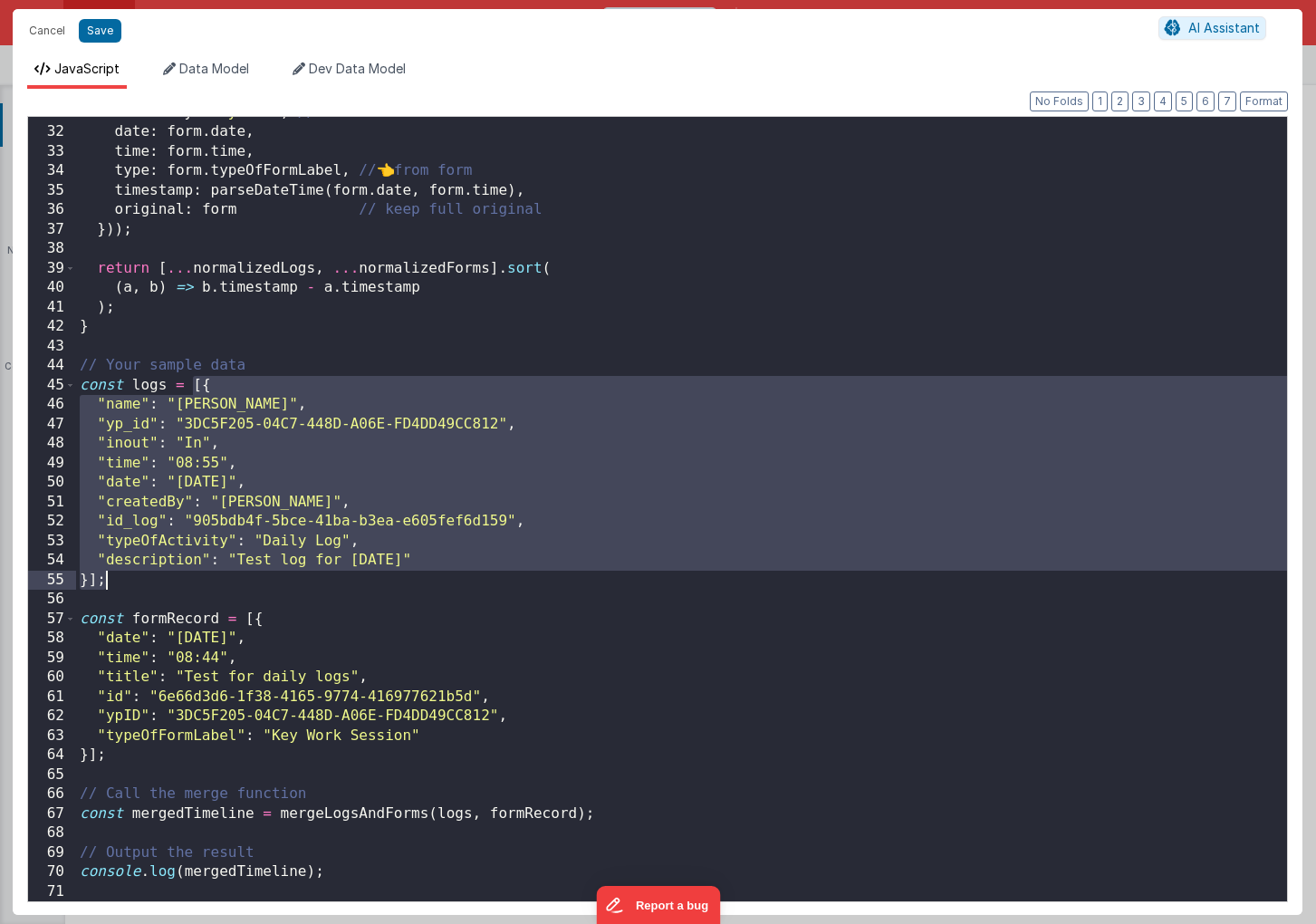
drag, startPoint x: 195, startPoint y: 385, endPoint x: 289, endPoint y: 585, distance: 221.0
click at [289, 585] on div "createdBy : "System" , // or staff if available date : form . date , time : for…" at bounding box center [681, 515] width 1211 height 823
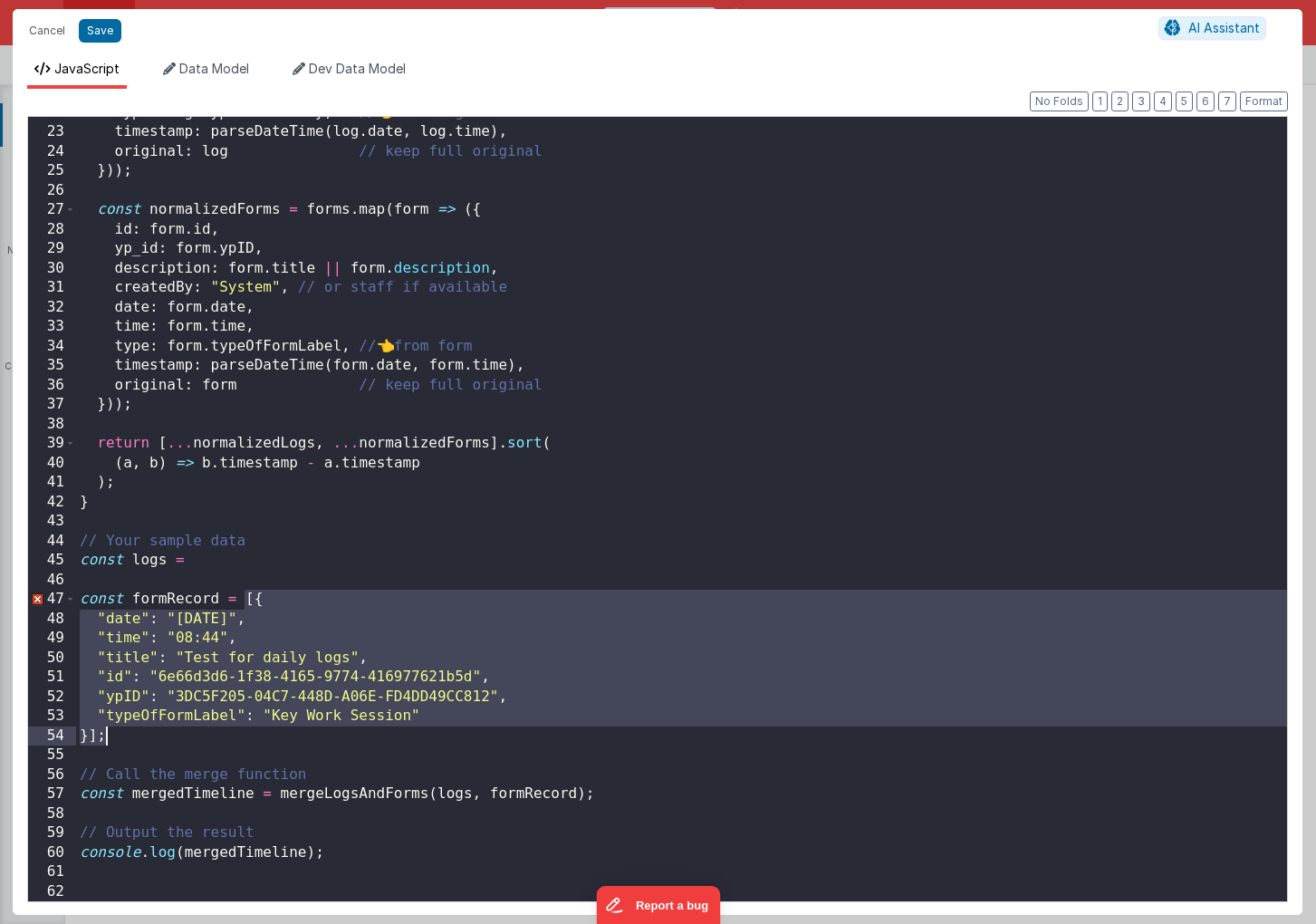
drag, startPoint x: 246, startPoint y: 601, endPoint x: 260, endPoint y: 729, distance: 128.8
click at [260, 729] on div "type : log . typeOfActivity , // 👈 from log timestamp : parseDateTime ( log . d…" at bounding box center [681, 515] width 1211 height 823
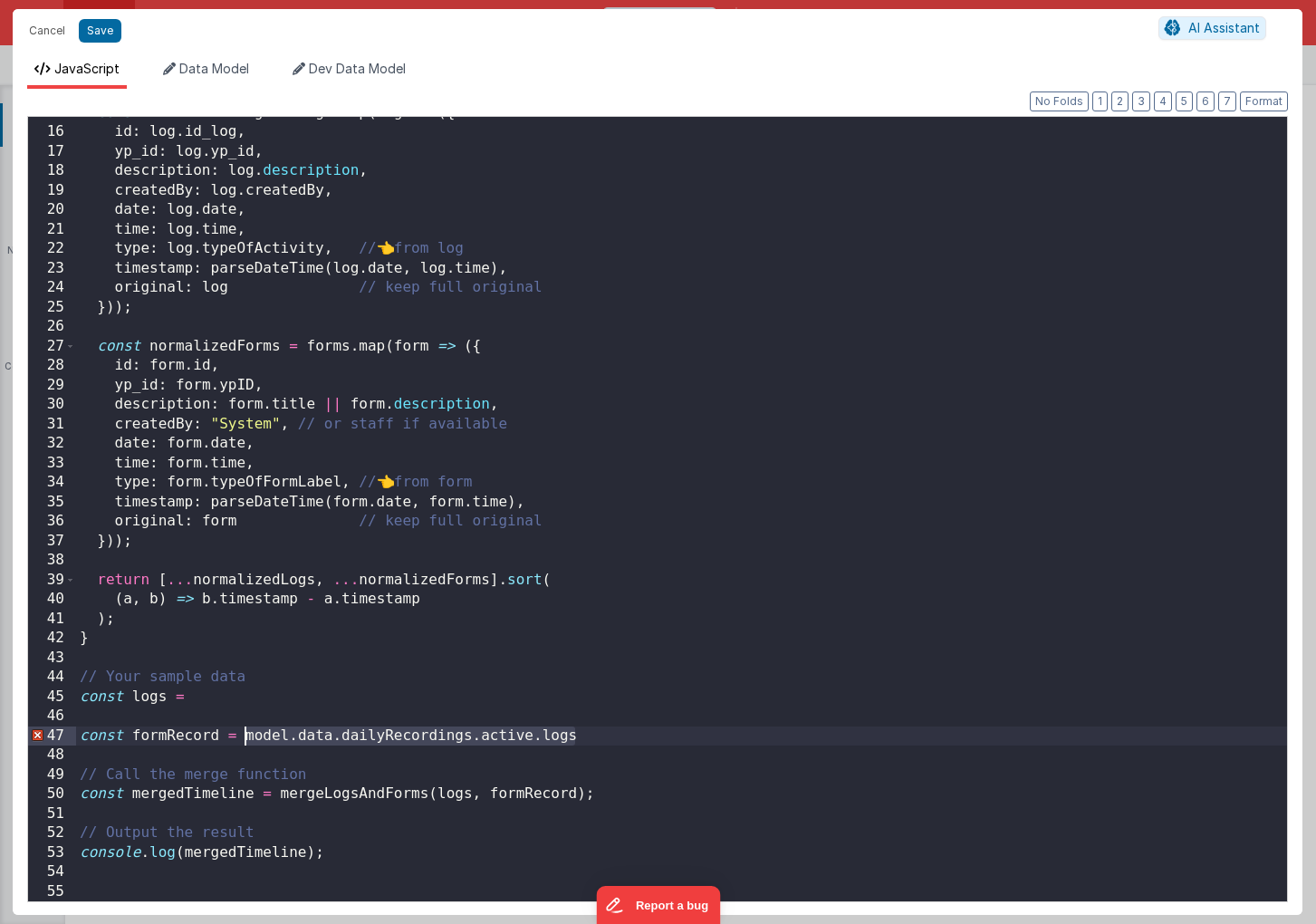
drag, startPoint x: 594, startPoint y: 732, endPoint x: 246, endPoint y: 736, distance: 348.0
click at [246, 736] on div "const normalizedLogs = logs . map ( log => ({ id : log . id_log , yp_id : log .…" at bounding box center [681, 515] width 1211 height 823
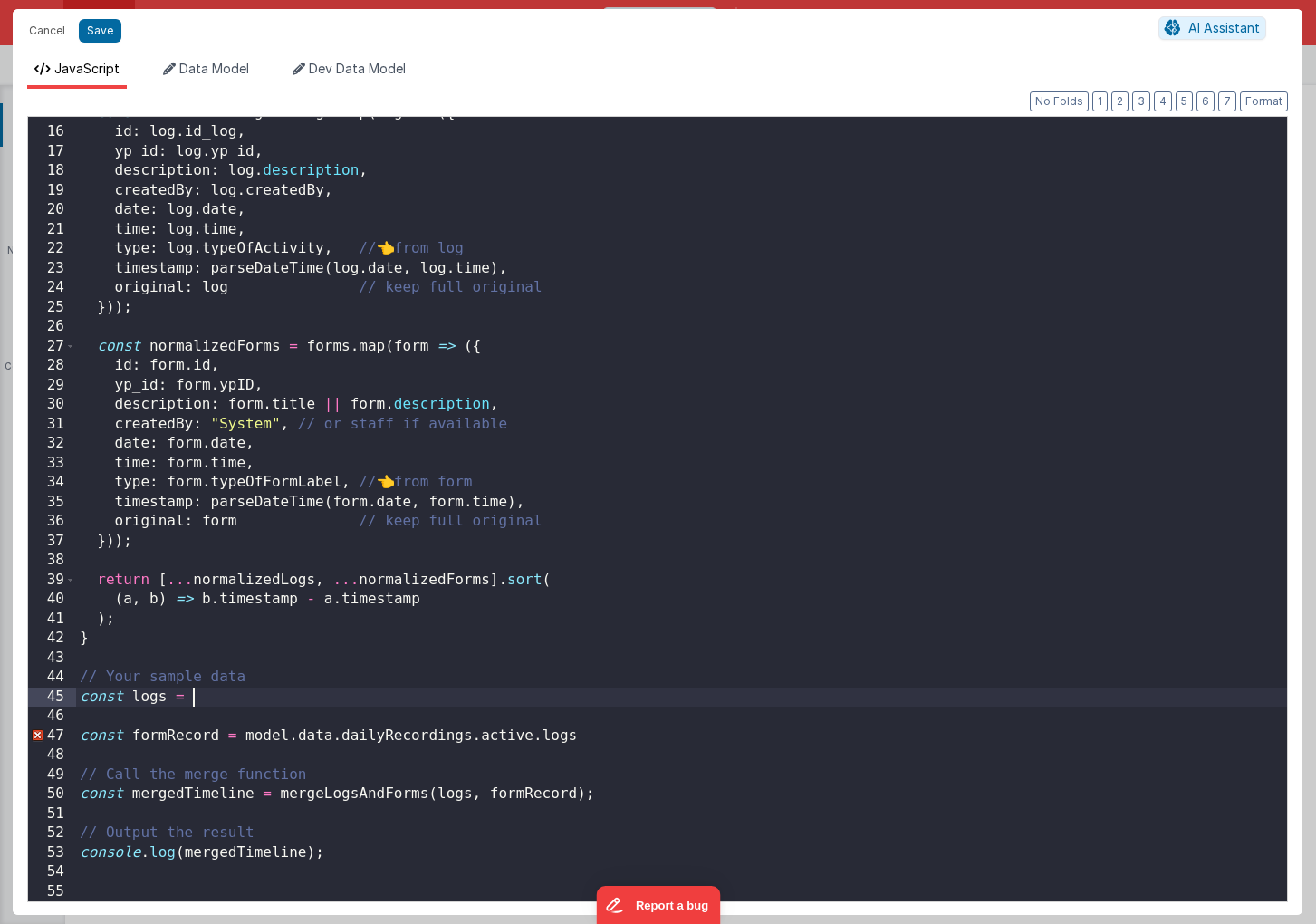
click at [251, 700] on div "const normalizedLogs = logs . map ( log => ({ id : log . id_log , yp_id : log .…" at bounding box center [681, 515] width 1211 height 823
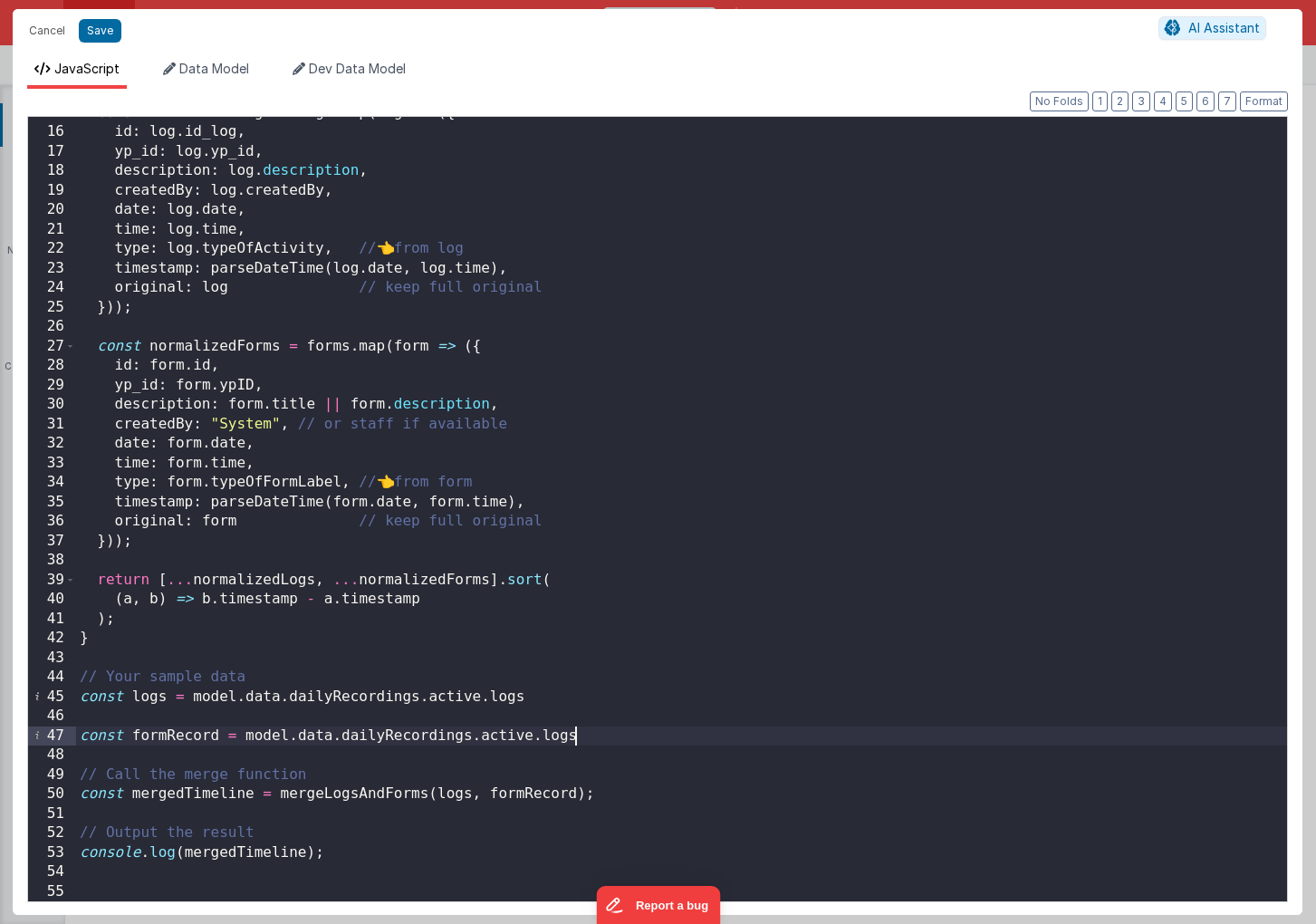
click at [578, 737] on div "const normalizedLogs = logs . map ( log => ({ id : log . id_log , yp_id : log .…" at bounding box center [681, 515] width 1211 height 823
click at [533, 736] on div "const normalizedLogs = logs . map ( log => ({ id : log . id_log , yp_id : log .…" at bounding box center [681, 515] width 1211 height 823
click at [96, 29] on button "Save" at bounding box center [100, 30] width 43 height 24
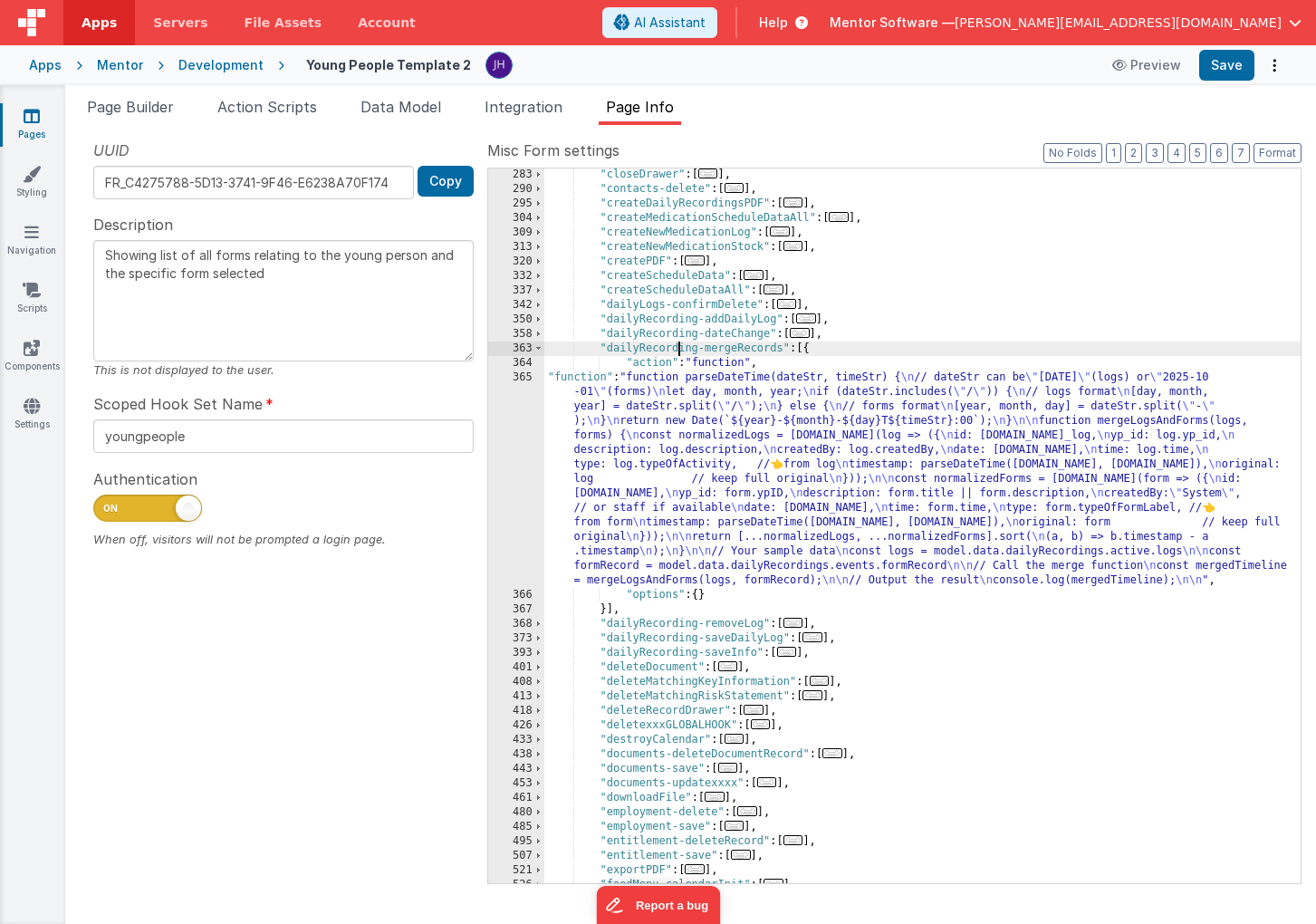
click at [677, 351] on div ""closeDrawer" : [ ... ] , "contacts-delete" : [ ... ] , "createDailyRecordingsP…" at bounding box center [922, 538] width 756 height 744
drag, startPoint x: 782, startPoint y: 348, endPoint x: 610, endPoint y: 346, distance: 172.0
click at [610, 346] on div ""closeDrawer" : [ ... ] , "contacts-delete" : [ ... ] , "createDailyRecordingsP…" at bounding box center [922, 538] width 756 height 744
click at [539, 349] on span at bounding box center [538, 349] width 9 height 14
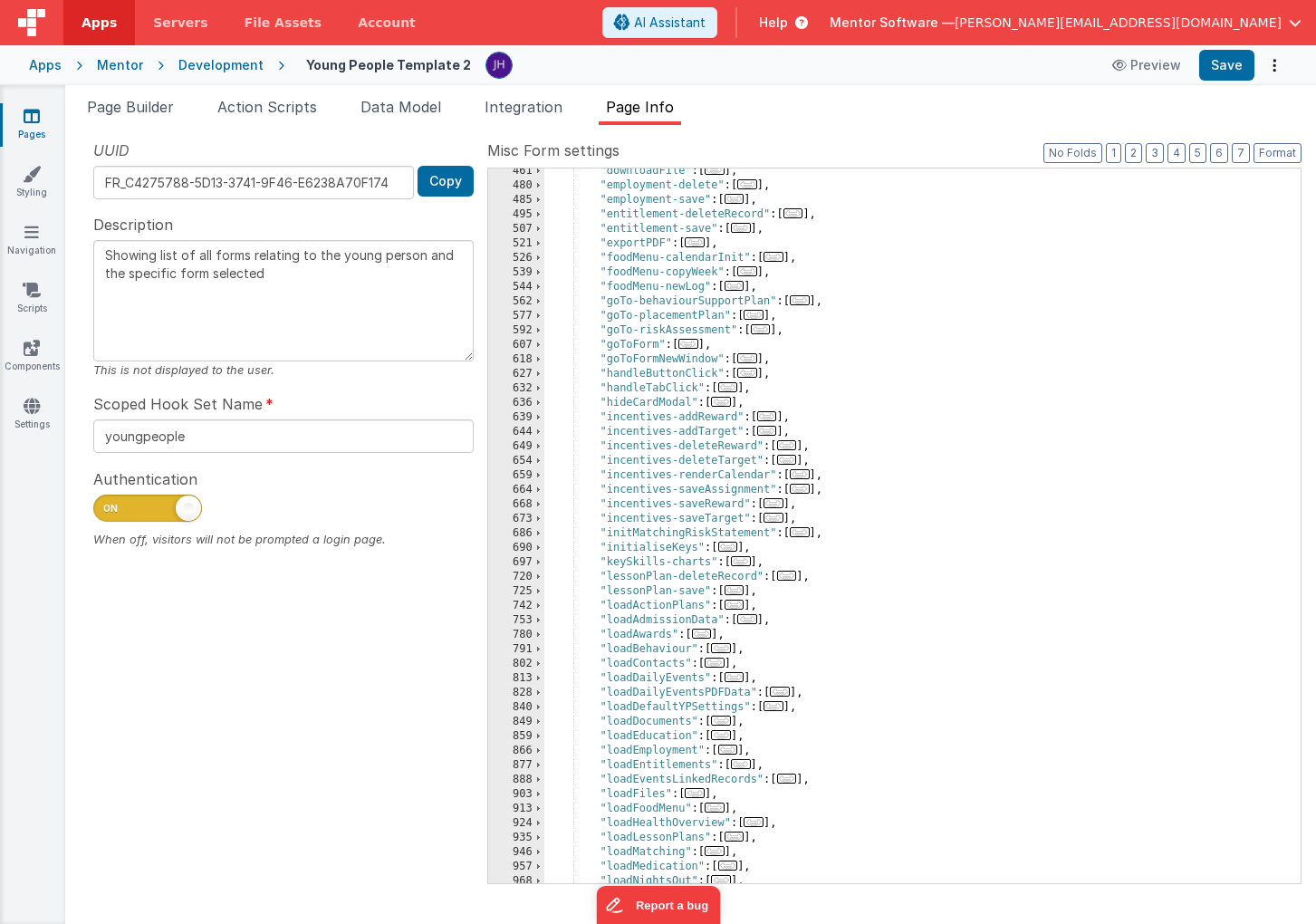
scroll to position [874, 0]
click at [736, 677] on span "..." at bounding box center [734, 677] width 20 height 9
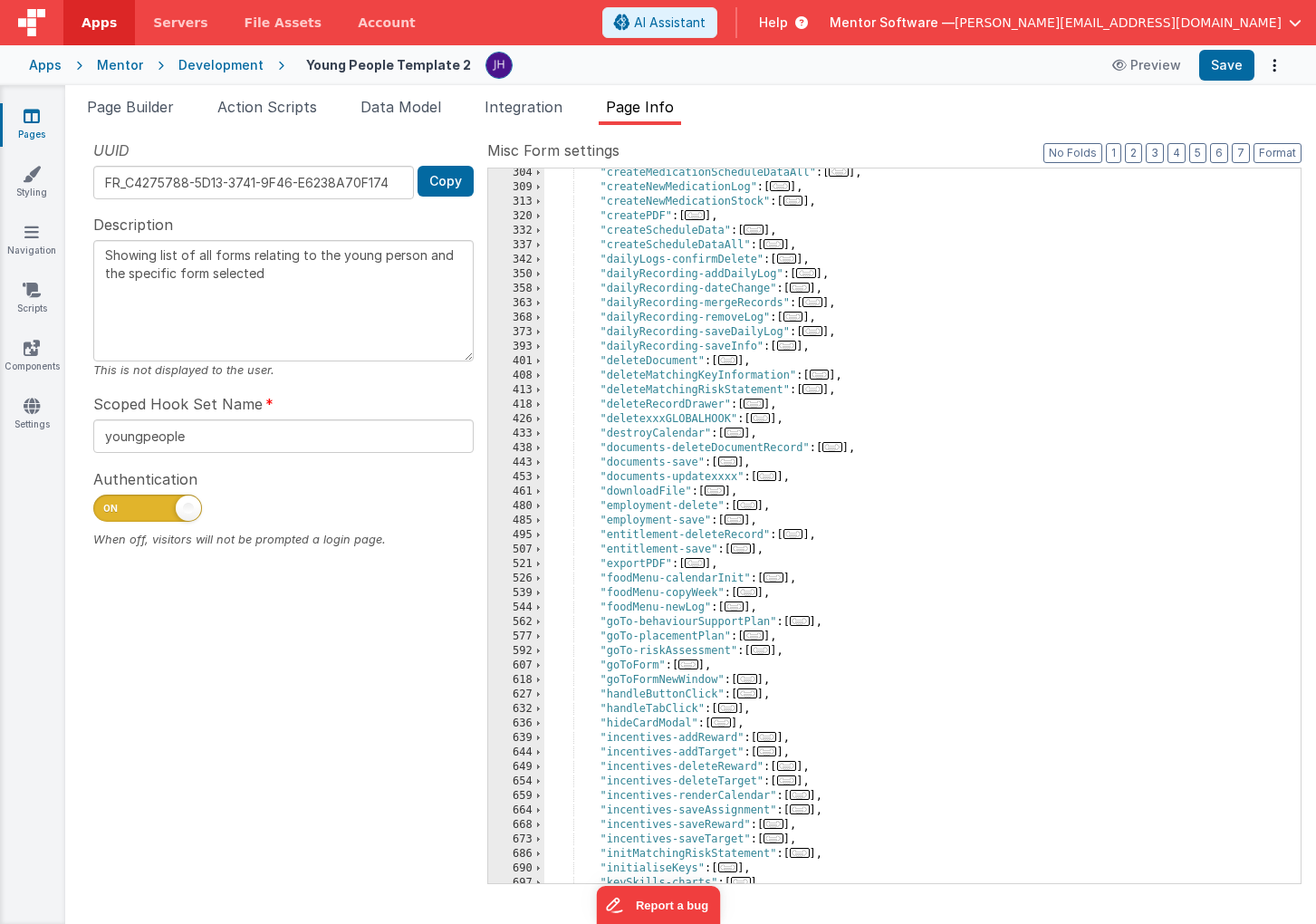
scroll to position [497, 0]
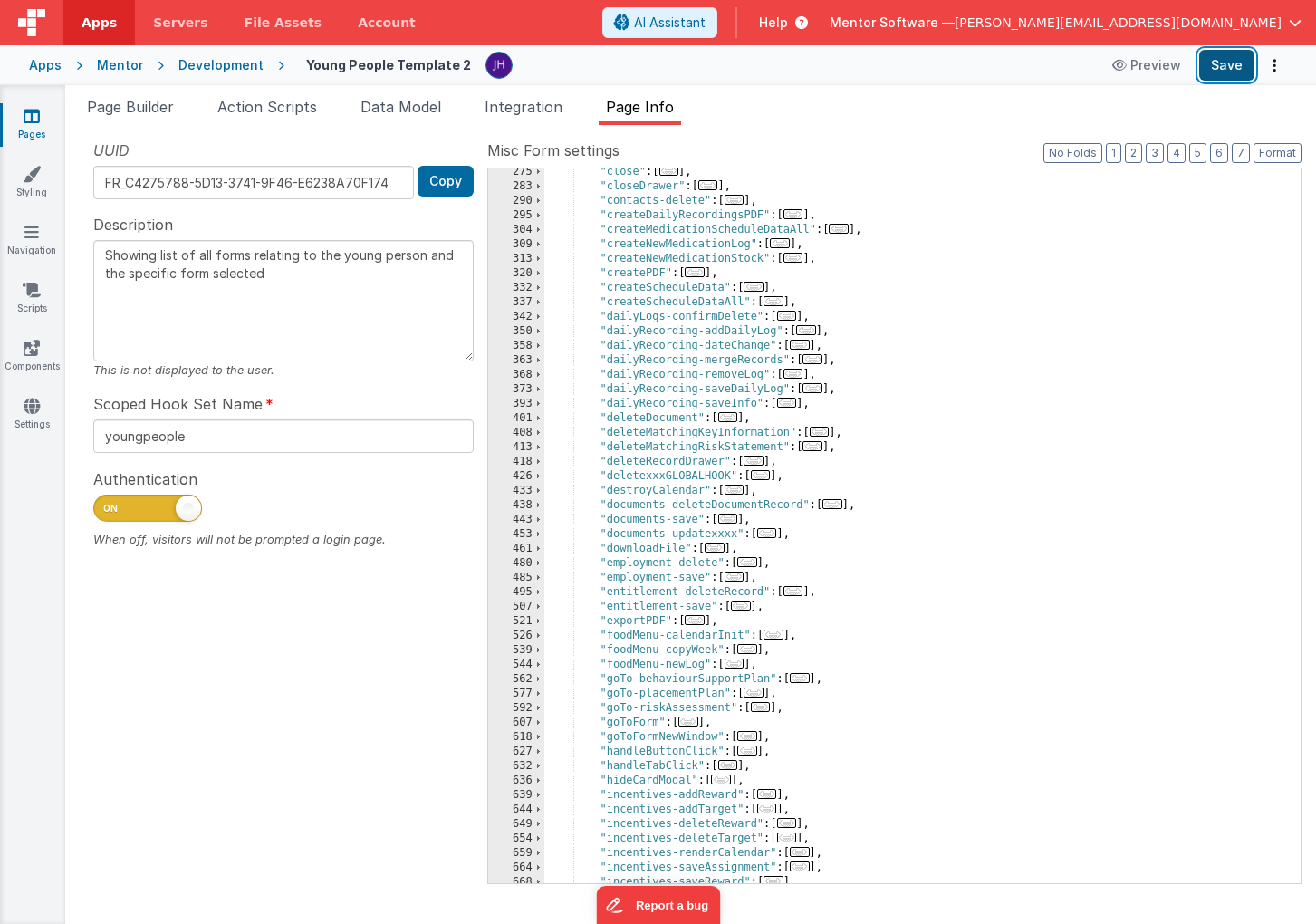
click at [1230, 68] on button "Save" at bounding box center [1227, 65] width 55 height 30
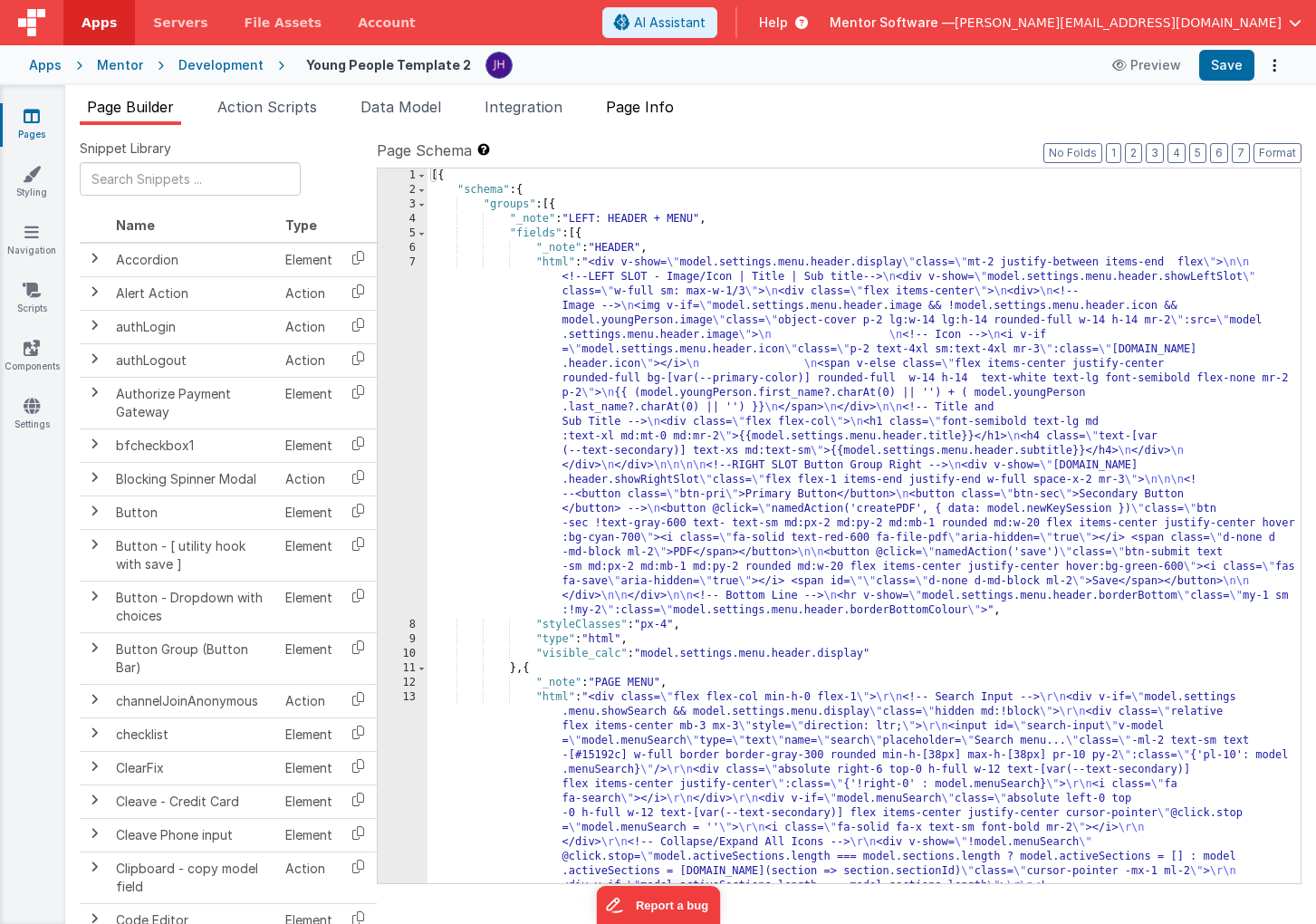
click at [663, 106] on span "Page Info" at bounding box center [640, 106] width 68 height 18
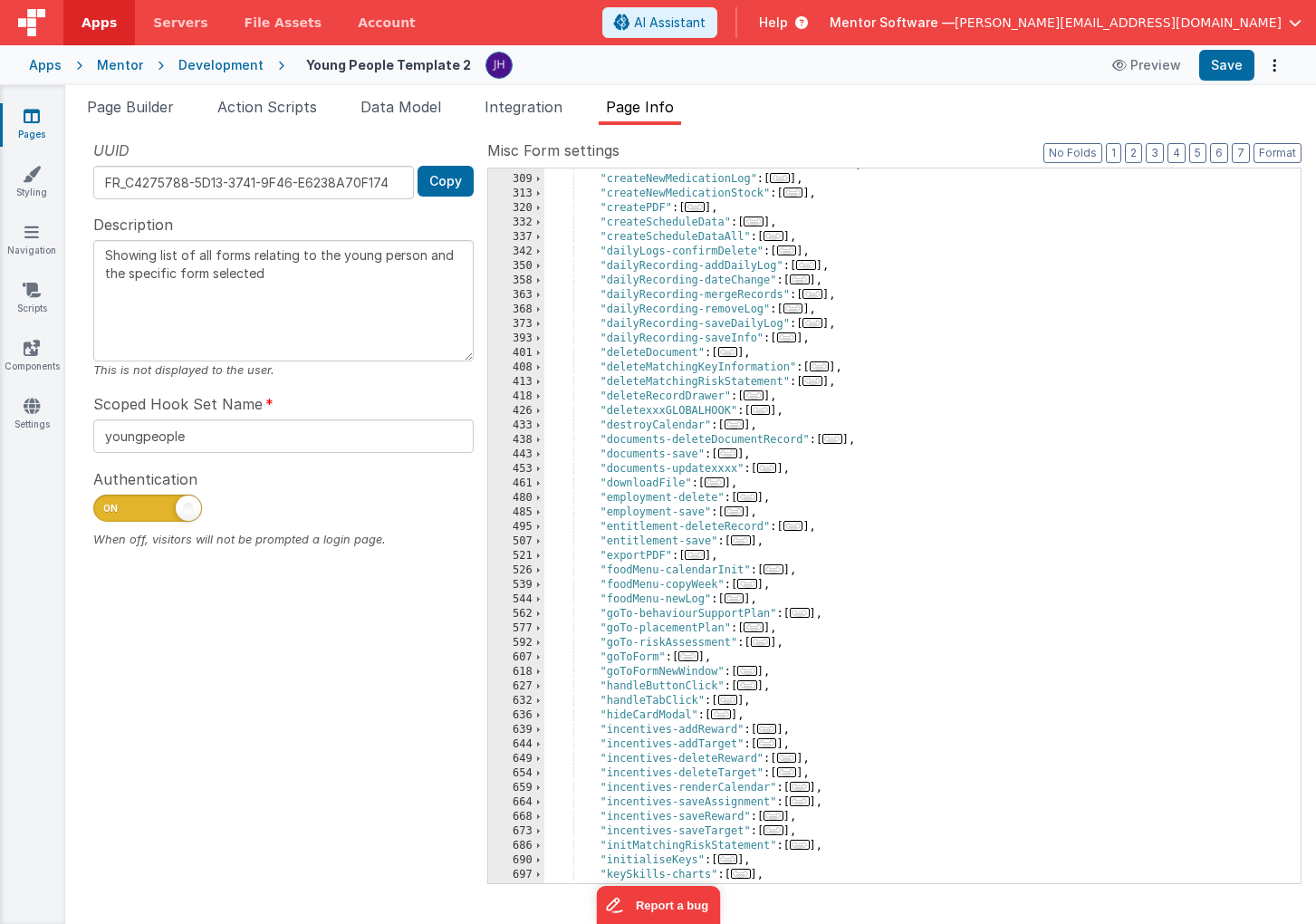
scroll to position [573, 0]
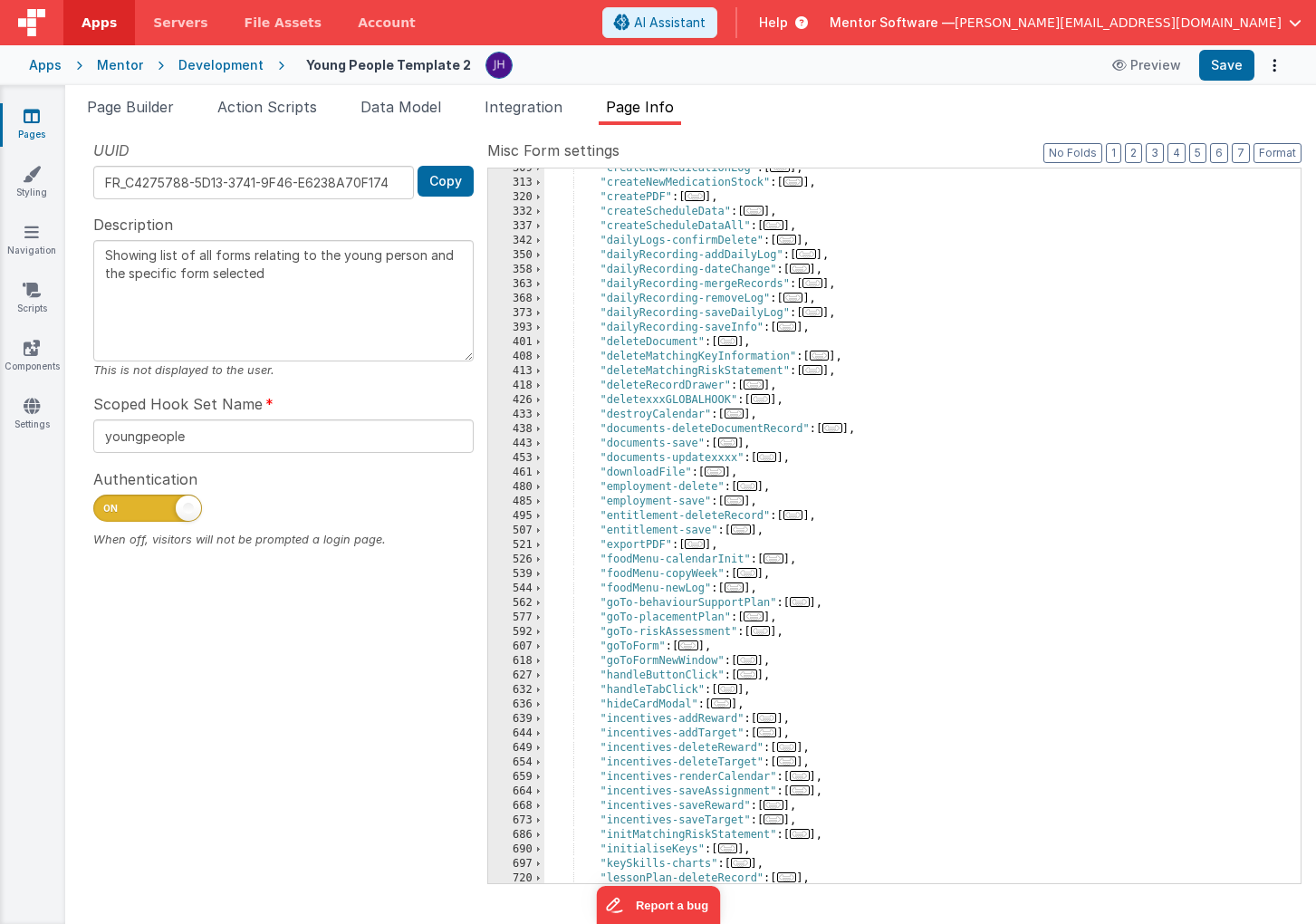
click at [817, 287] on span "..." at bounding box center [812, 283] width 20 height 9
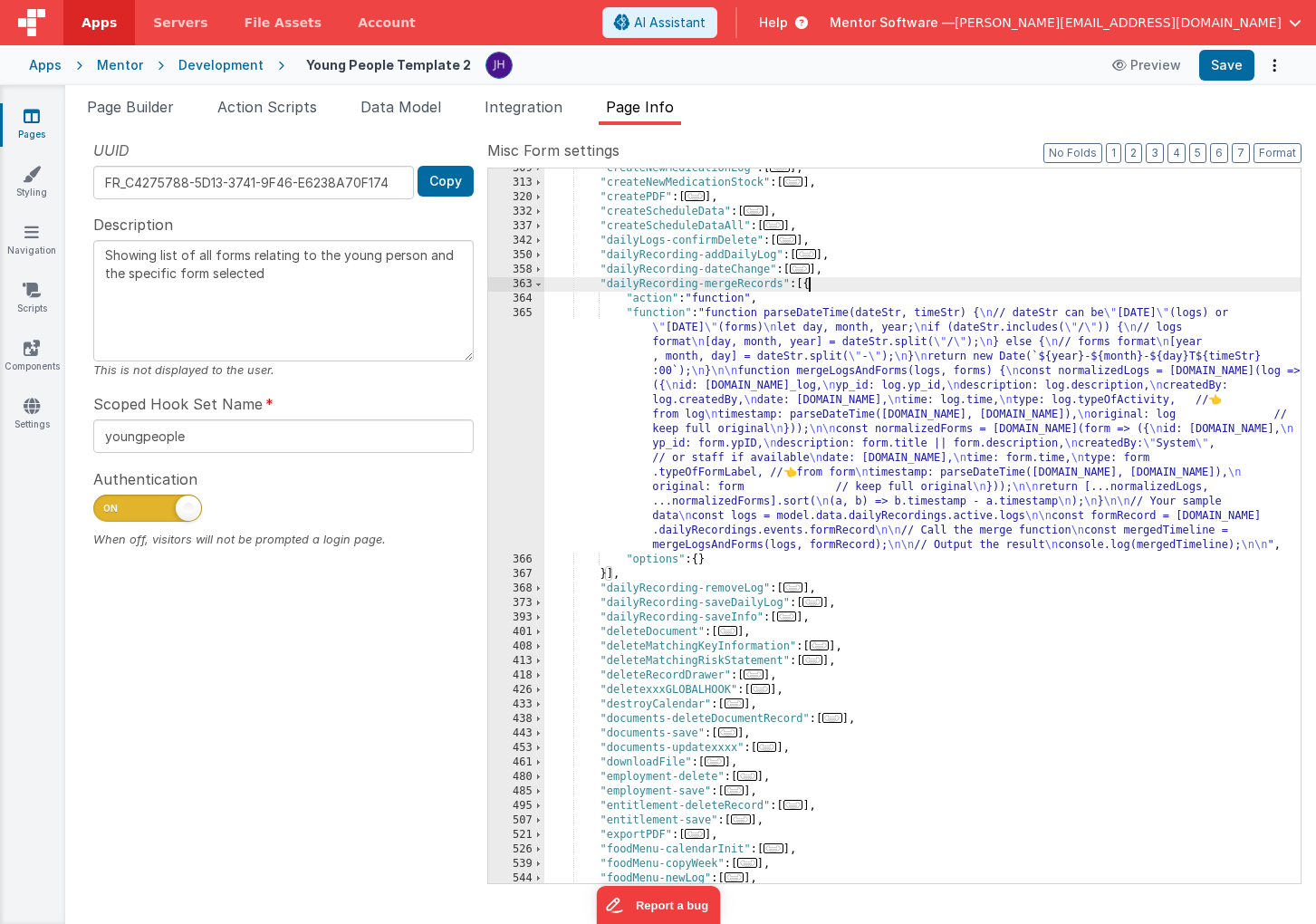
scroll to position [0, 0]
click at [539, 284] on span at bounding box center [538, 284] width 9 height 14
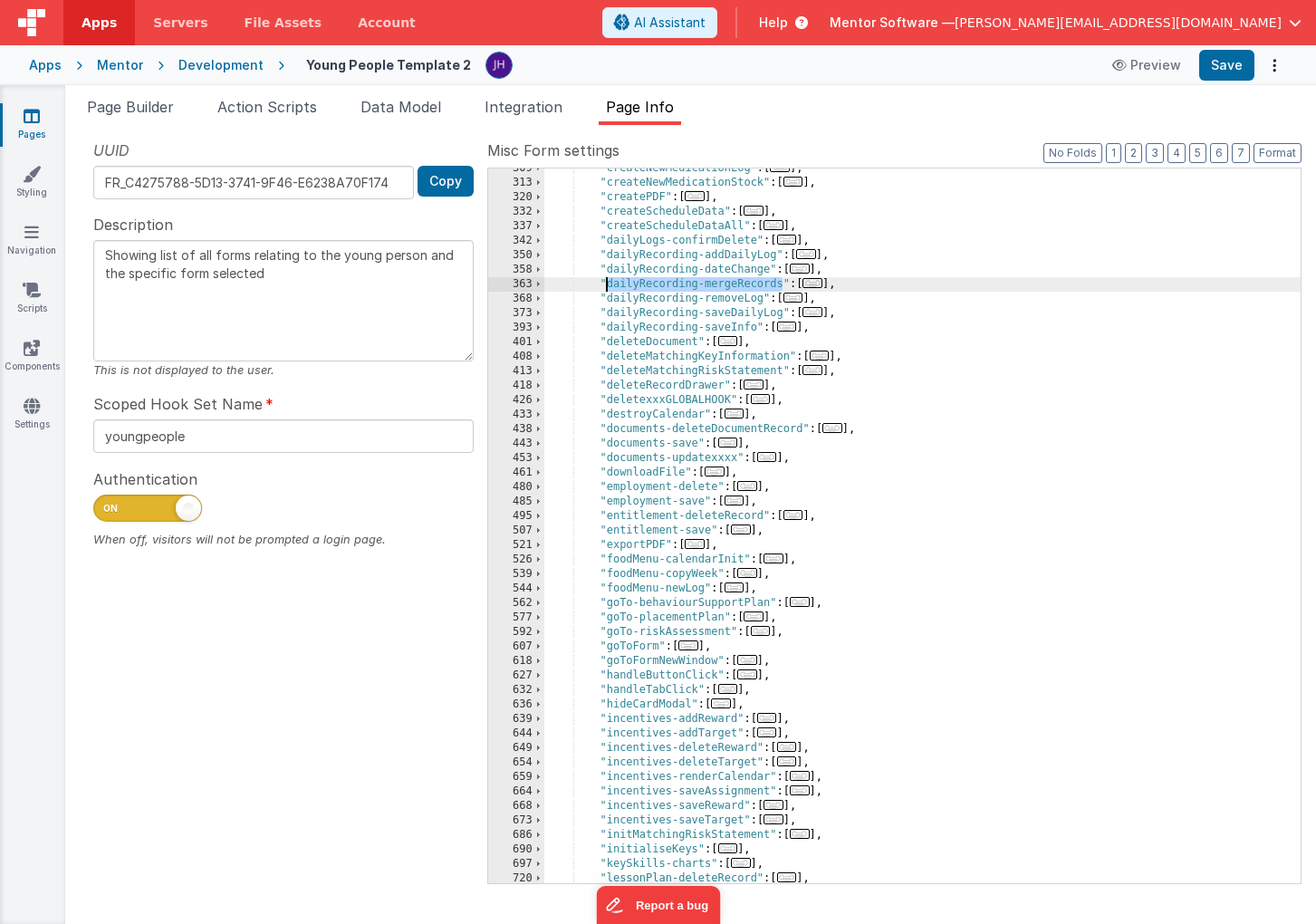
drag, startPoint x: 783, startPoint y: 286, endPoint x: 606, endPoint y: 285, distance: 177.0
click at [606, 285] on div ""createNewMedicationLog" : [ ... ] , "createNewMedicationStock" : [ ... ] , "cr…" at bounding box center [922, 533] width 756 height 744
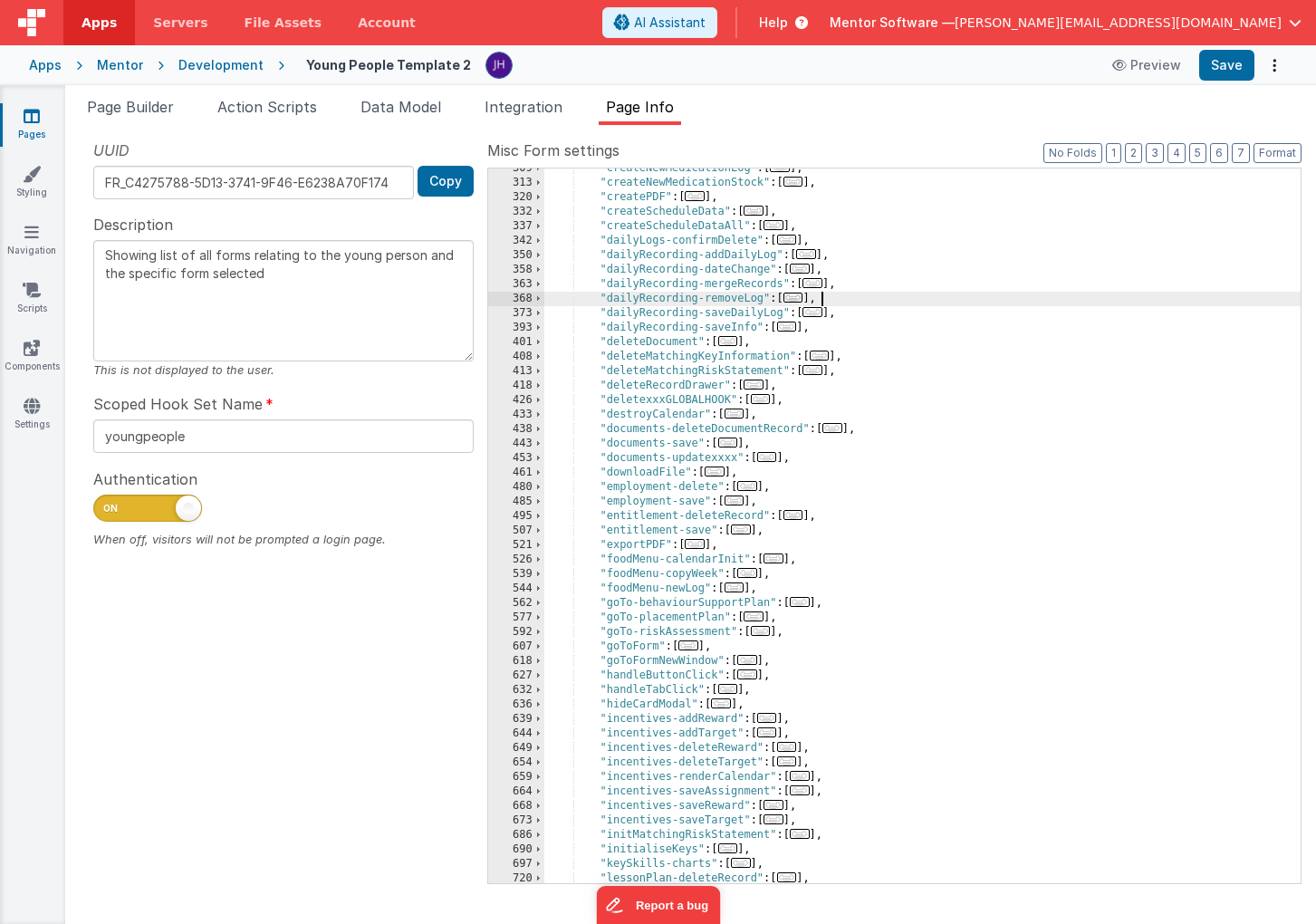
click at [883, 305] on div ""createNewMedicationLog" : [ ... ] , "createNewMedicationStock" : [ ... ] , "cr…" at bounding box center [922, 533] width 756 height 744
click at [1219, 68] on button "Save" at bounding box center [1227, 65] width 55 height 30
